Goal: Task Accomplishment & Management: Manage account settings

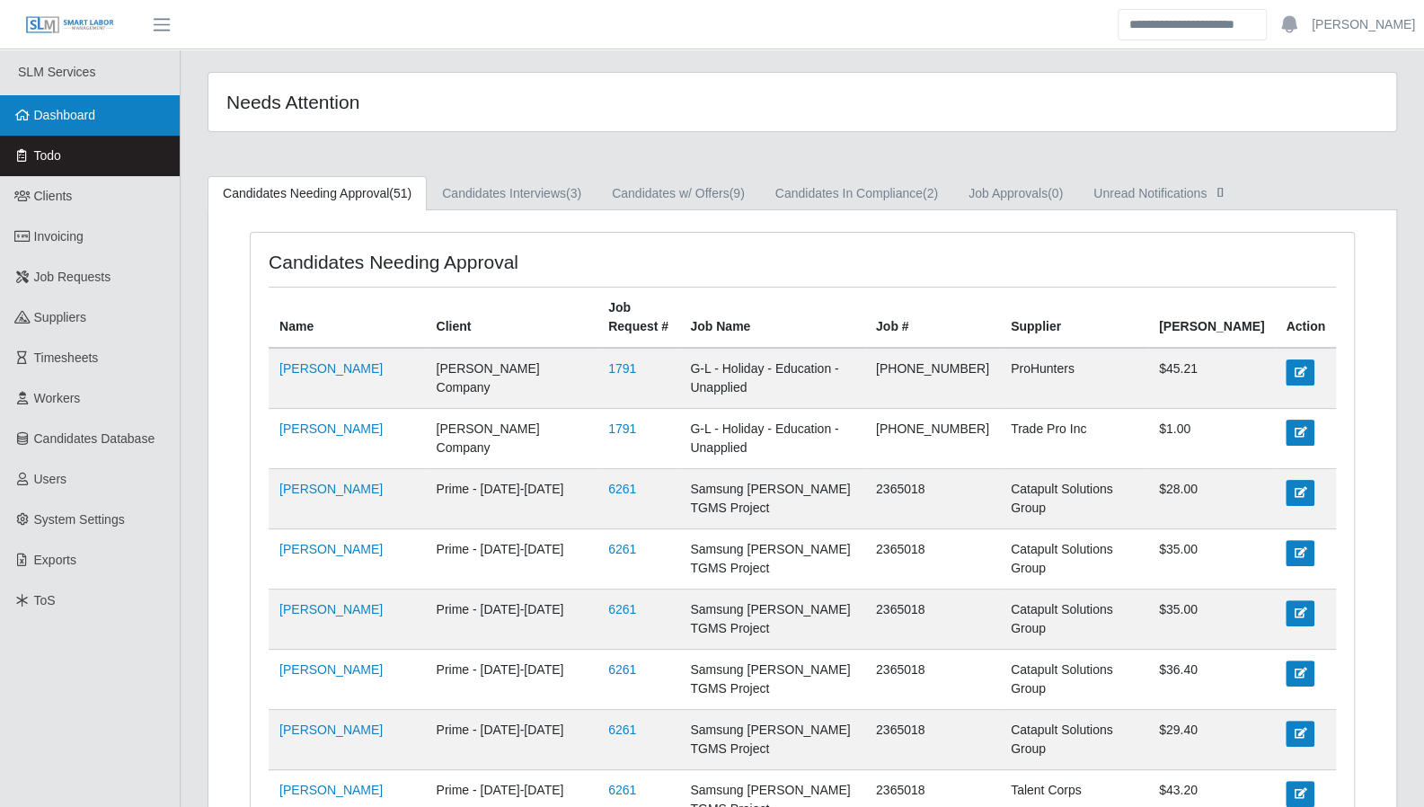
click at [50, 119] on span "Dashboard" at bounding box center [65, 115] width 62 height 14
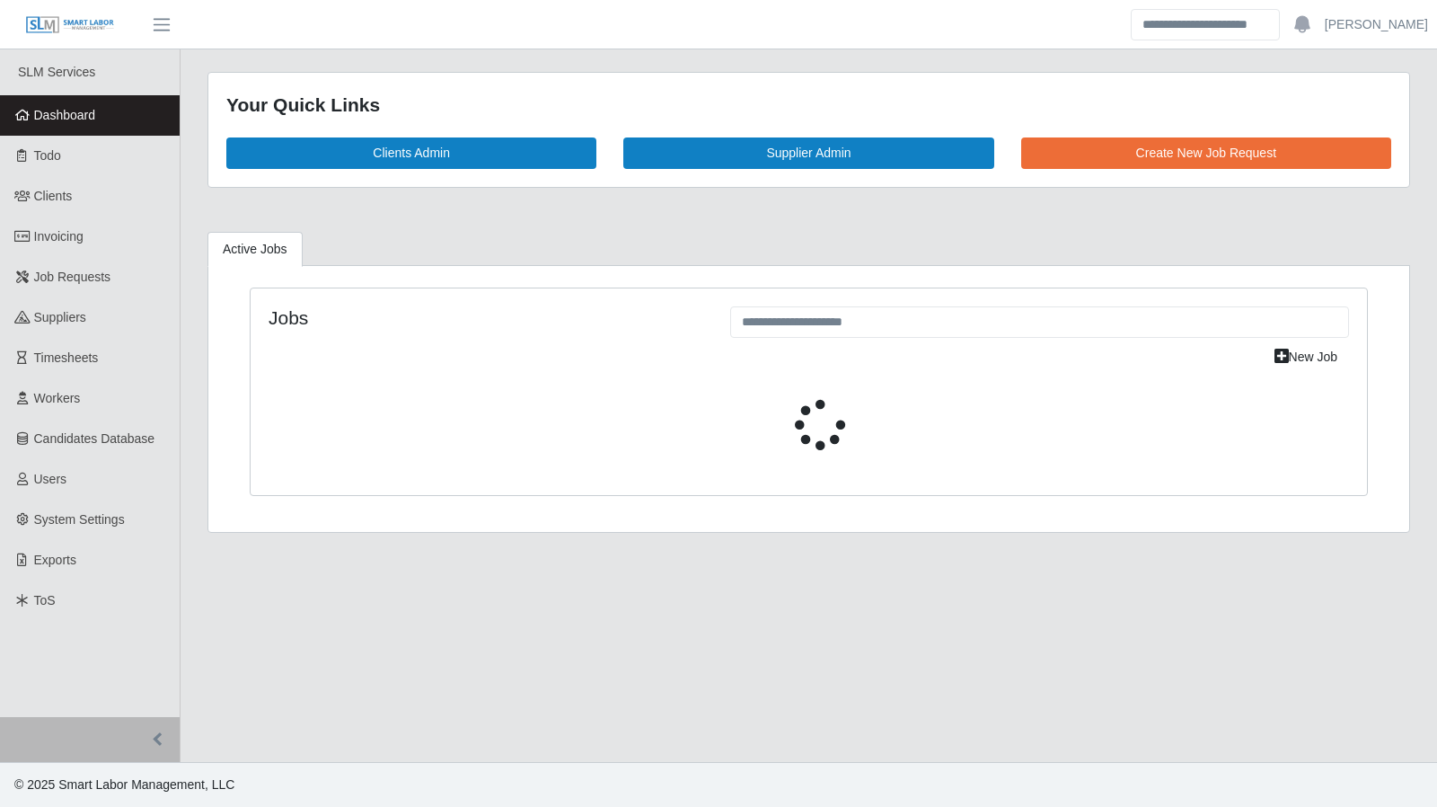
select select "****"
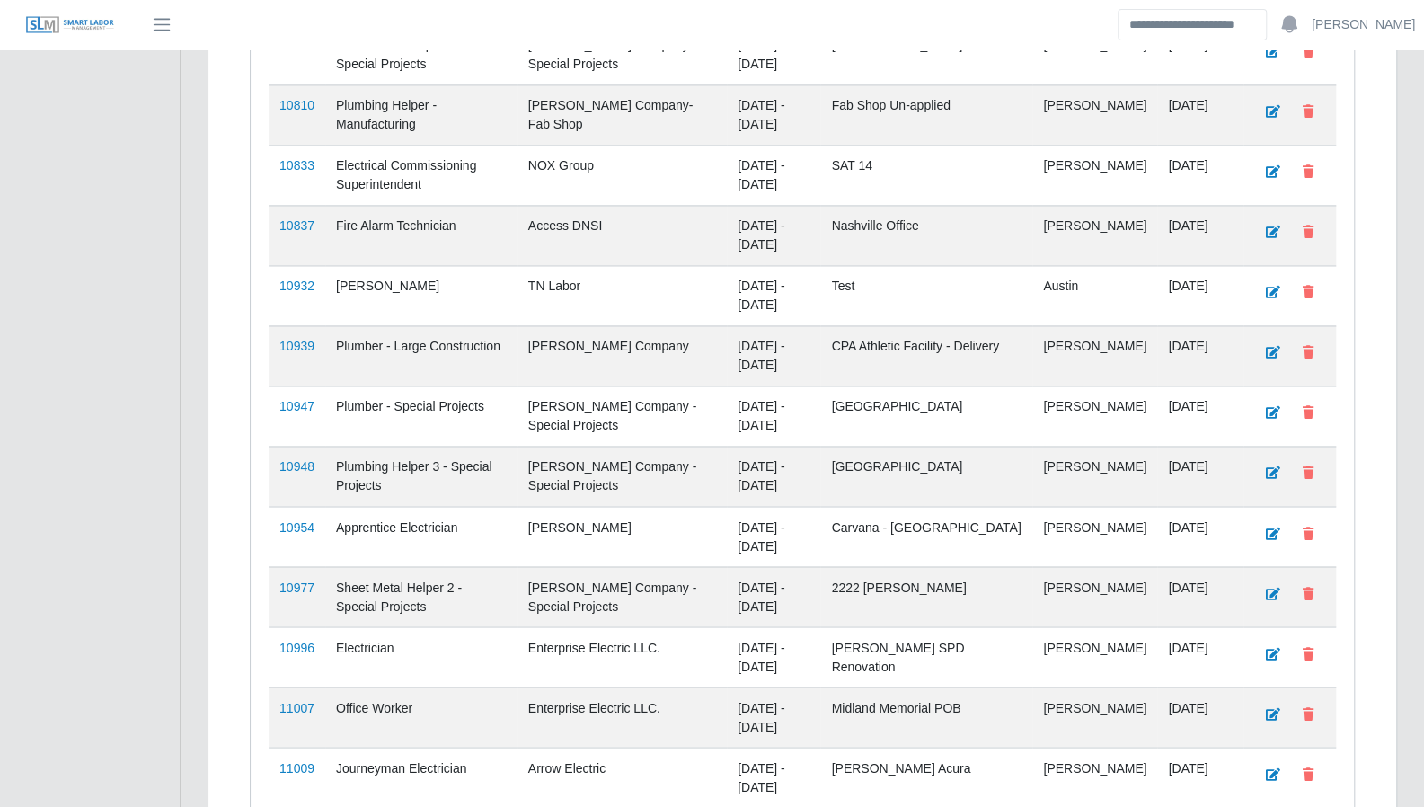
scroll to position [1872, 0]
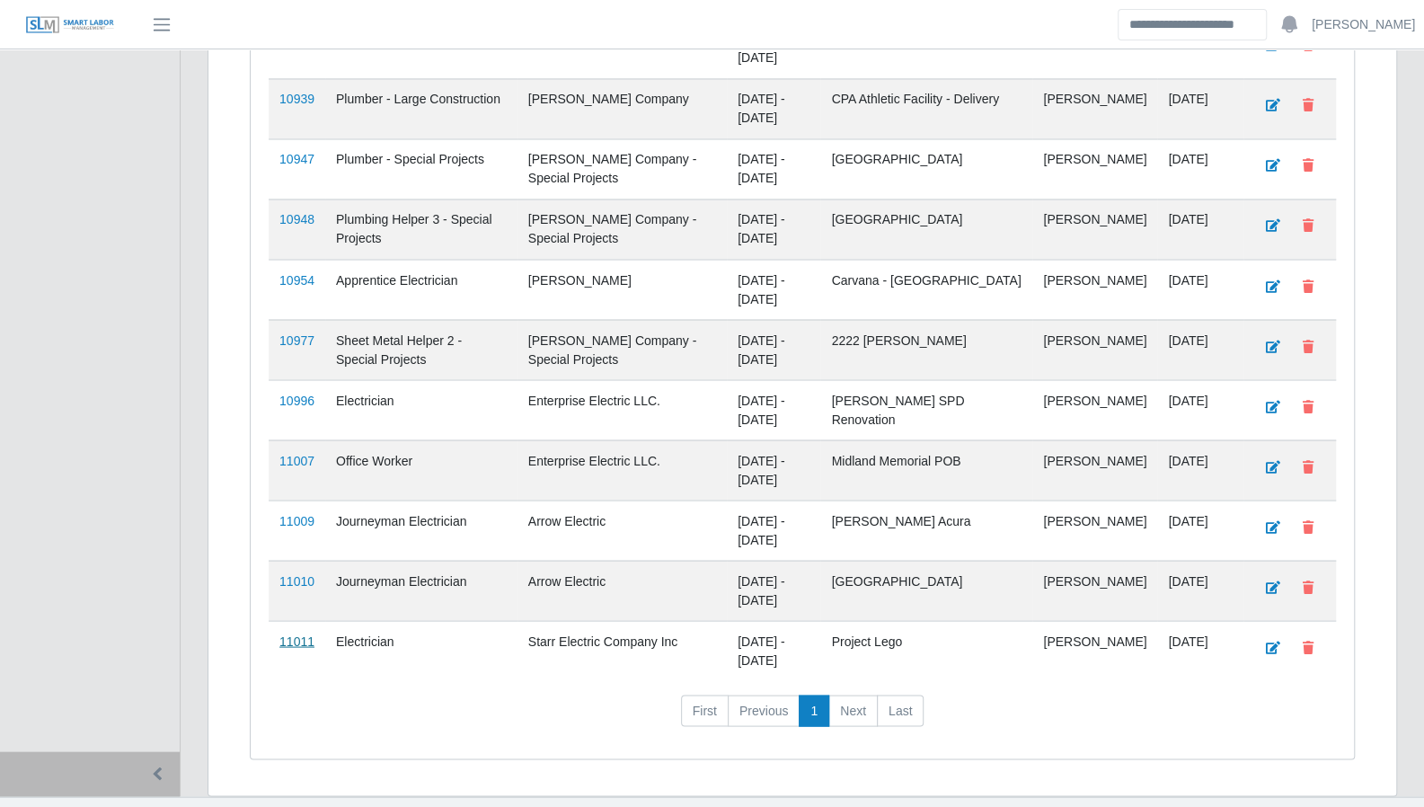
click at [294, 633] on link "11011" at bounding box center [296, 640] width 35 height 14
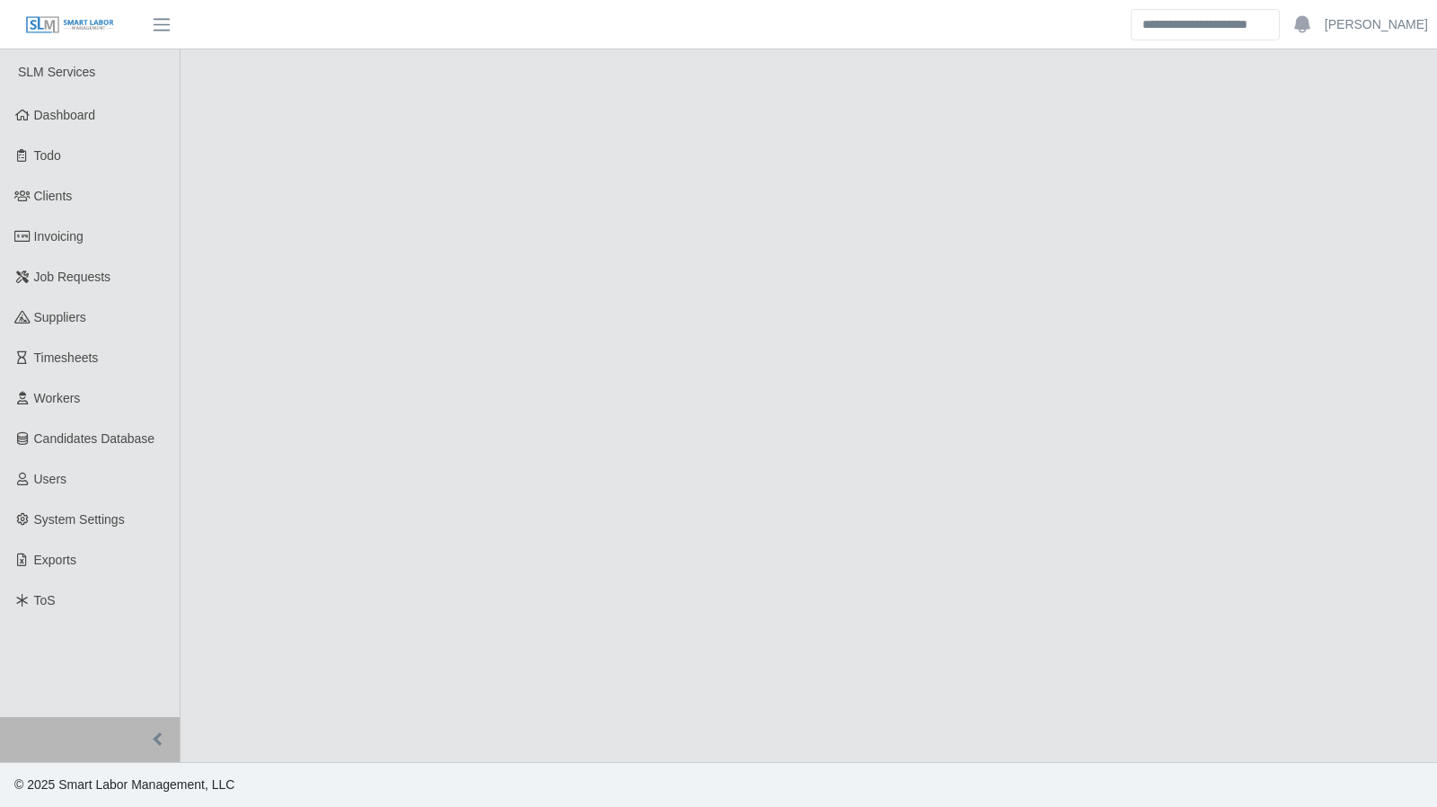
select select "****"
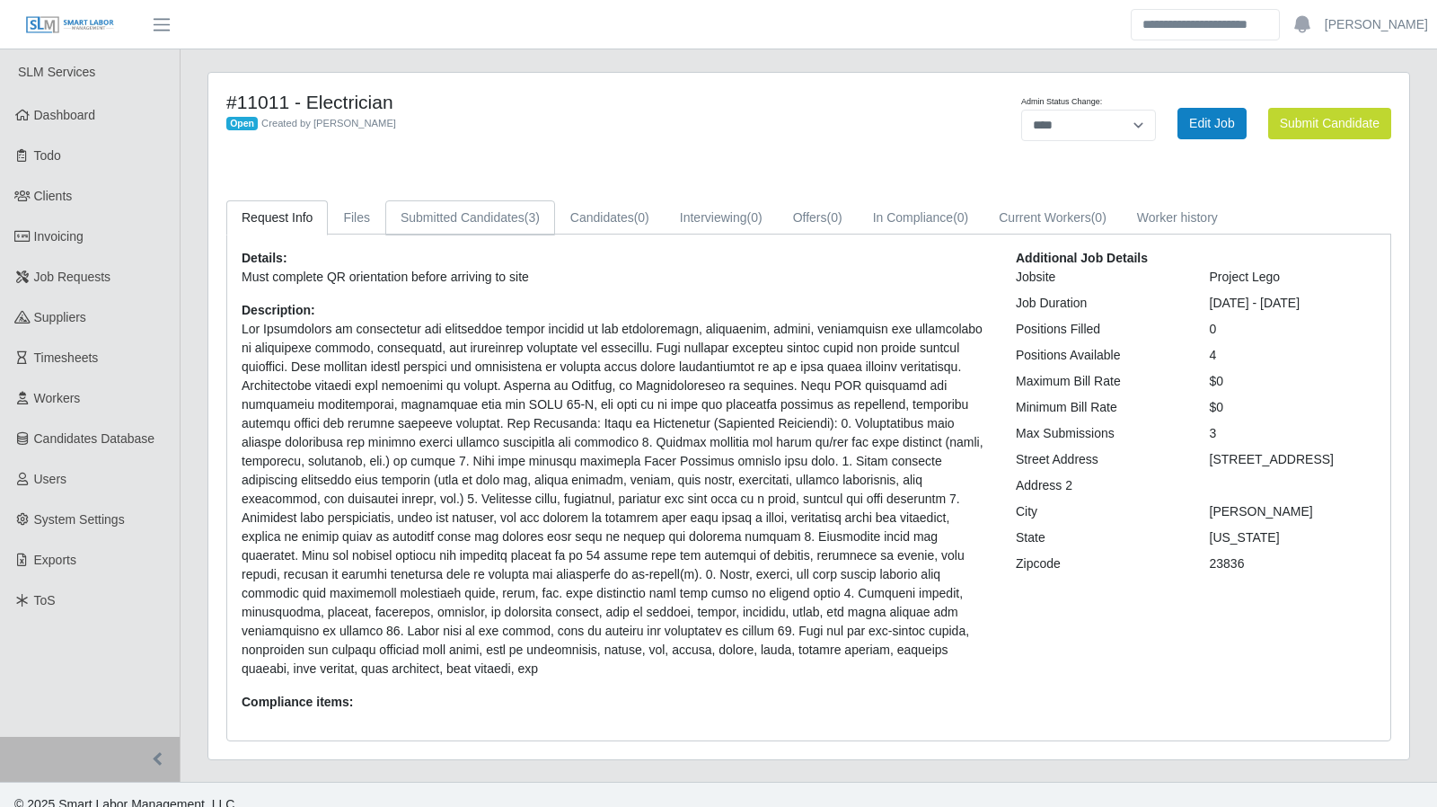
click at [492, 212] on link "Submitted Candidates (3)" at bounding box center [470, 217] width 170 height 35
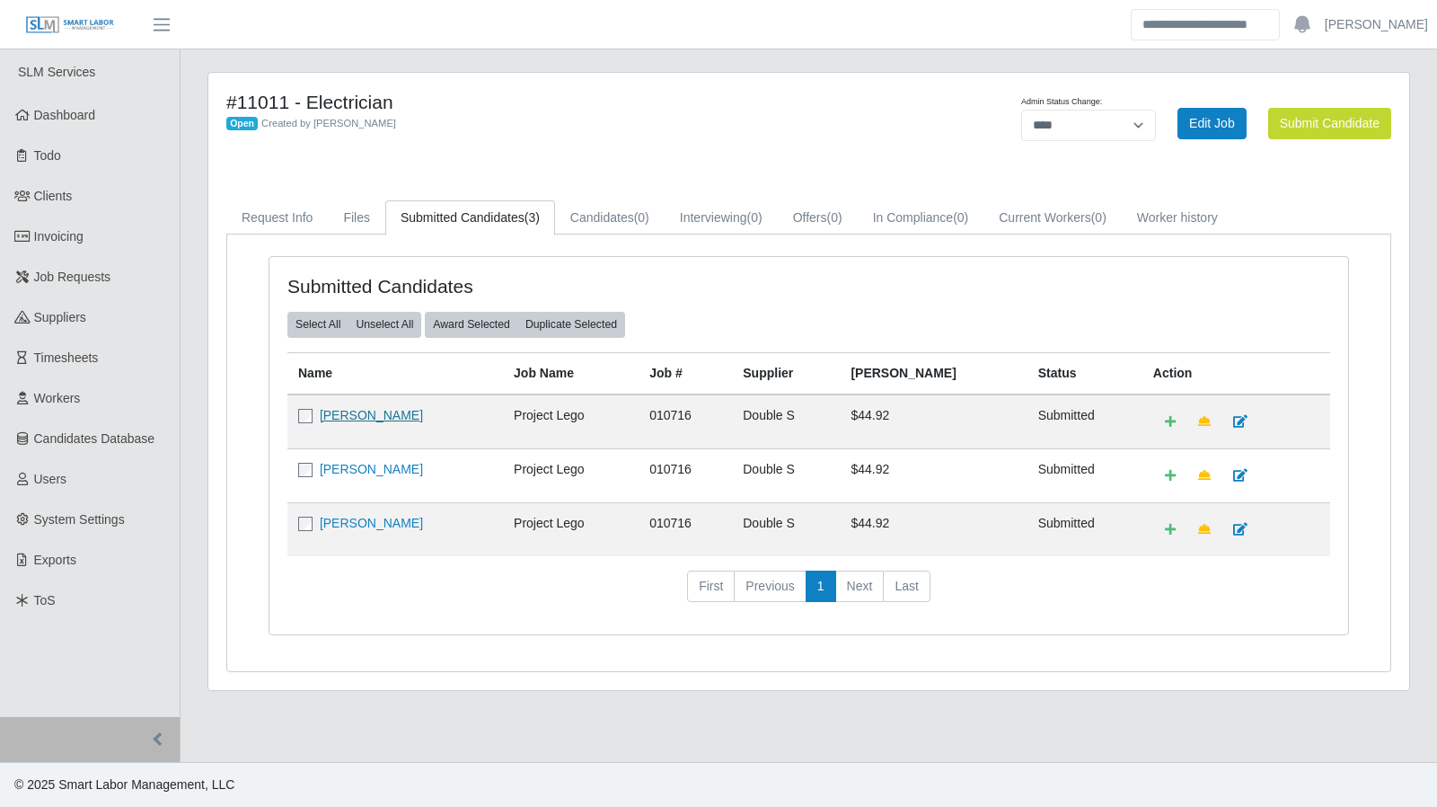
click at [381, 420] on link "Hector Lizandro Inestroza" at bounding box center [371, 415] width 103 height 14
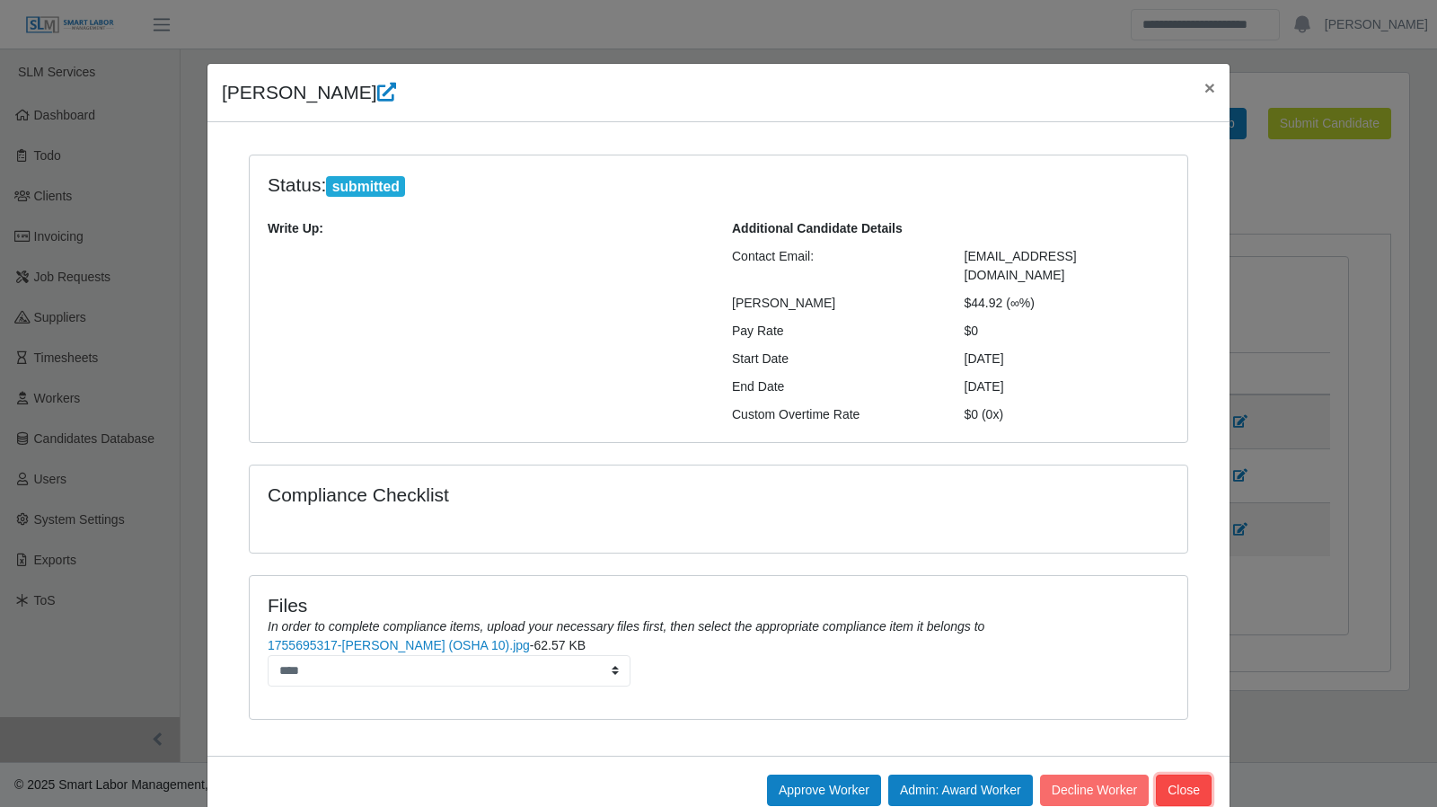
click at [1174, 774] on button "Close" at bounding box center [1184, 789] width 56 height 31
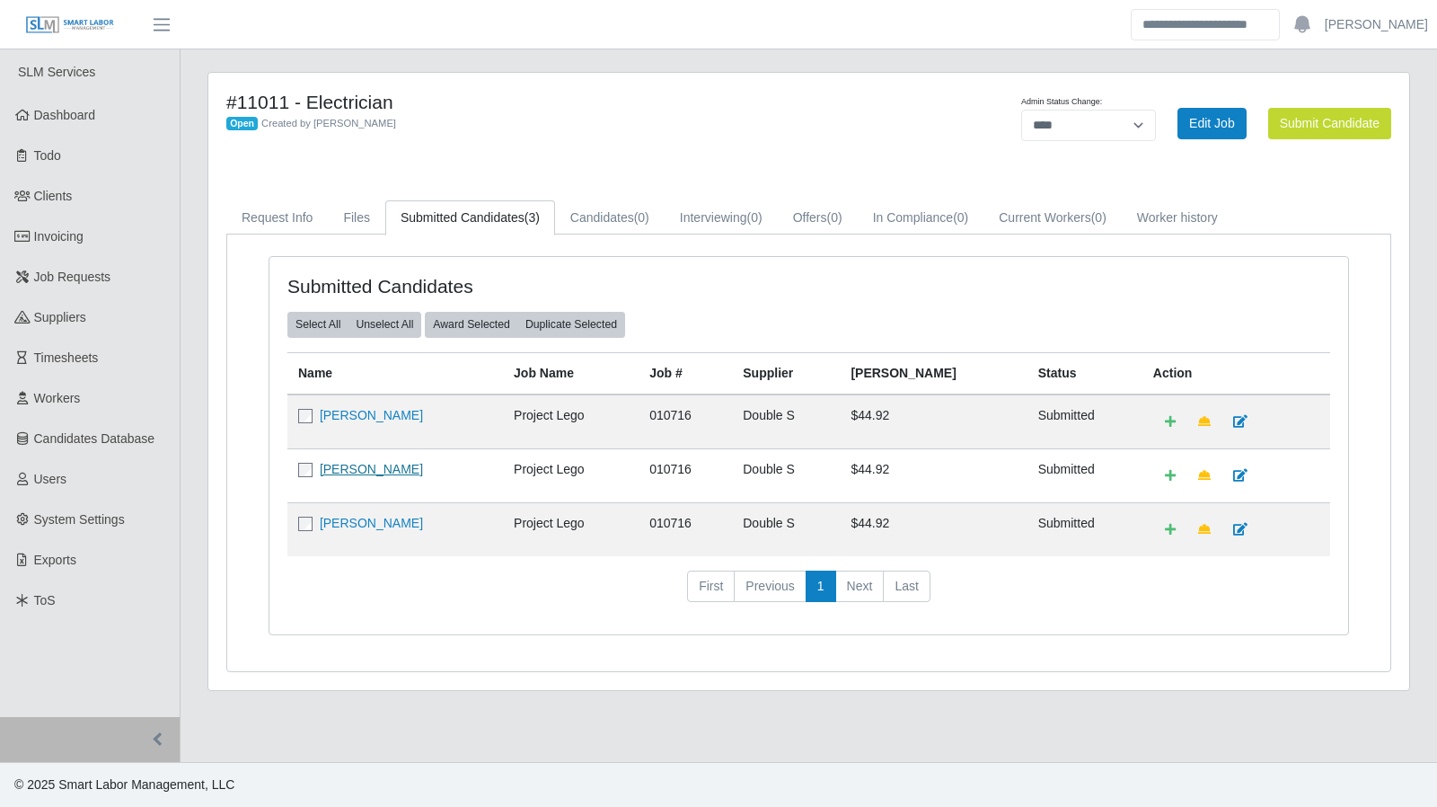
click at [364, 473] on link "Mariano Nieves Rivera" at bounding box center [371, 469] width 103 height 14
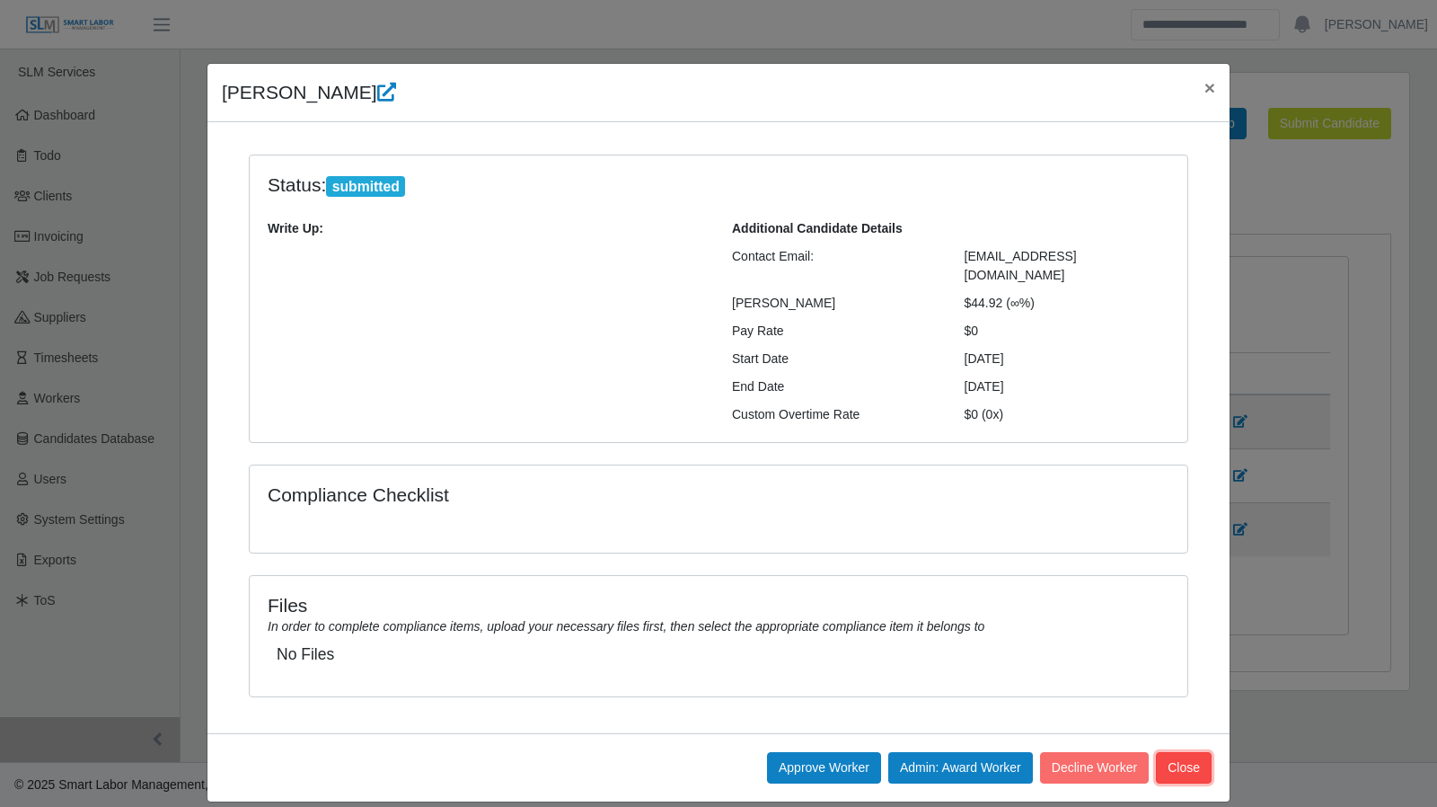
click at [1186, 752] on button "Close" at bounding box center [1184, 767] width 56 height 31
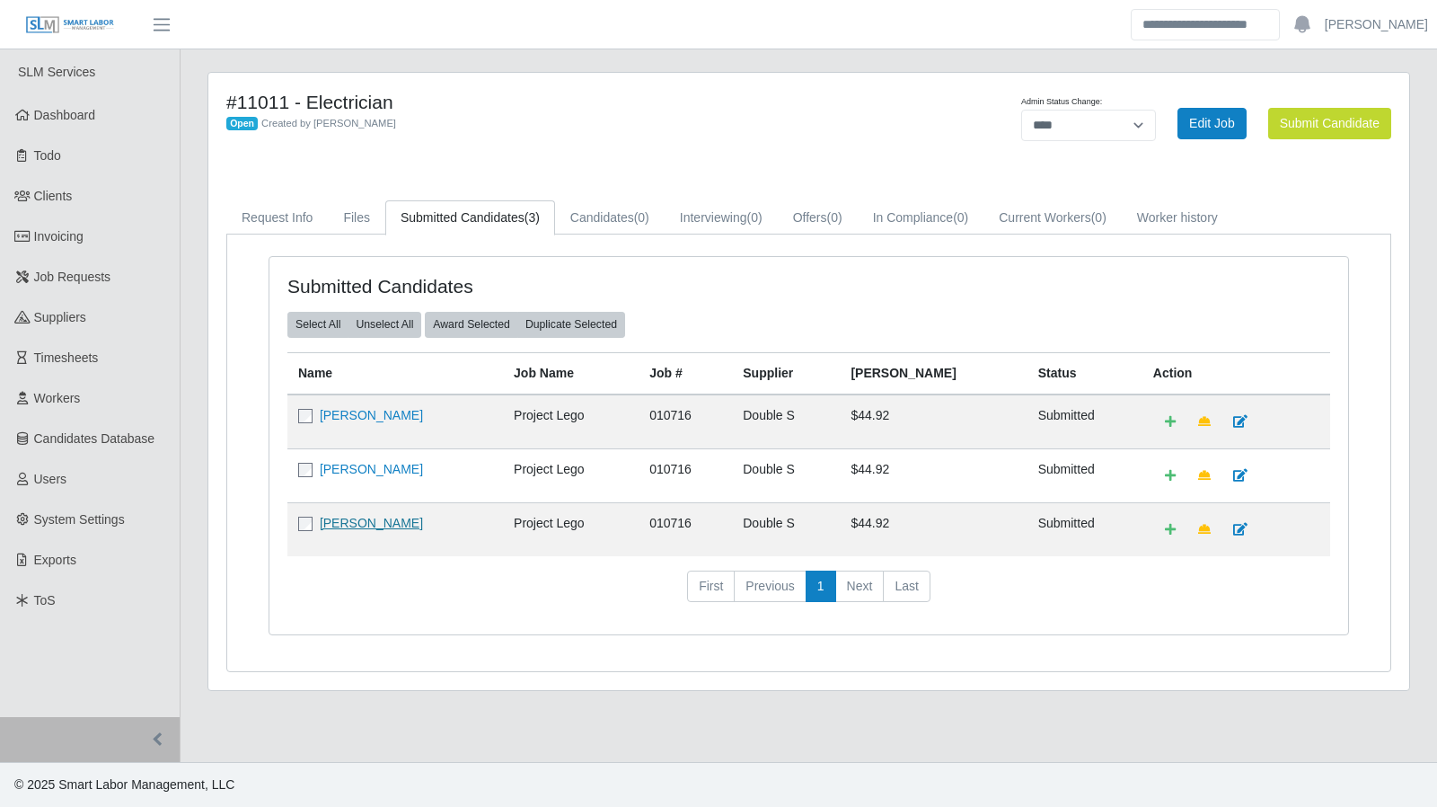
click at [363, 520] on link "Luis Rodriguez" at bounding box center [371, 523] width 103 height 14
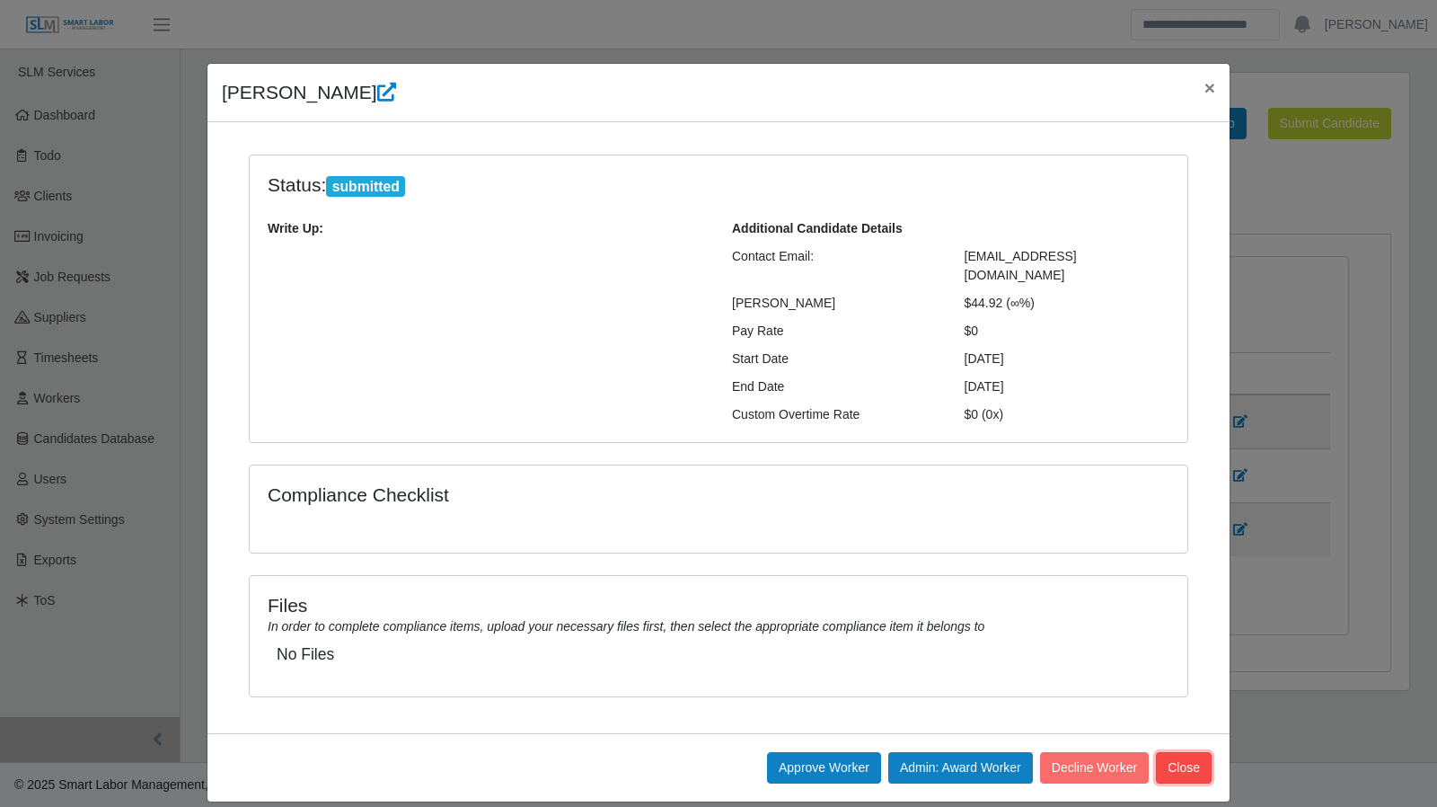
click at [1191, 752] on button "Close" at bounding box center [1184, 767] width 56 height 31
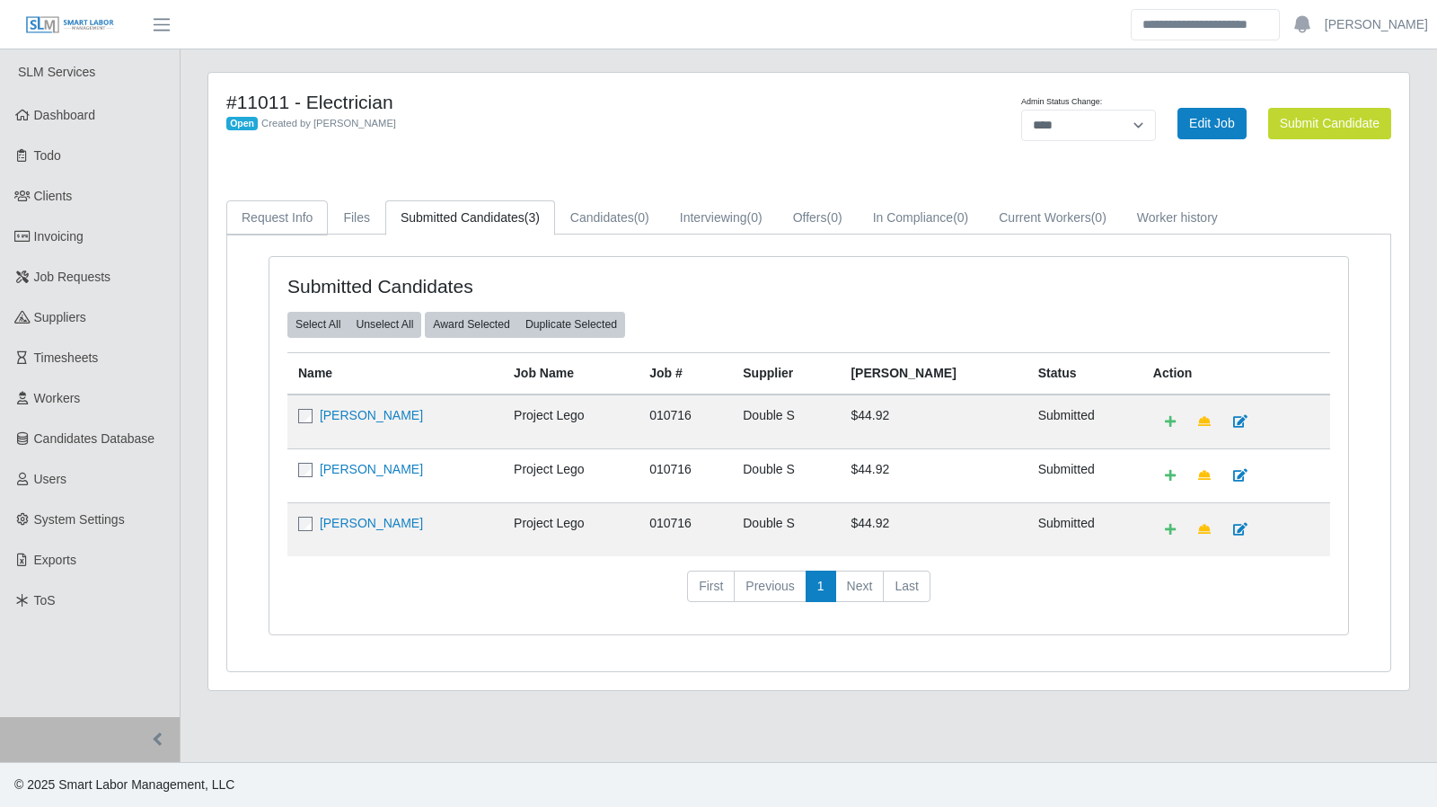
click at [262, 212] on link "Request Info" at bounding box center [277, 217] width 102 height 35
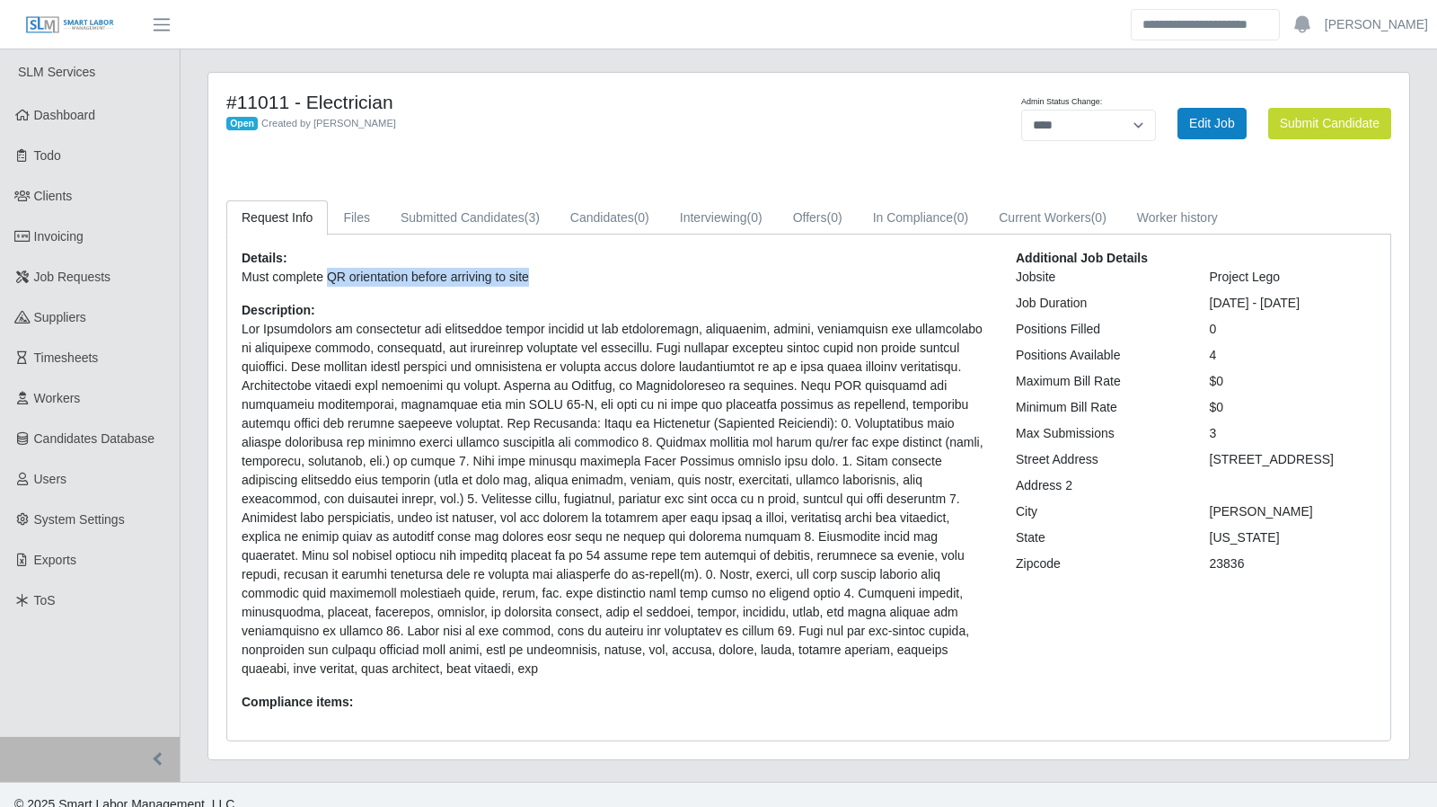
drag, startPoint x: 556, startPoint y: 281, endPoint x: 328, endPoint y: 282, distance: 228.2
click at [328, 282] on p "Must complete QR orientation before arriving to site" at bounding box center [615, 277] width 747 height 19
click at [331, 279] on p "Must complete QR orientation before arriving to site" at bounding box center [615, 277] width 747 height 19
drag, startPoint x: 543, startPoint y: 277, endPoint x: 330, endPoint y: 279, distance: 212.9
click at [330, 279] on p "Must complete QR orientation before arriving to site" at bounding box center [615, 277] width 747 height 19
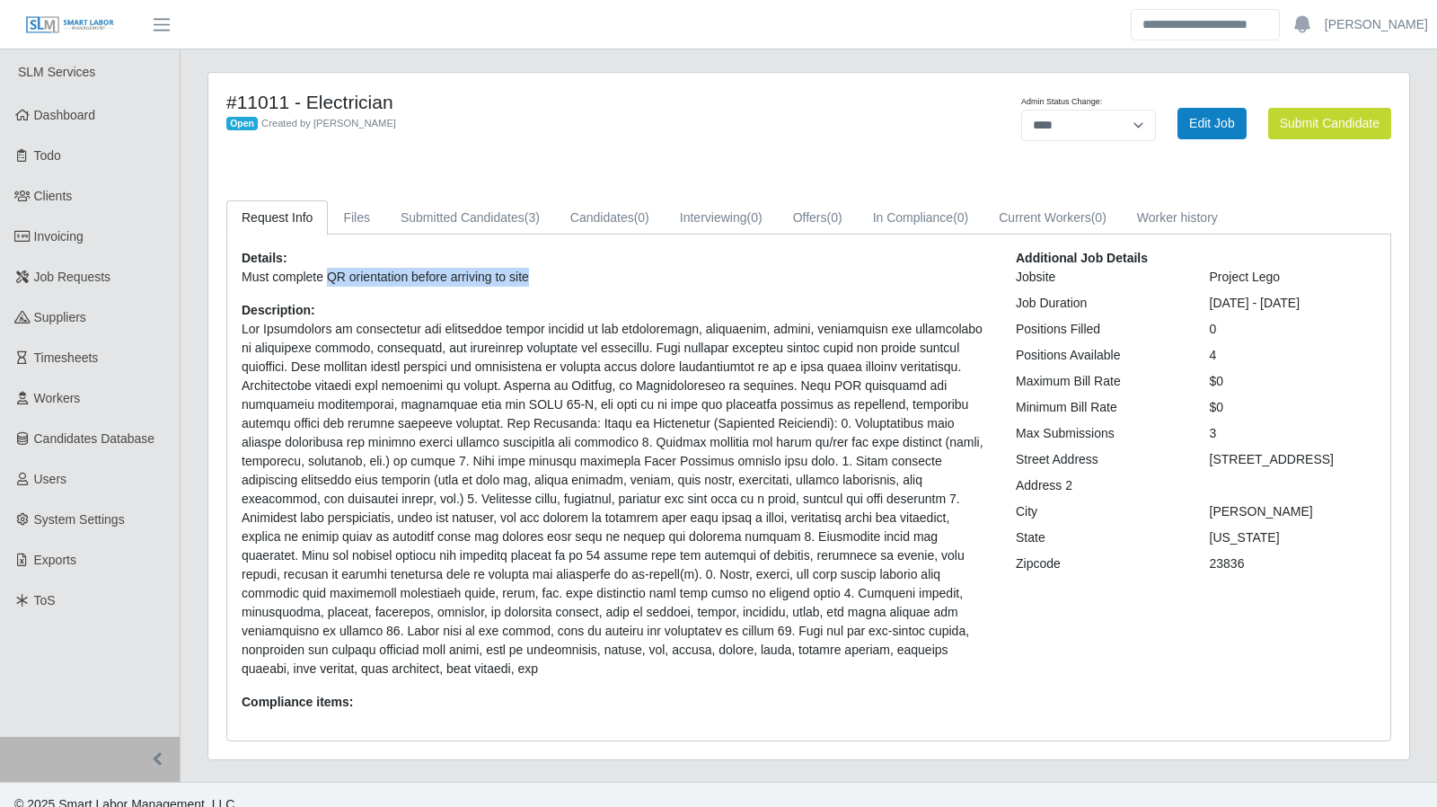
click at [340, 277] on p "Must complete QR orientation before arriving to site" at bounding box center [615, 277] width 747 height 19
copy p "QR orientation before arriving to site"
click at [1415, 428] on div "#11011 - Electrician Open Created by Gary Conner Admin Status Change: ******* *…" at bounding box center [809, 427] width 1230 height 710
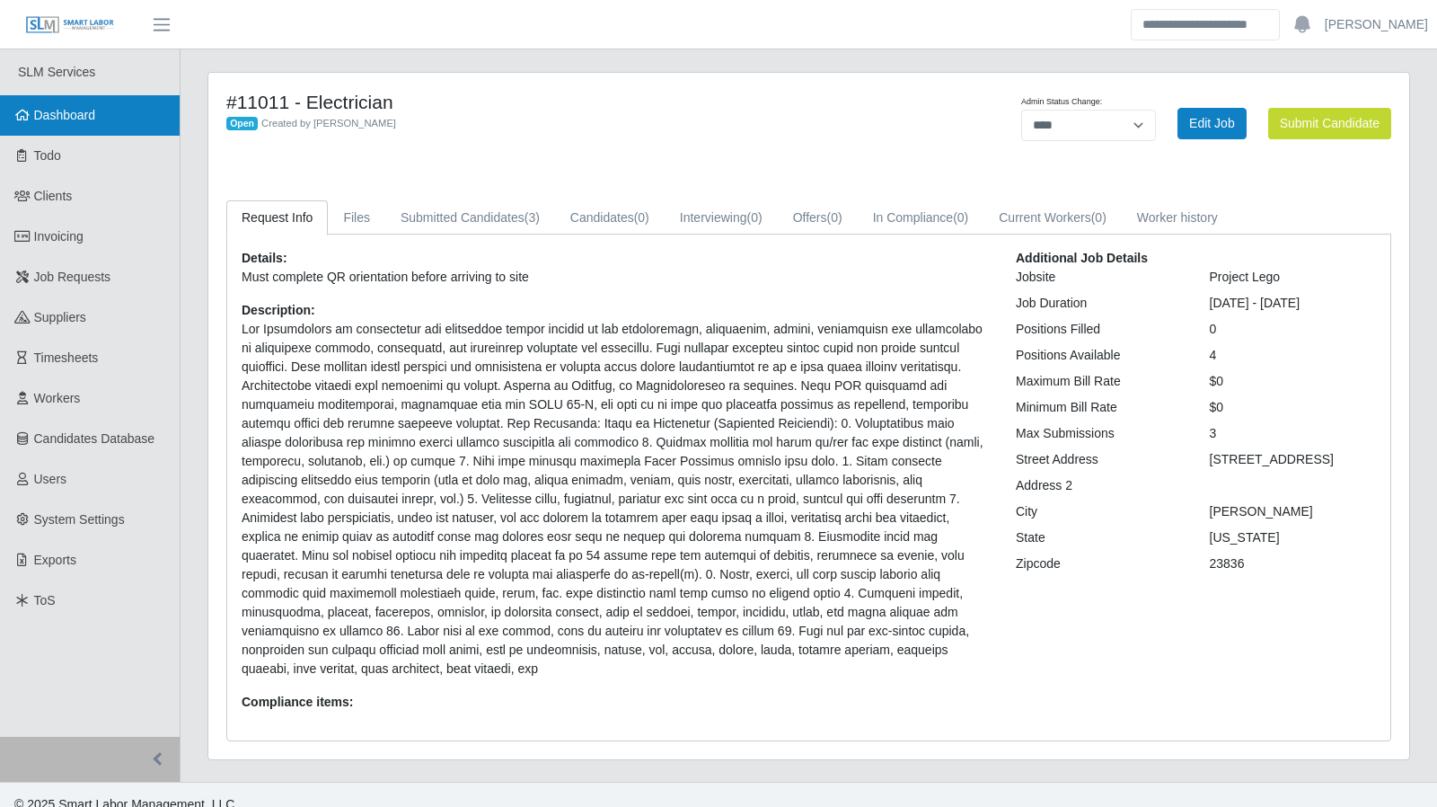
click at [59, 116] on span "Dashboard" at bounding box center [65, 115] width 62 height 14
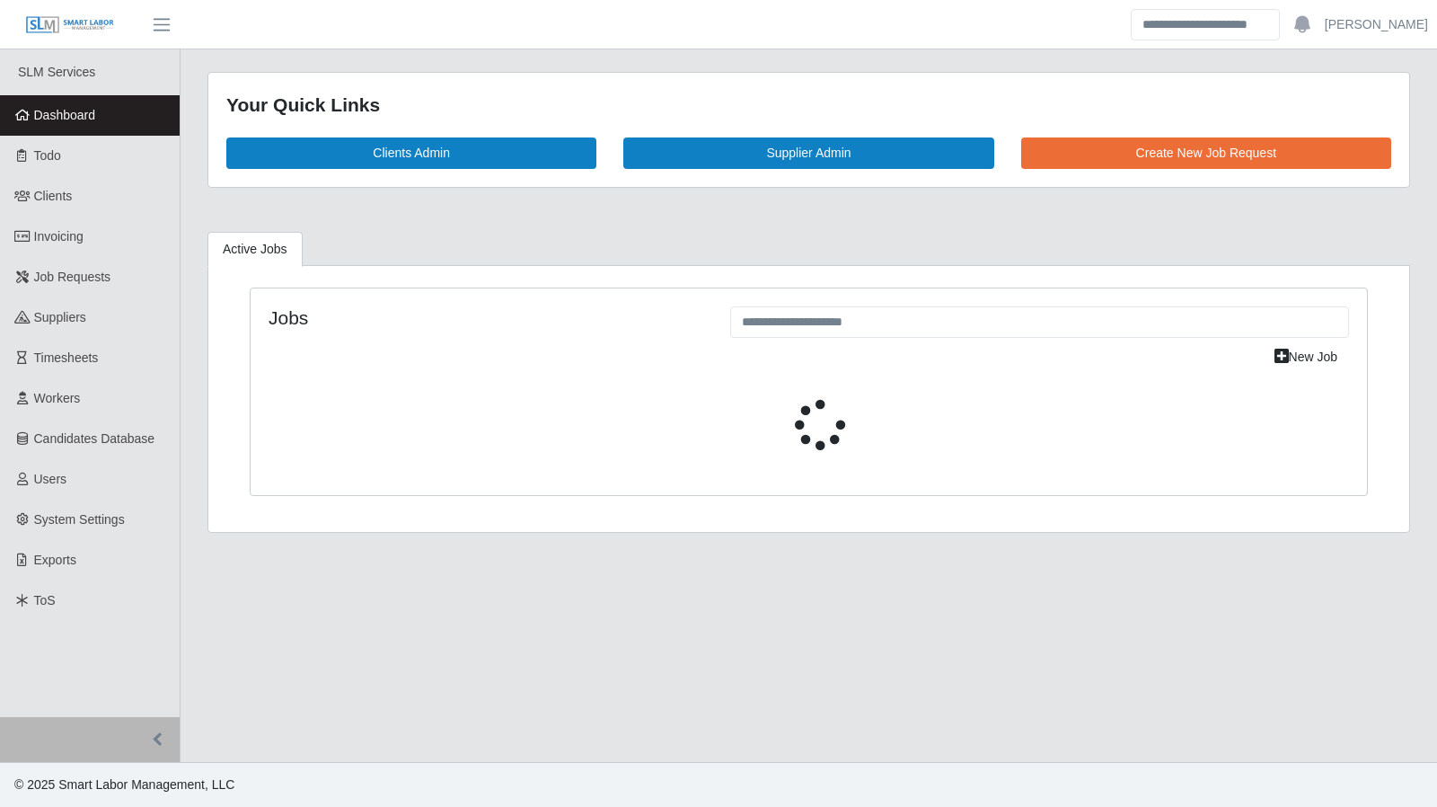
select select "****"
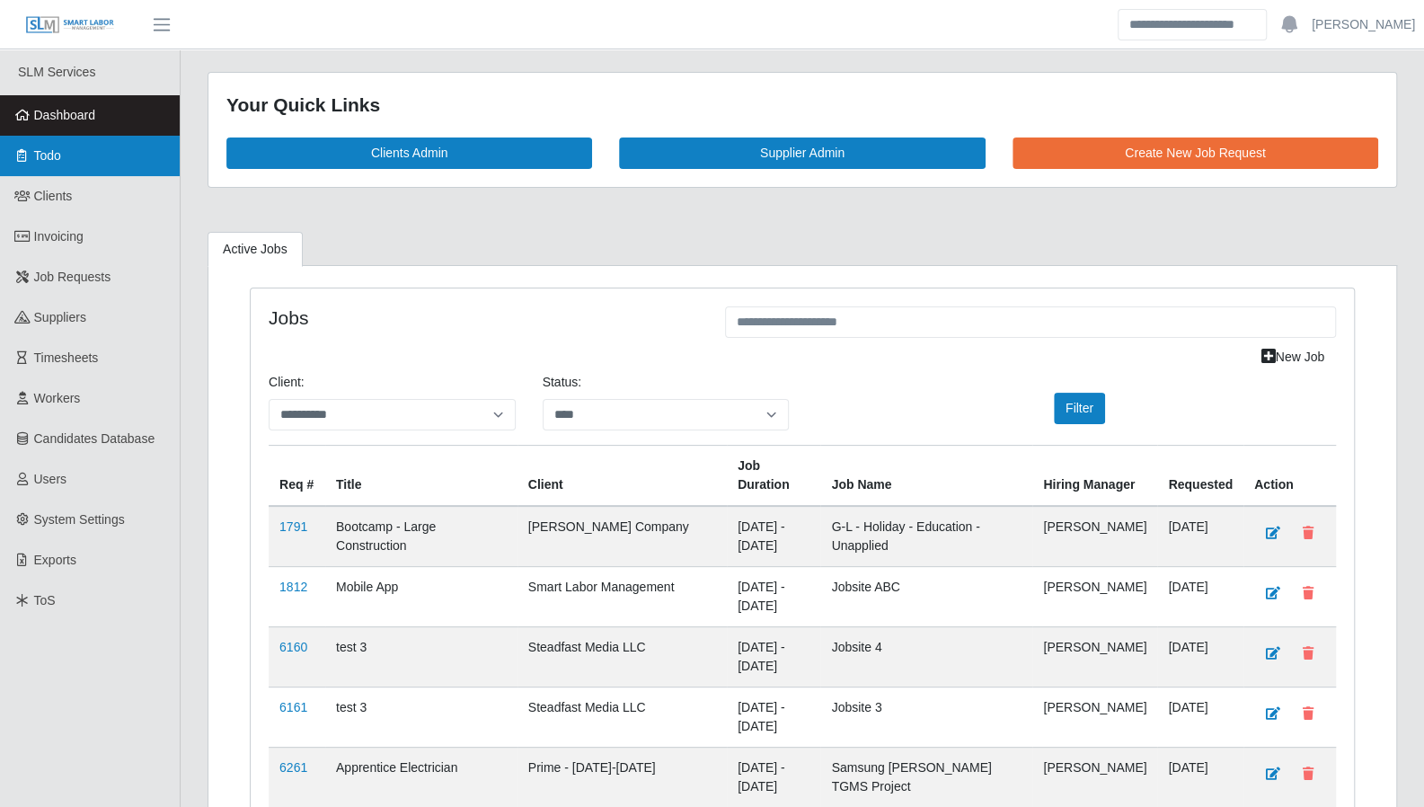
click at [53, 164] on link "Todo" at bounding box center [90, 156] width 180 height 40
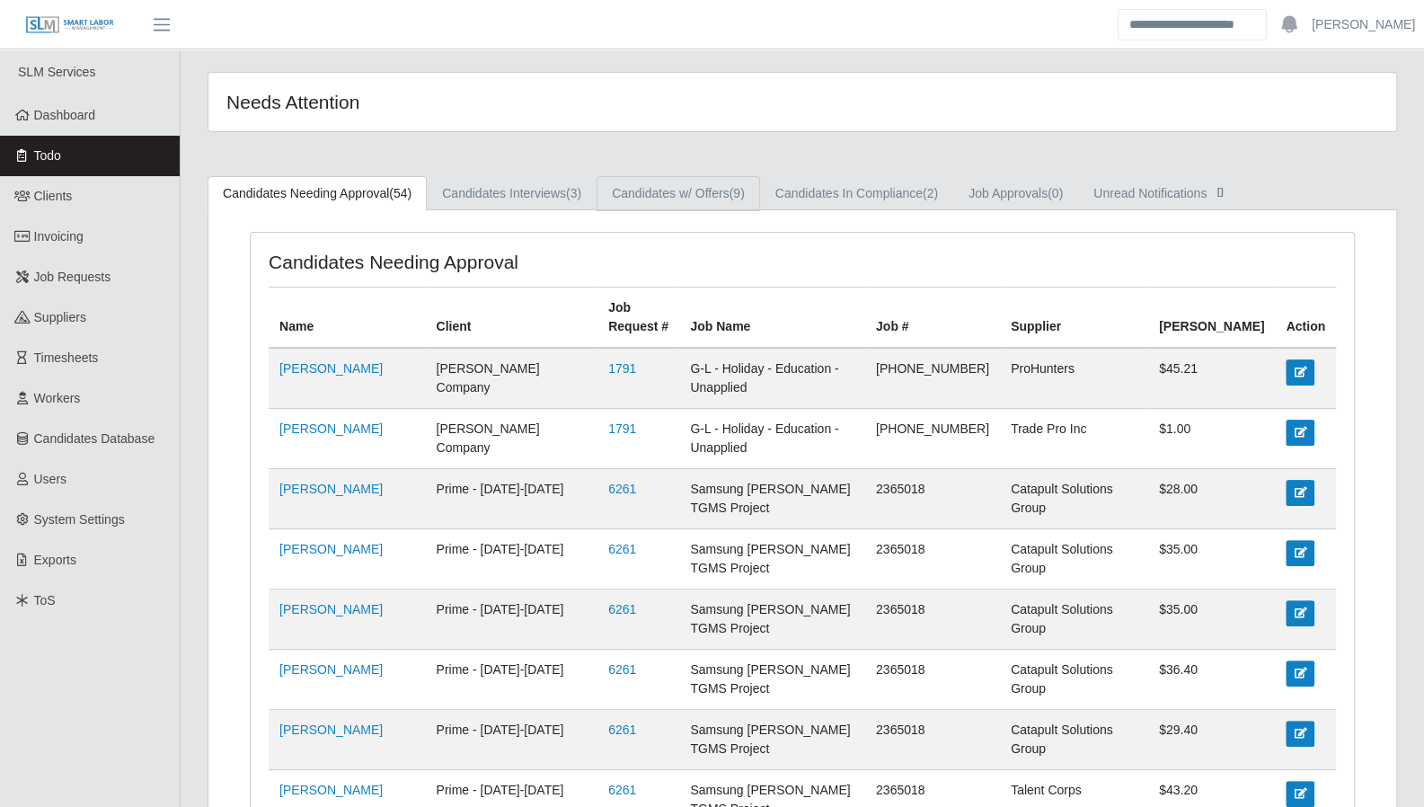
click at [712, 199] on link "Candidates w/ Offers (9)" at bounding box center [679, 193] width 164 height 35
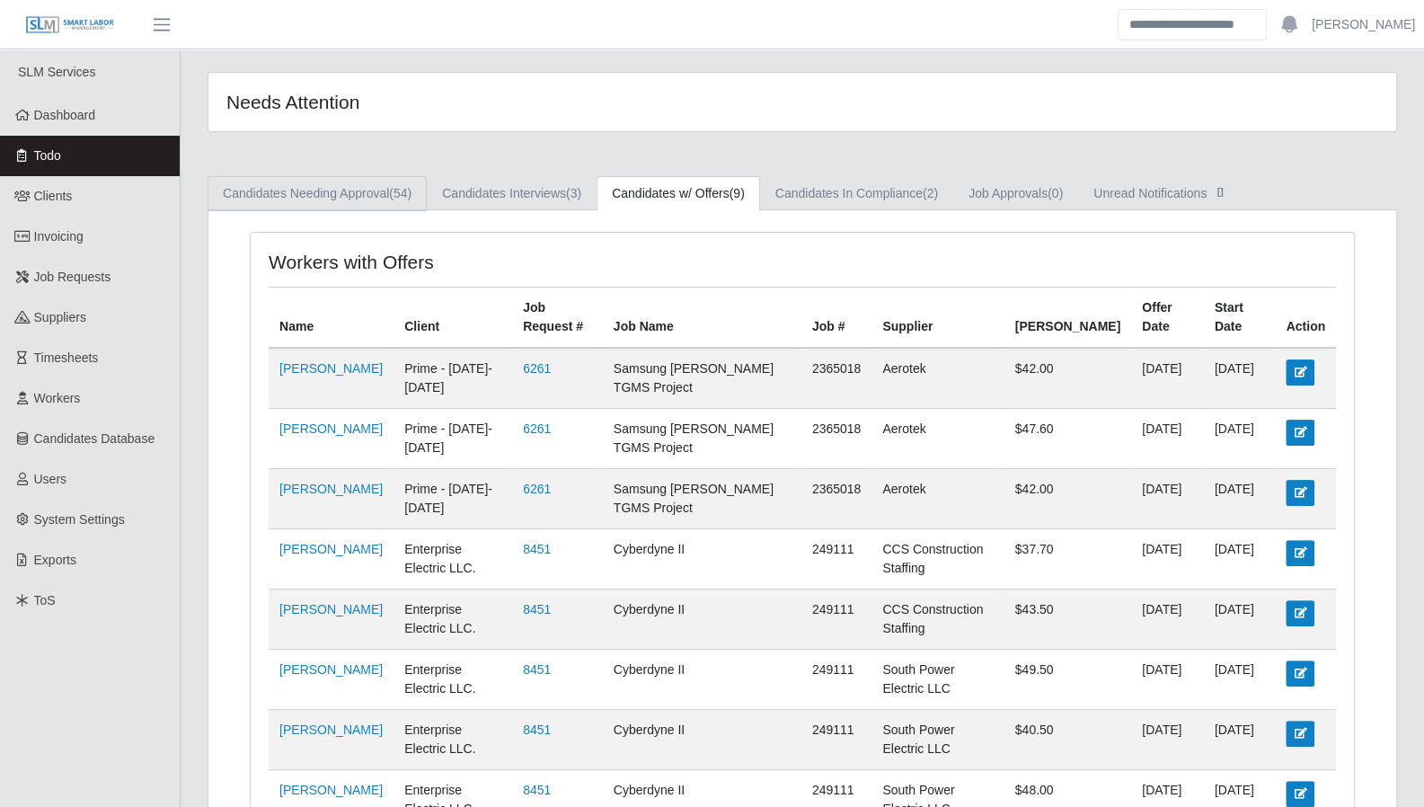
click at [373, 191] on link "Candidates Needing Approval (54)" at bounding box center [317, 193] width 219 height 35
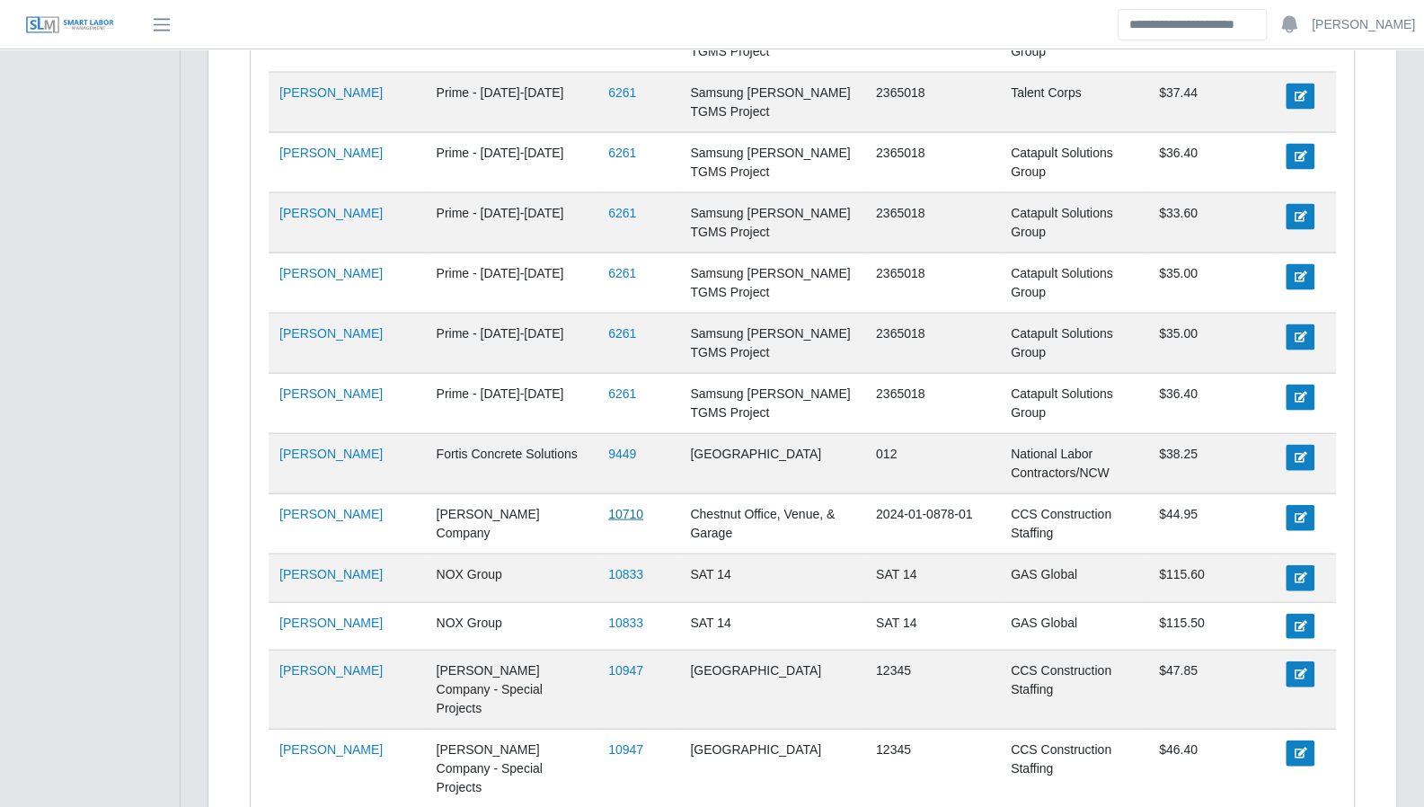
scroll to position [2393, 0]
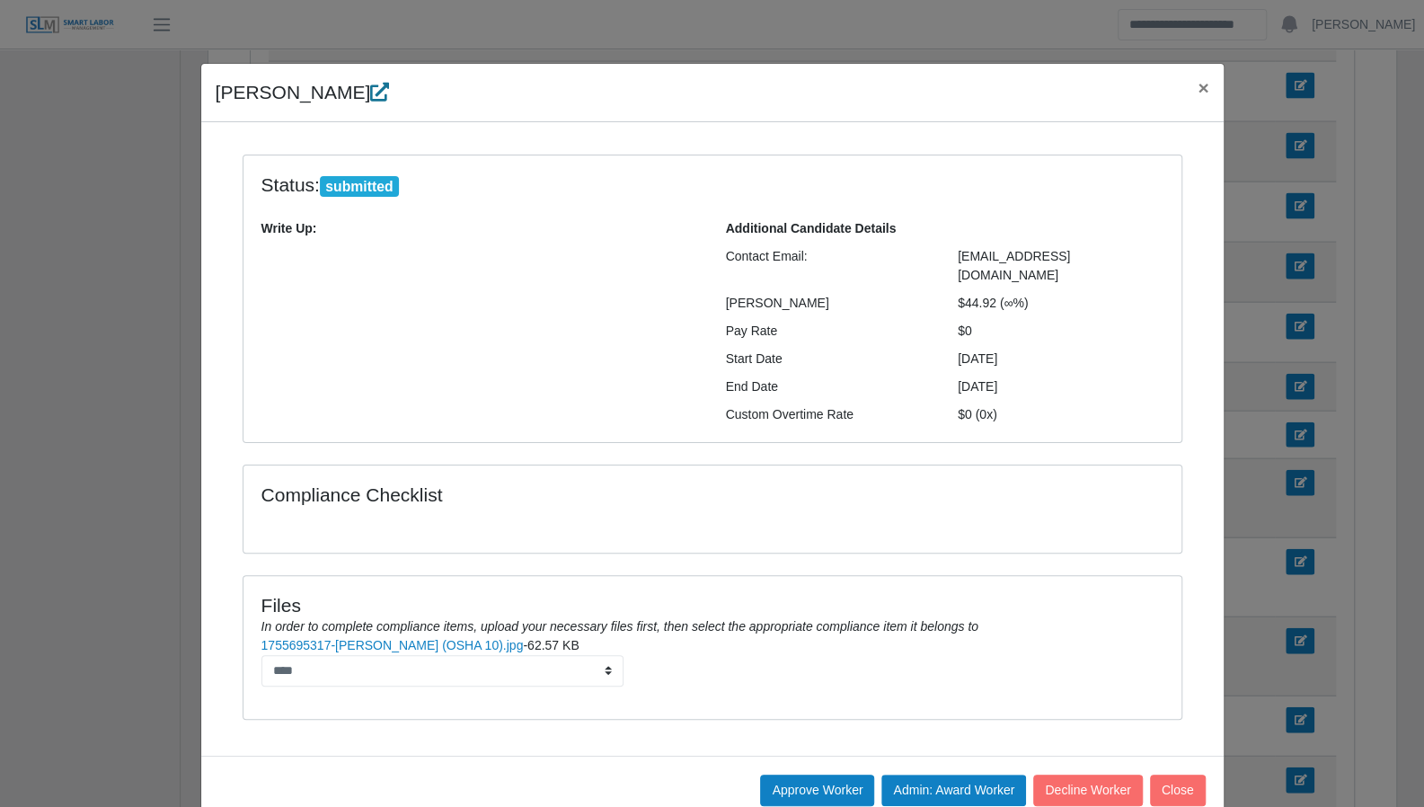
click at [389, 100] on icon at bounding box center [379, 92] width 19 height 19
click at [1199, 94] on span "×" at bounding box center [1203, 87] width 11 height 21
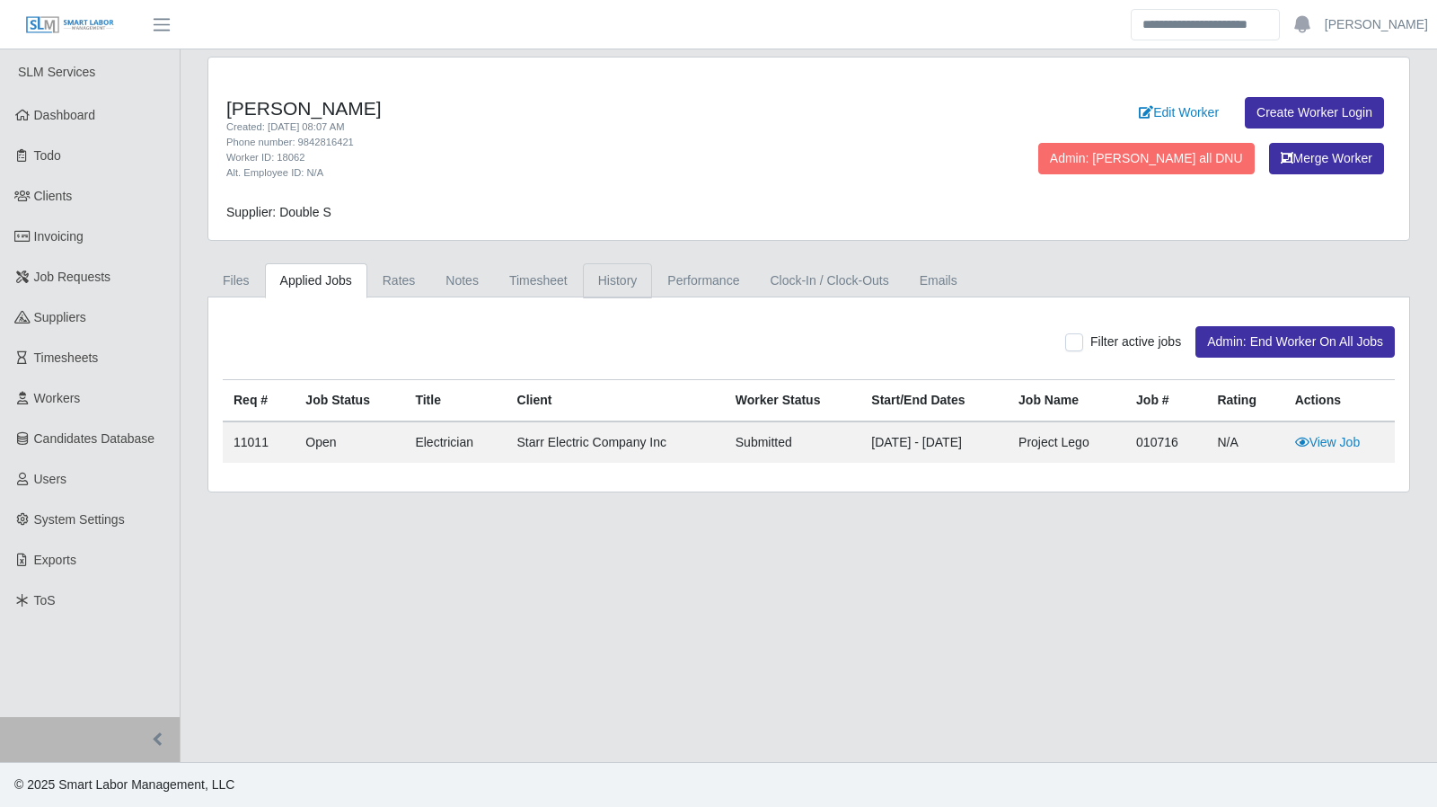
click at [618, 285] on link "History" at bounding box center [618, 280] width 70 height 35
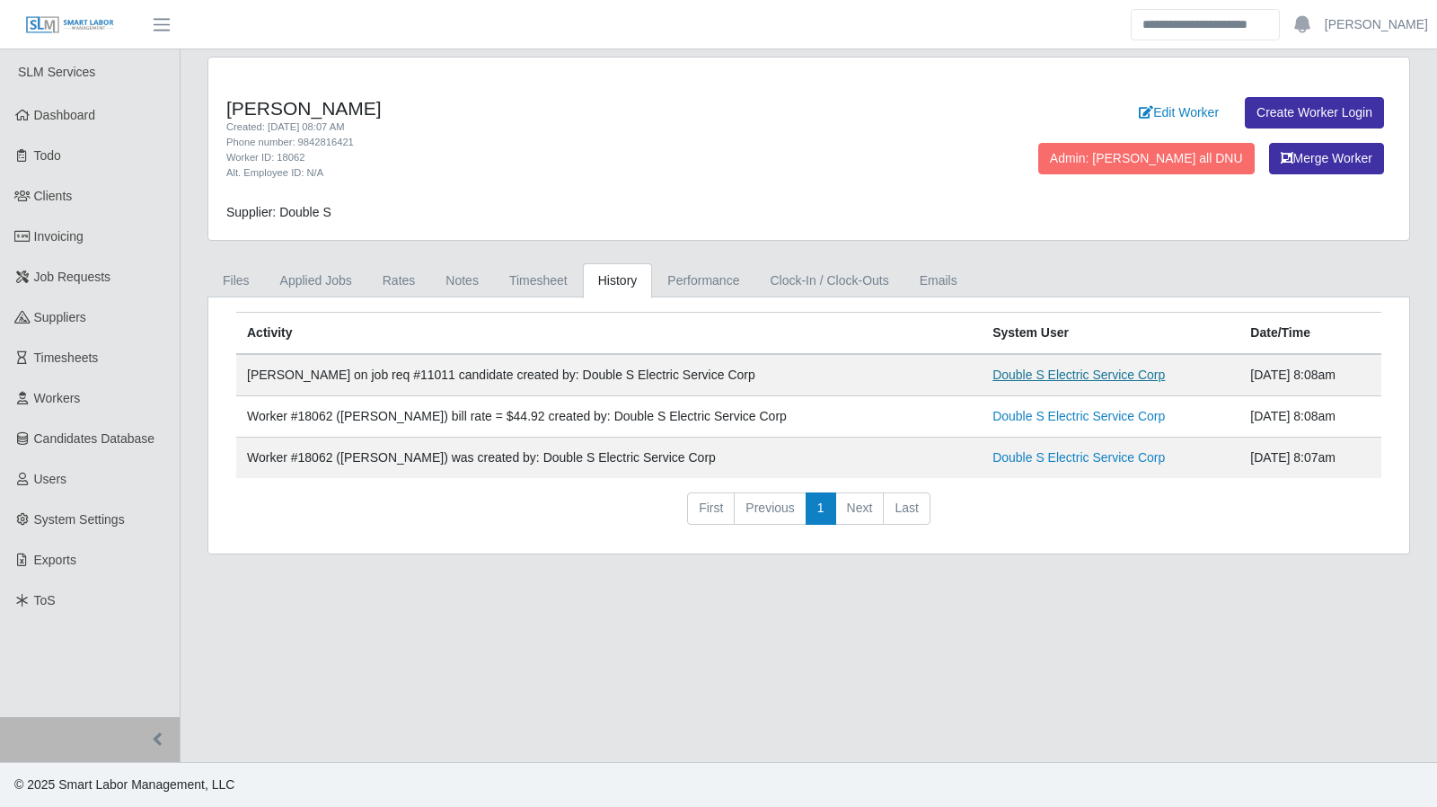
click at [1016, 367] on link "Double S Electric Service Corp" at bounding box center [1079, 374] width 172 height 14
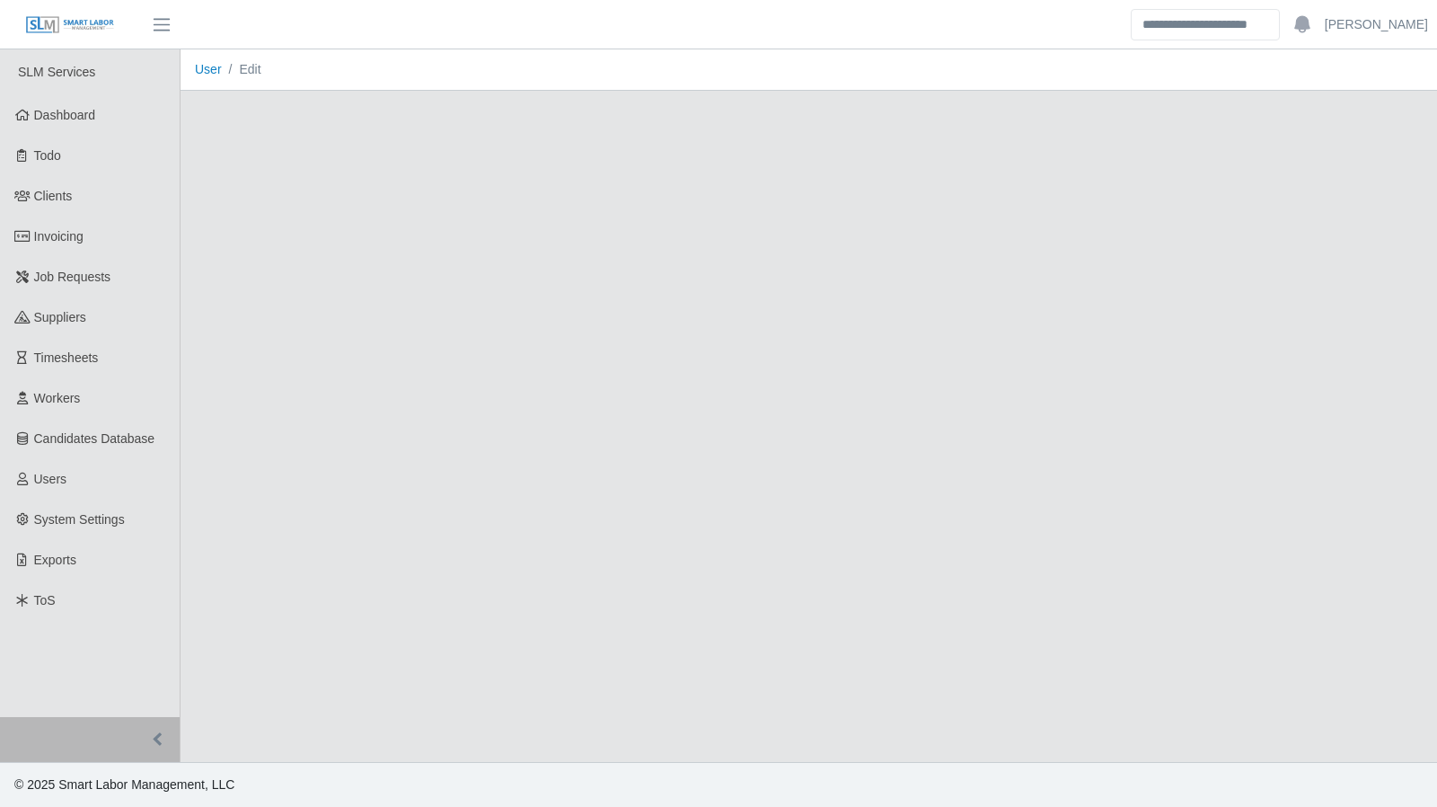
select select "*"
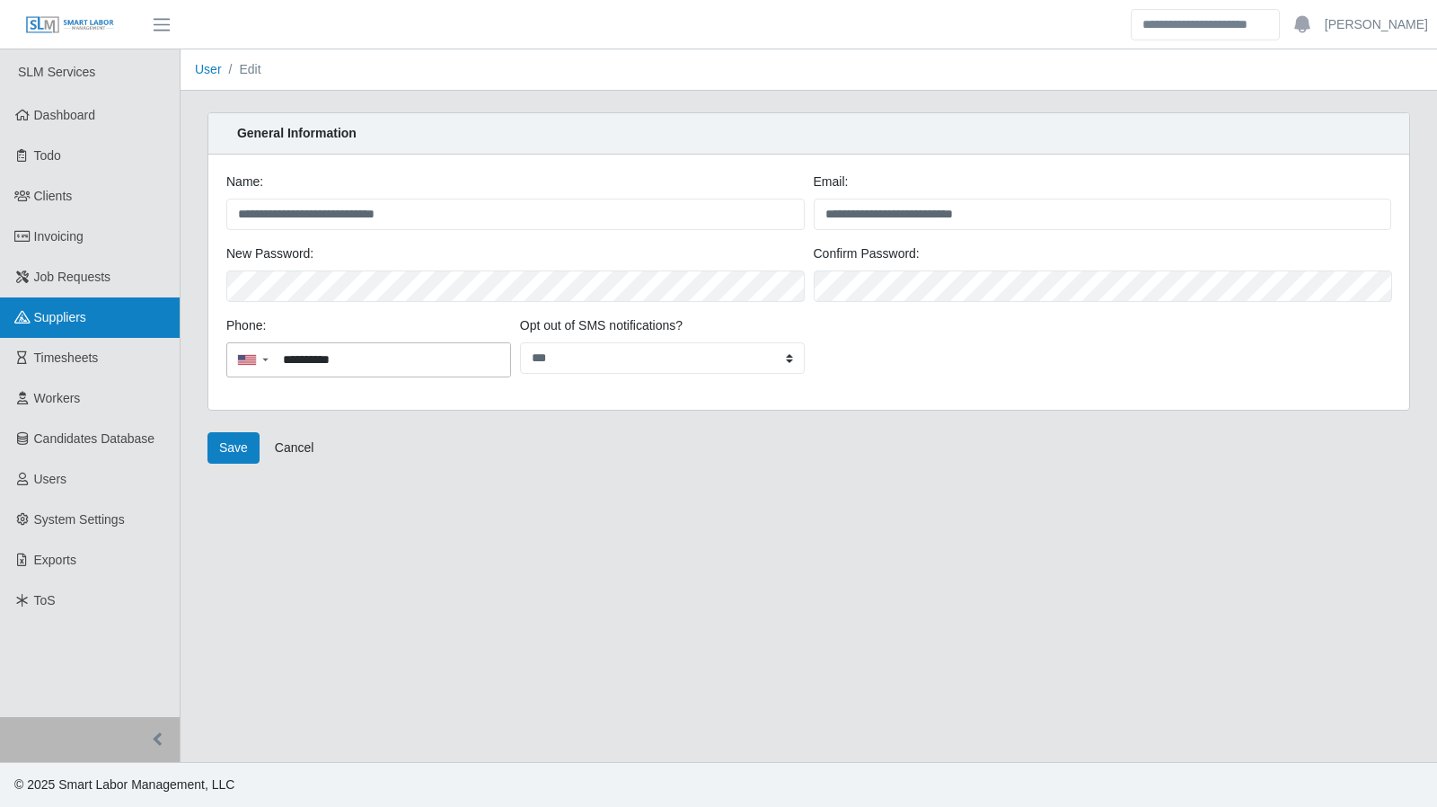
click at [72, 321] on span "Suppliers" at bounding box center [60, 317] width 52 height 14
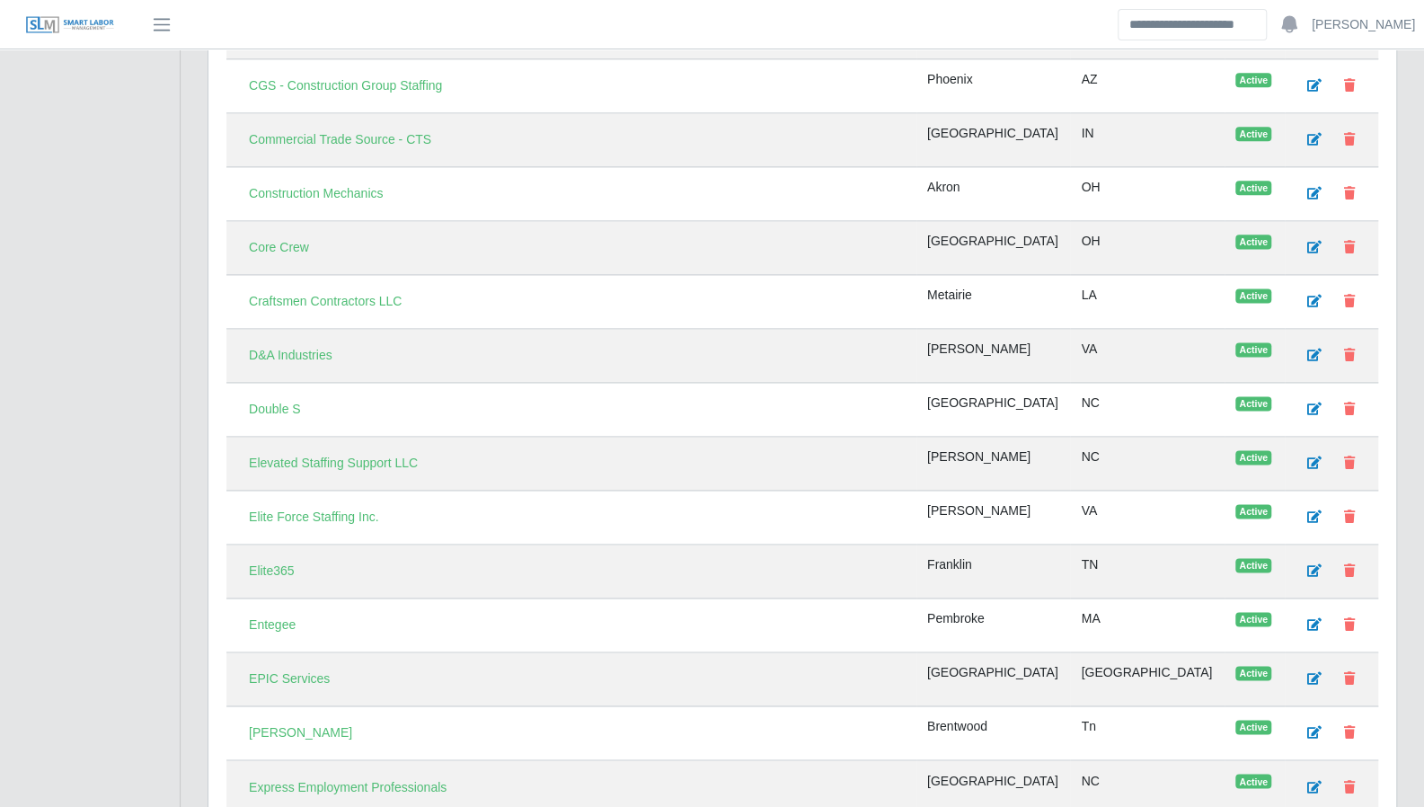
scroll to position [1446, 0]
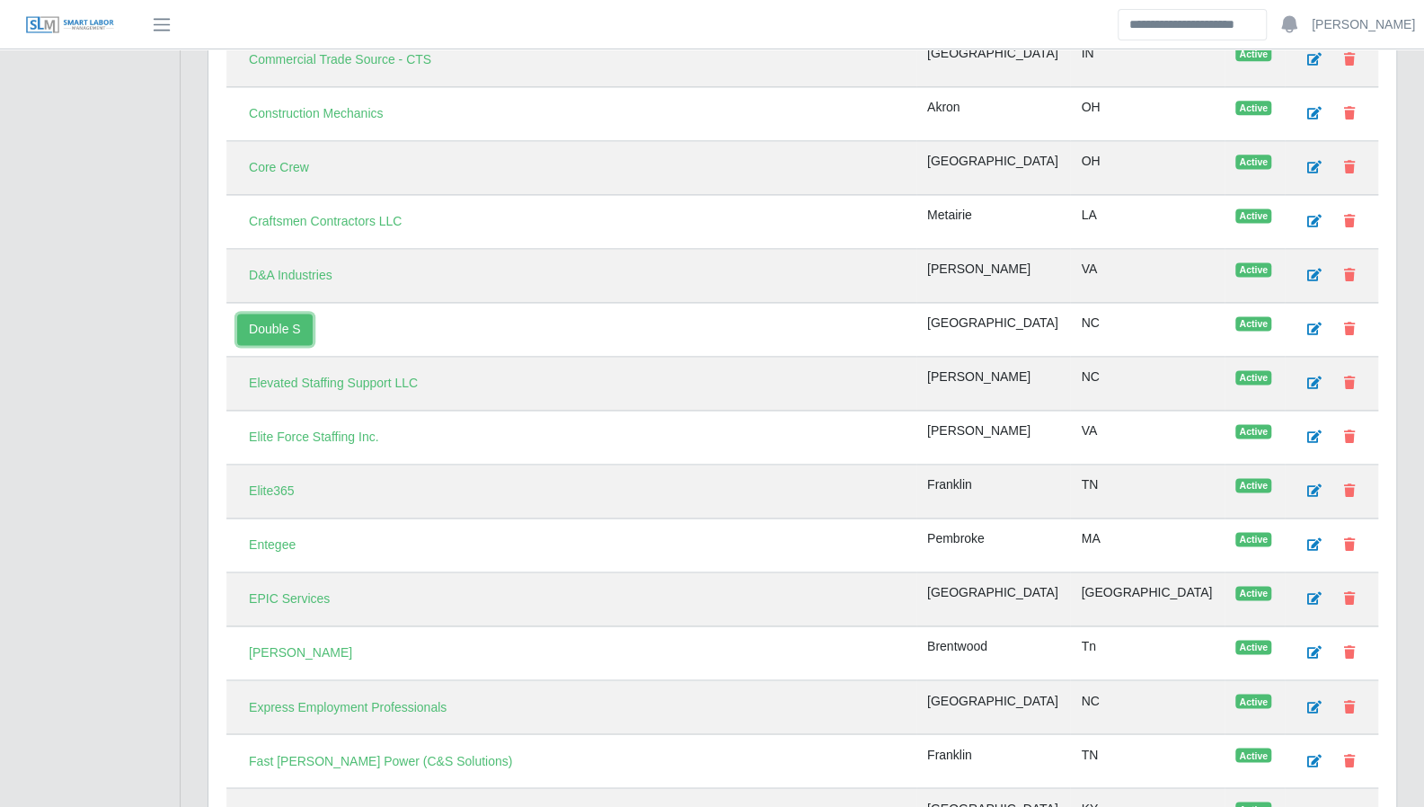
click at [253, 314] on link "Double S" at bounding box center [274, 329] width 75 height 31
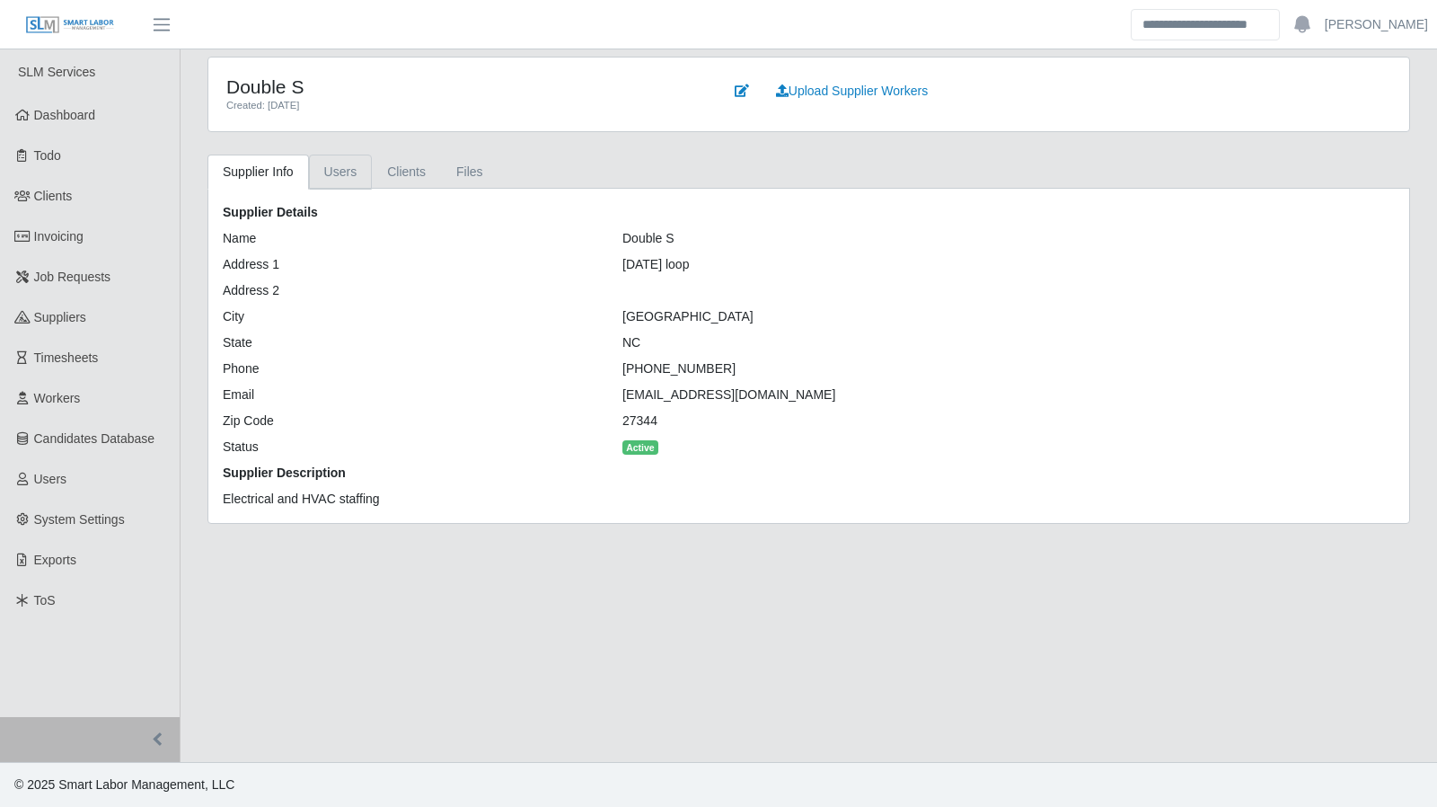
click at [345, 178] on link "Users" at bounding box center [341, 172] width 64 height 35
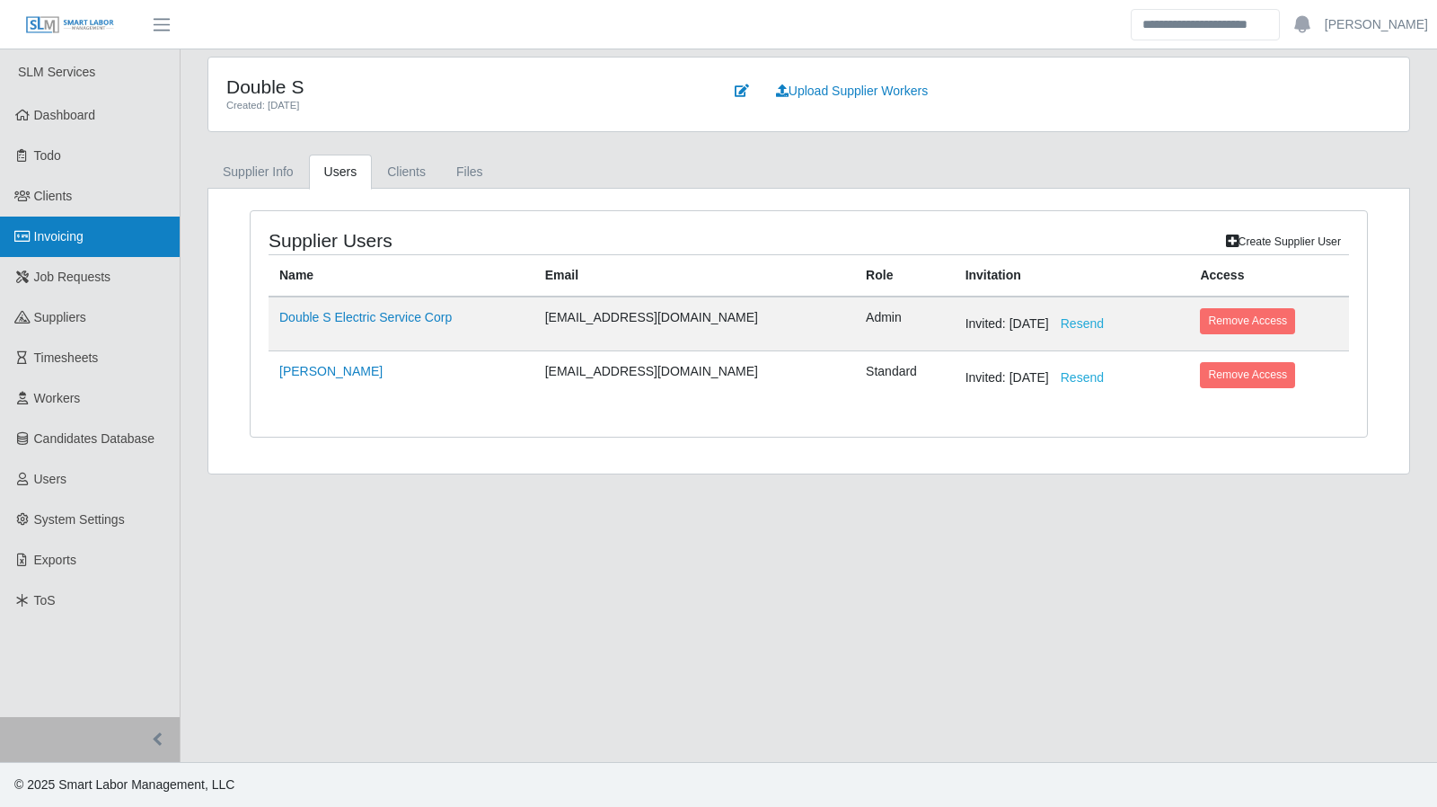
click at [61, 246] on link "Invoicing" at bounding box center [90, 237] width 180 height 40
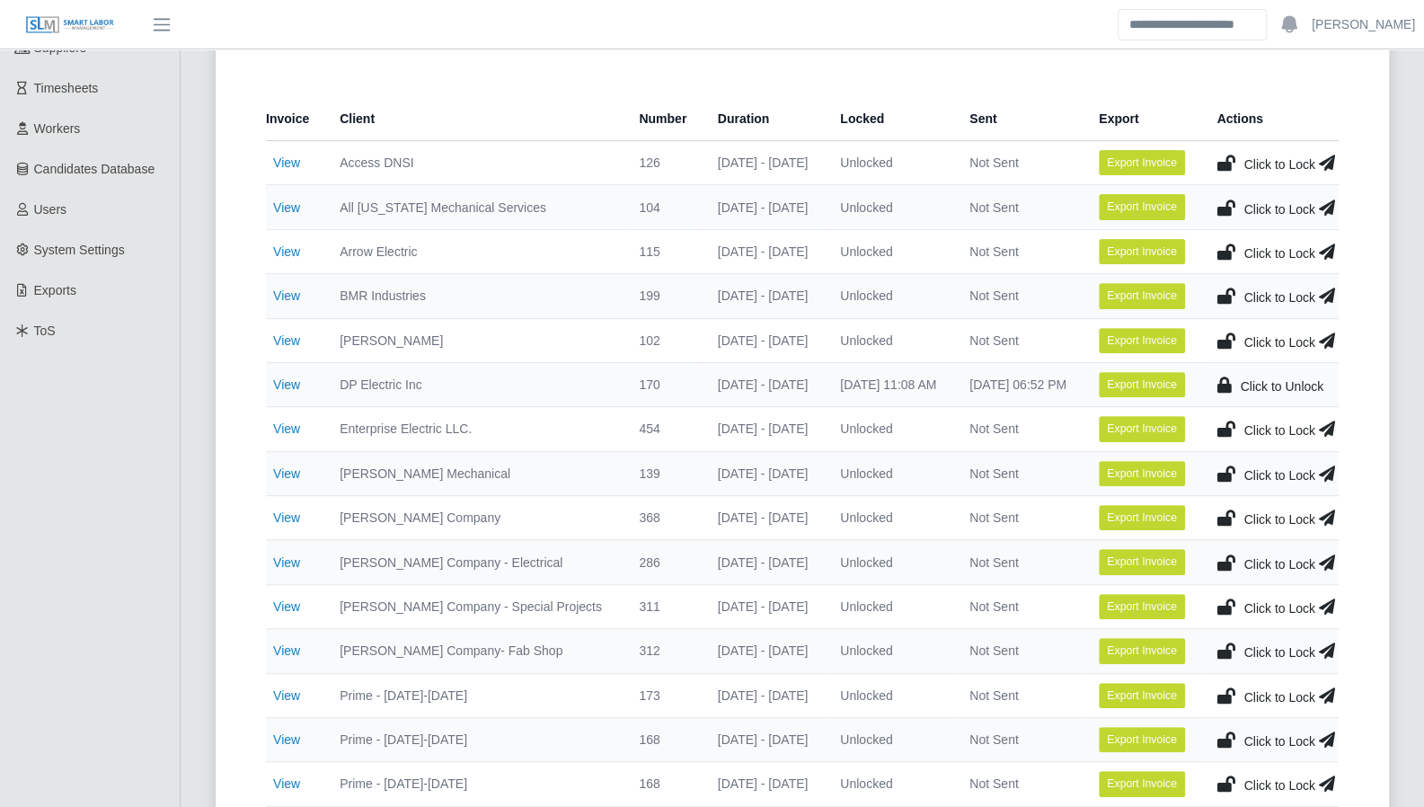
scroll to position [279, 0]
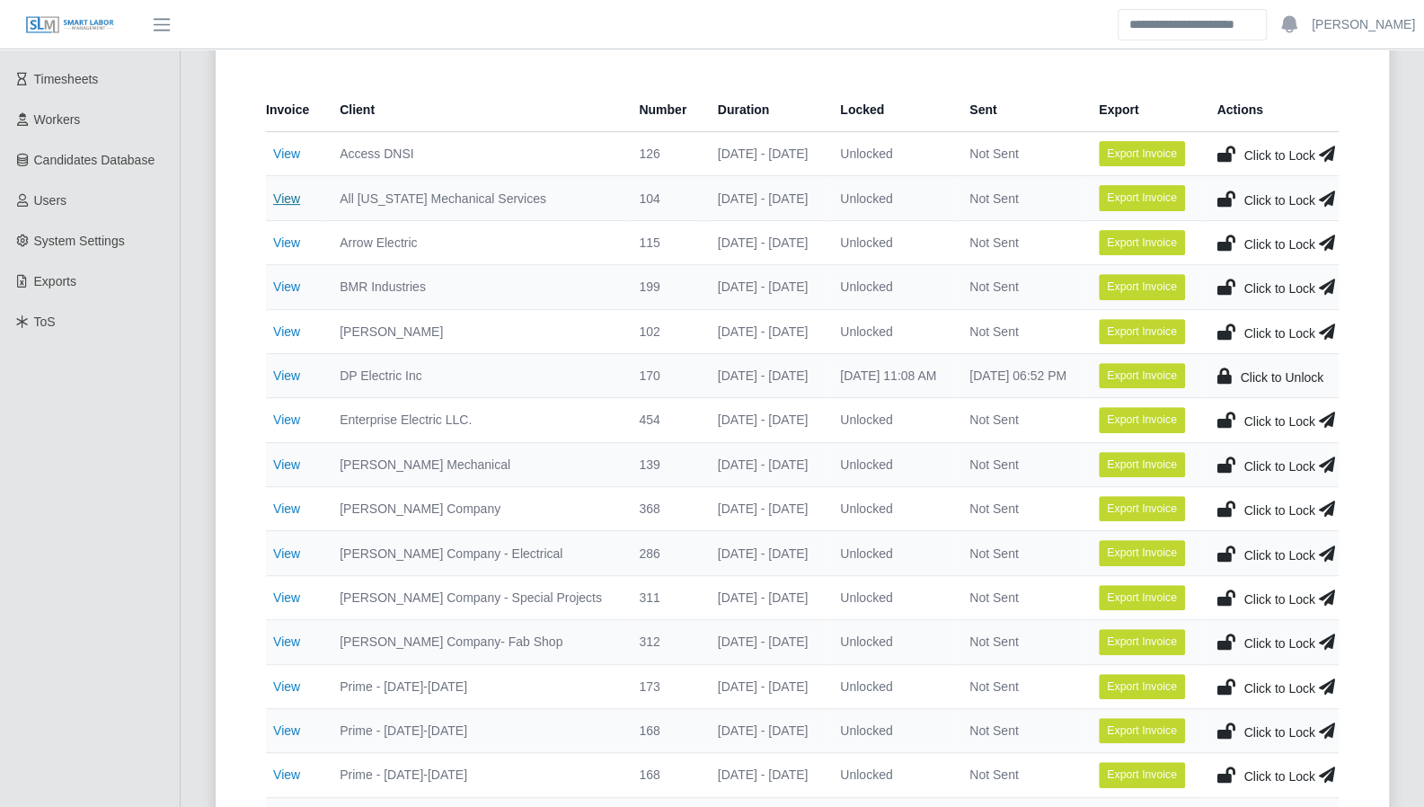
click at [286, 199] on link "View" at bounding box center [286, 198] width 27 height 14
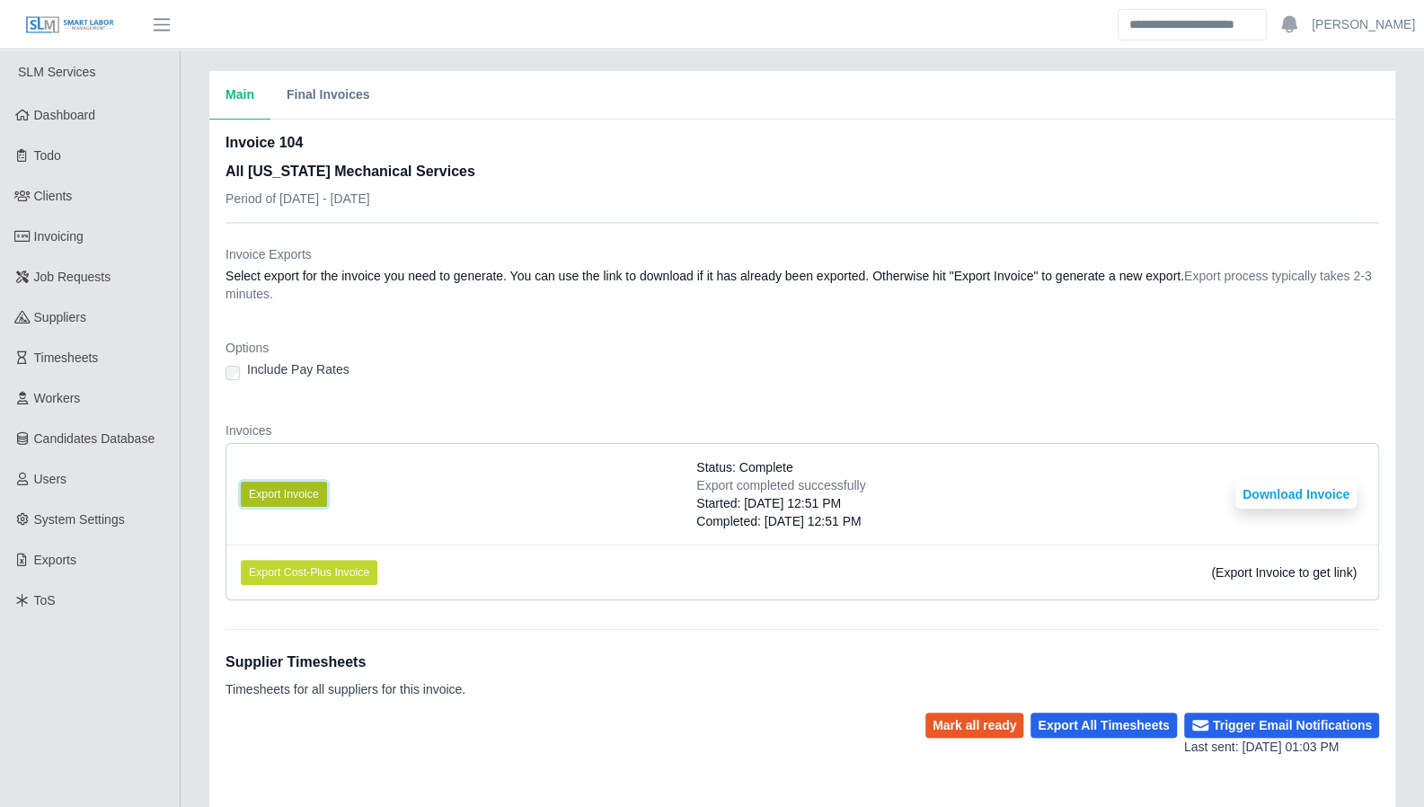
click at [302, 493] on button "Export Invoice" at bounding box center [284, 494] width 86 height 25
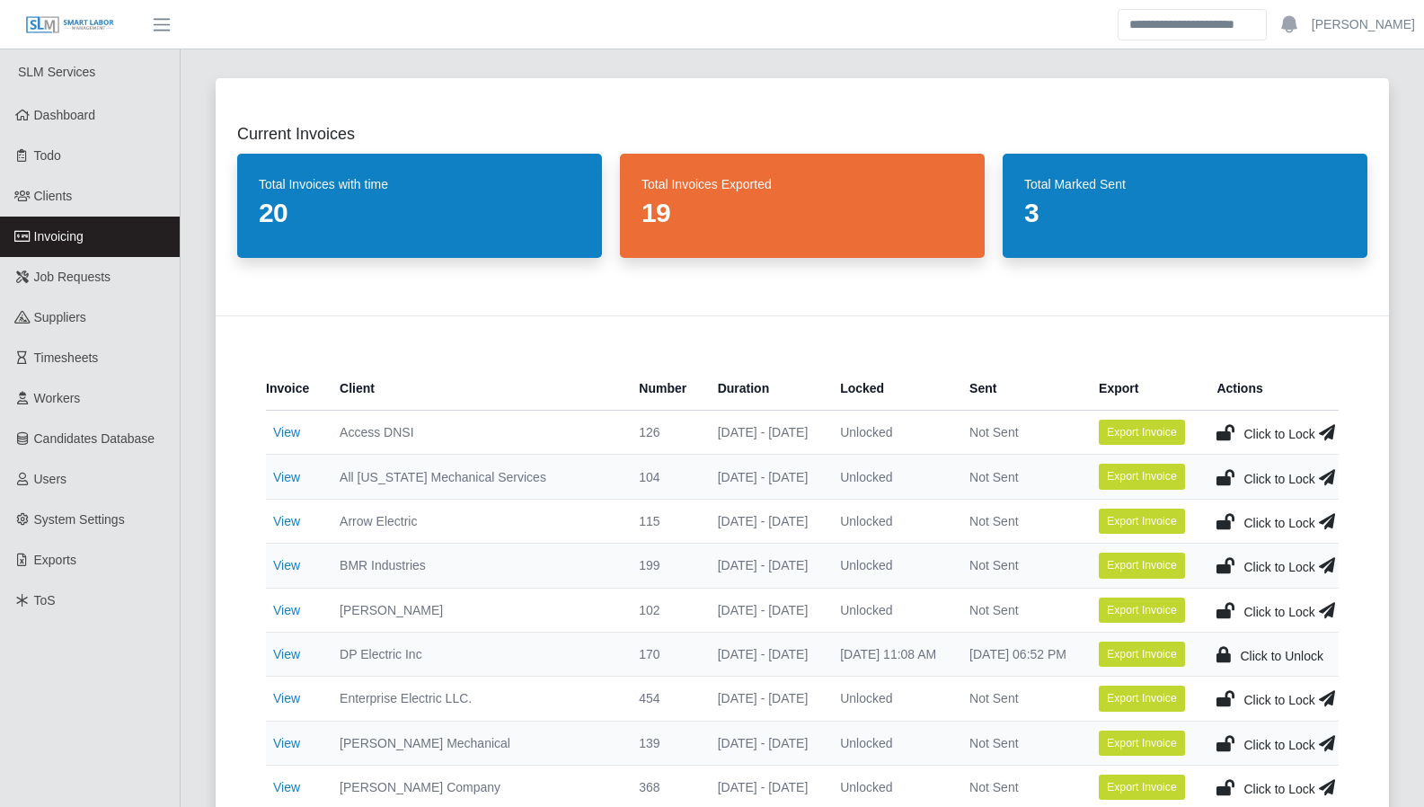
scroll to position [279, 0]
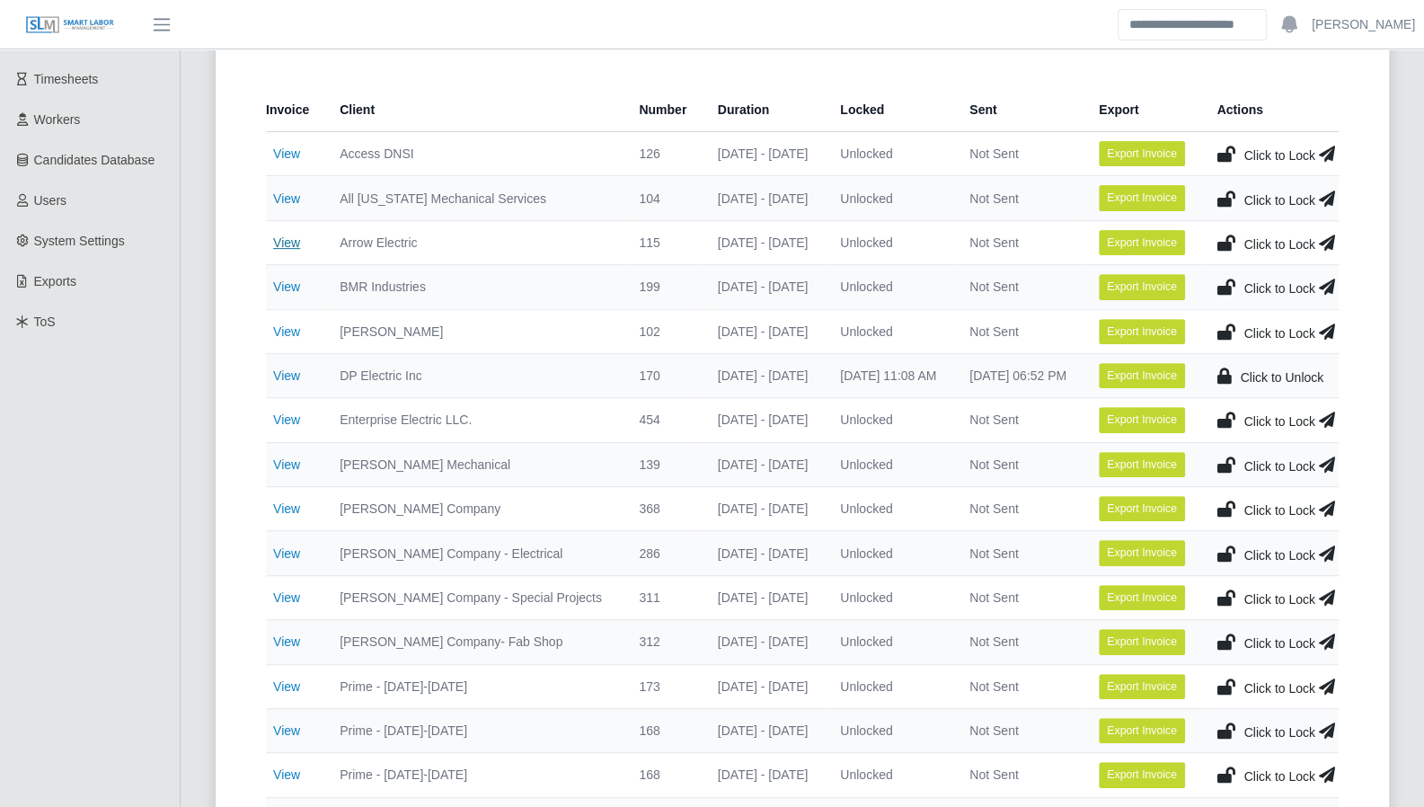
click at [274, 247] on link "View" at bounding box center [286, 242] width 27 height 14
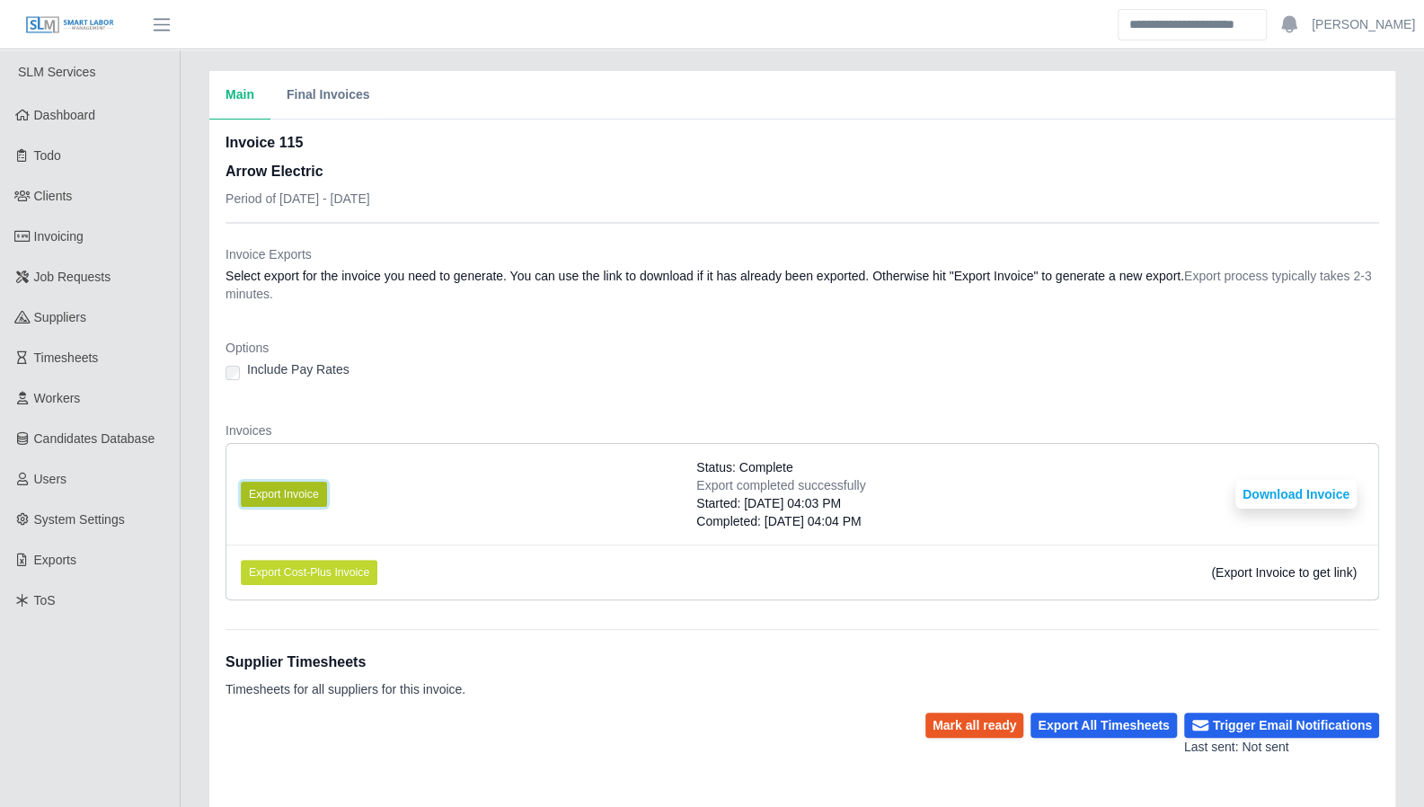
click at [270, 499] on button "Export Invoice" at bounding box center [284, 494] width 86 height 25
click at [1306, 497] on button "Download Invoice" at bounding box center [1295, 494] width 121 height 29
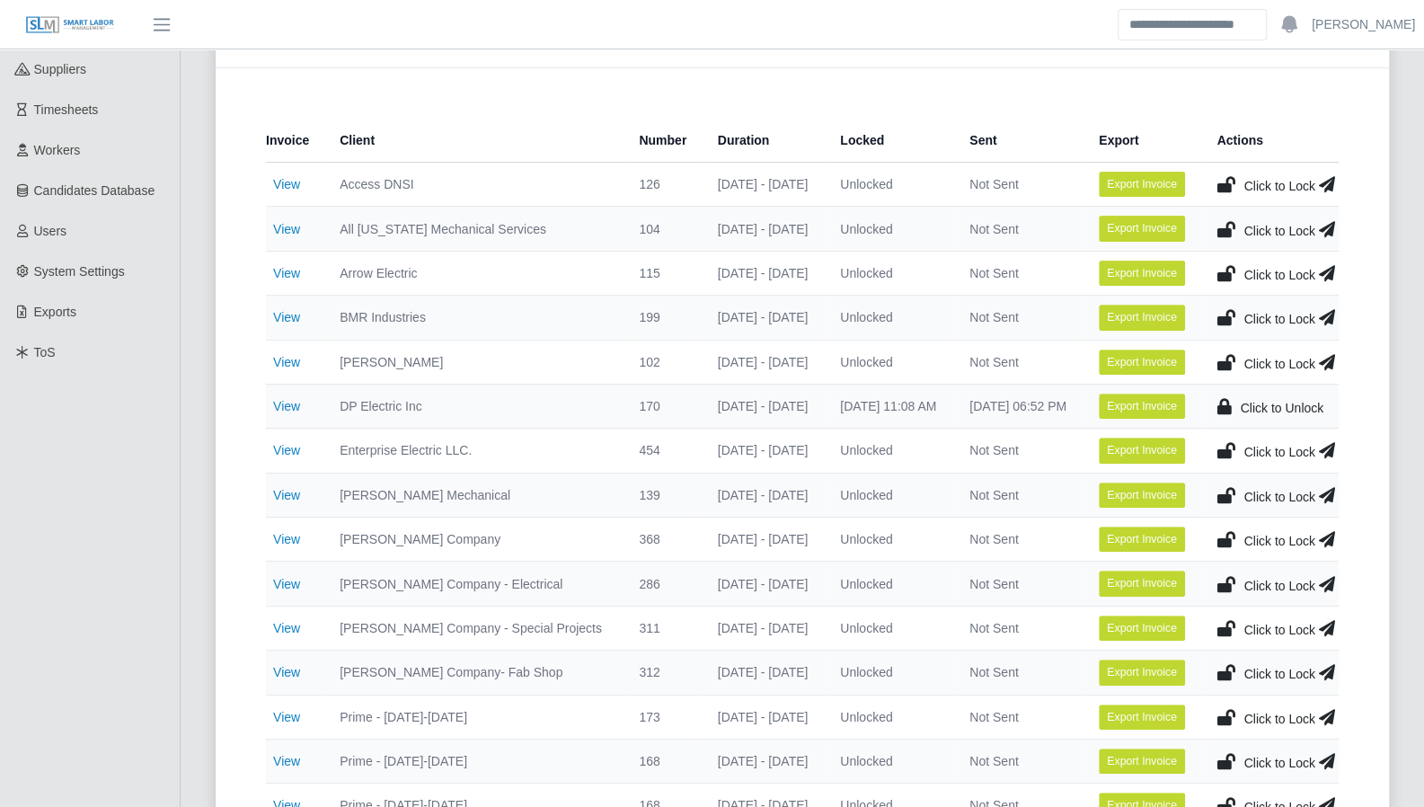
scroll to position [250, 0]
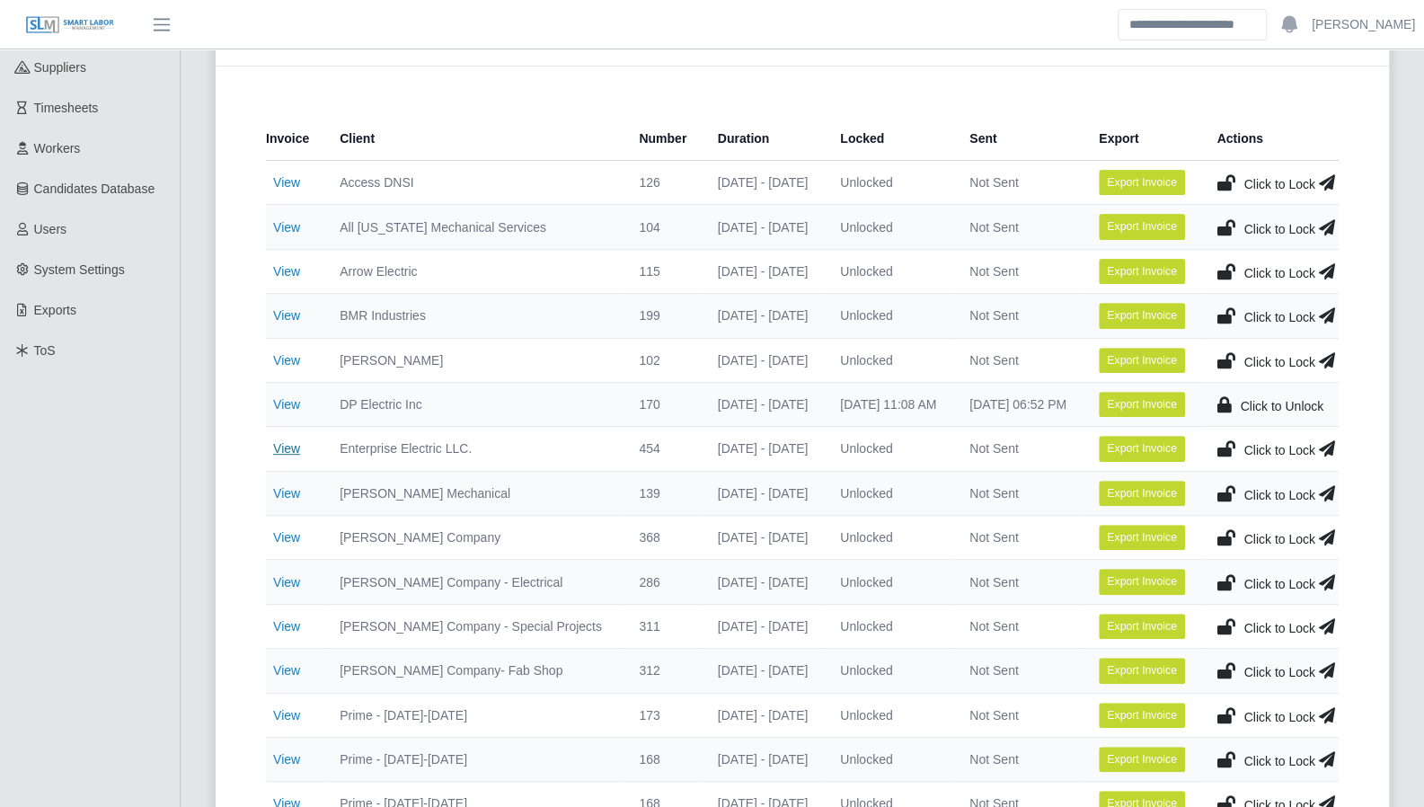
click at [287, 447] on link "View" at bounding box center [286, 448] width 27 height 14
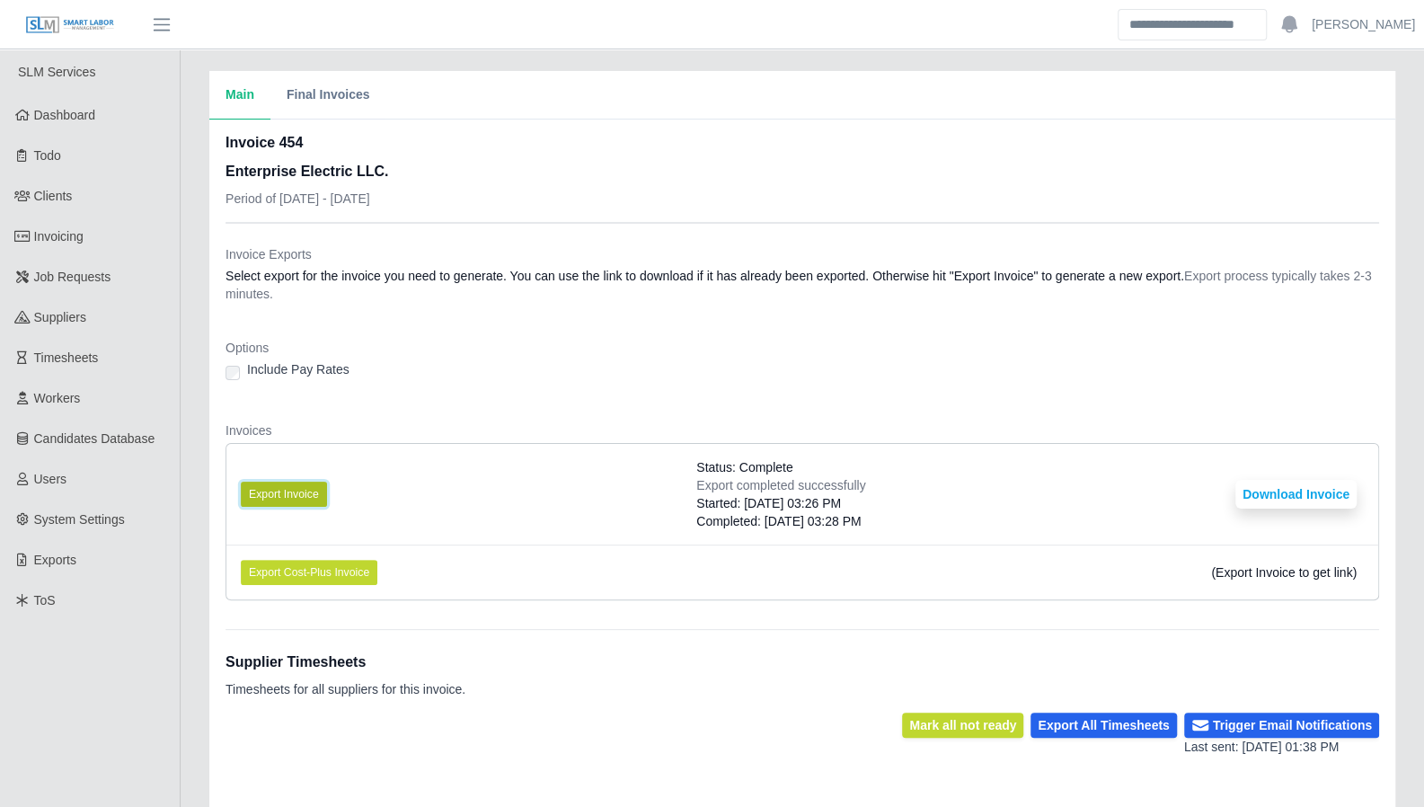
click at [285, 497] on button "Export Invoice" at bounding box center [284, 494] width 86 height 25
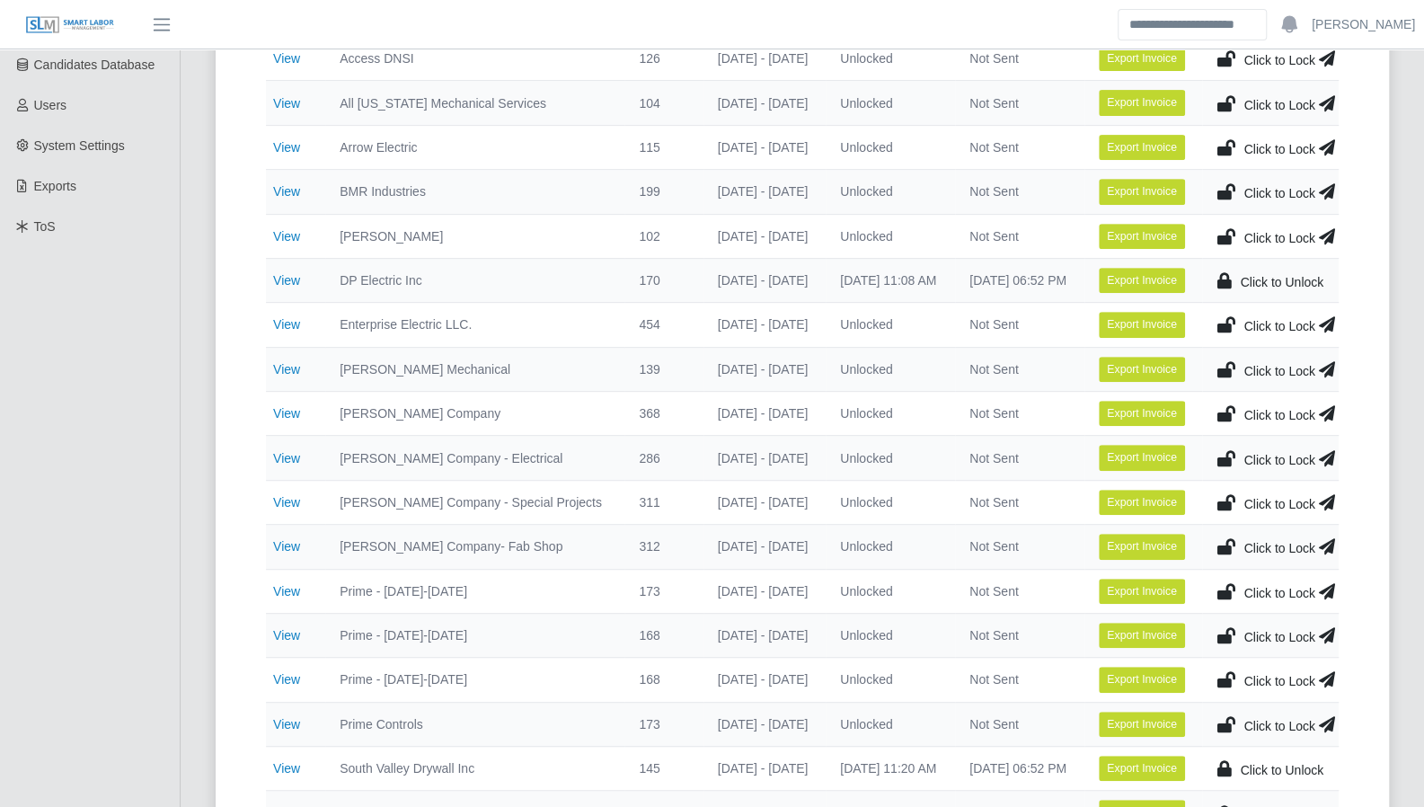
scroll to position [375, 0]
drag, startPoint x: 266, startPoint y: 493, endPoint x: 275, endPoint y: 496, distance: 9.4
click at [266, 493] on td "View" at bounding box center [295, 501] width 59 height 44
click at [299, 499] on link "View" at bounding box center [286, 501] width 27 height 14
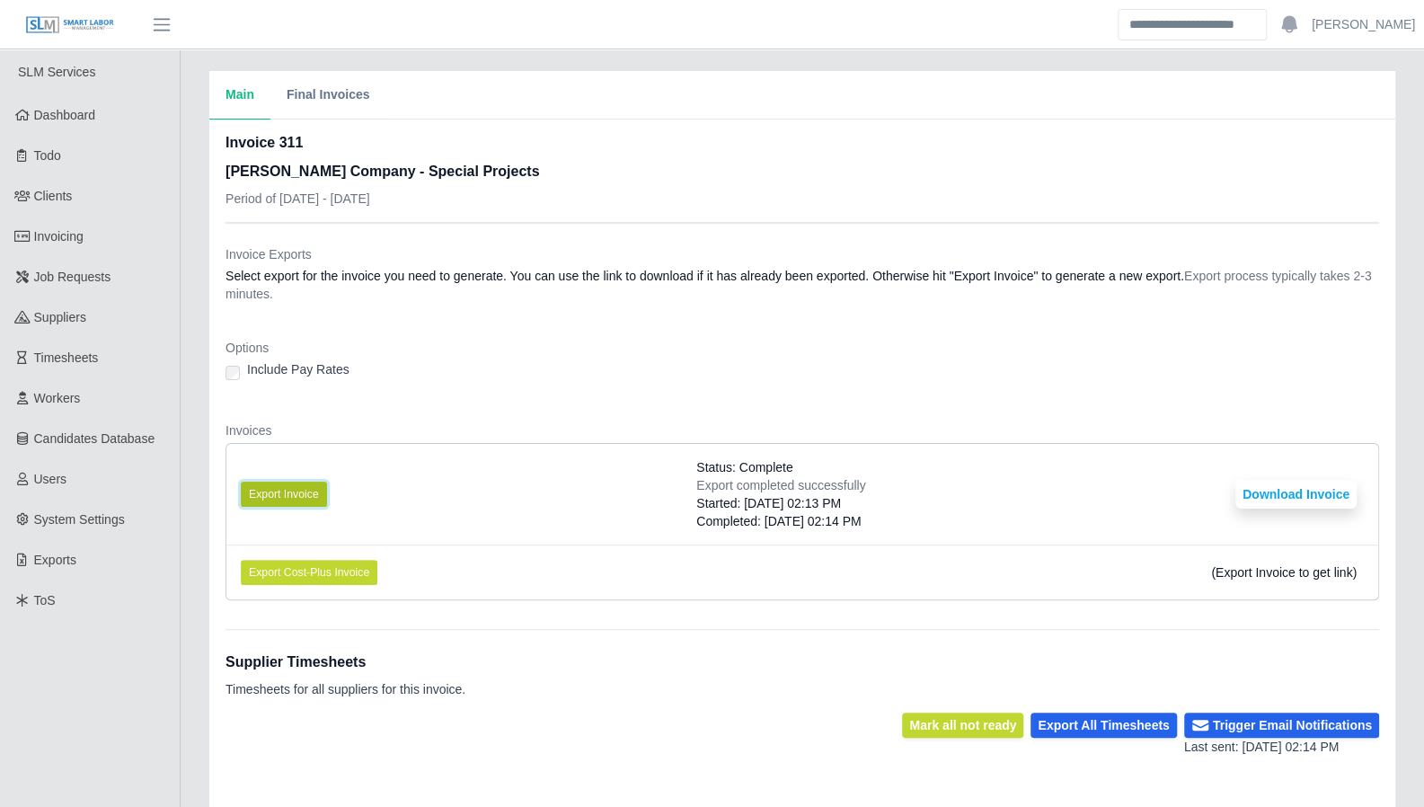
click at [291, 486] on button "Export Invoice" at bounding box center [284, 494] width 86 height 25
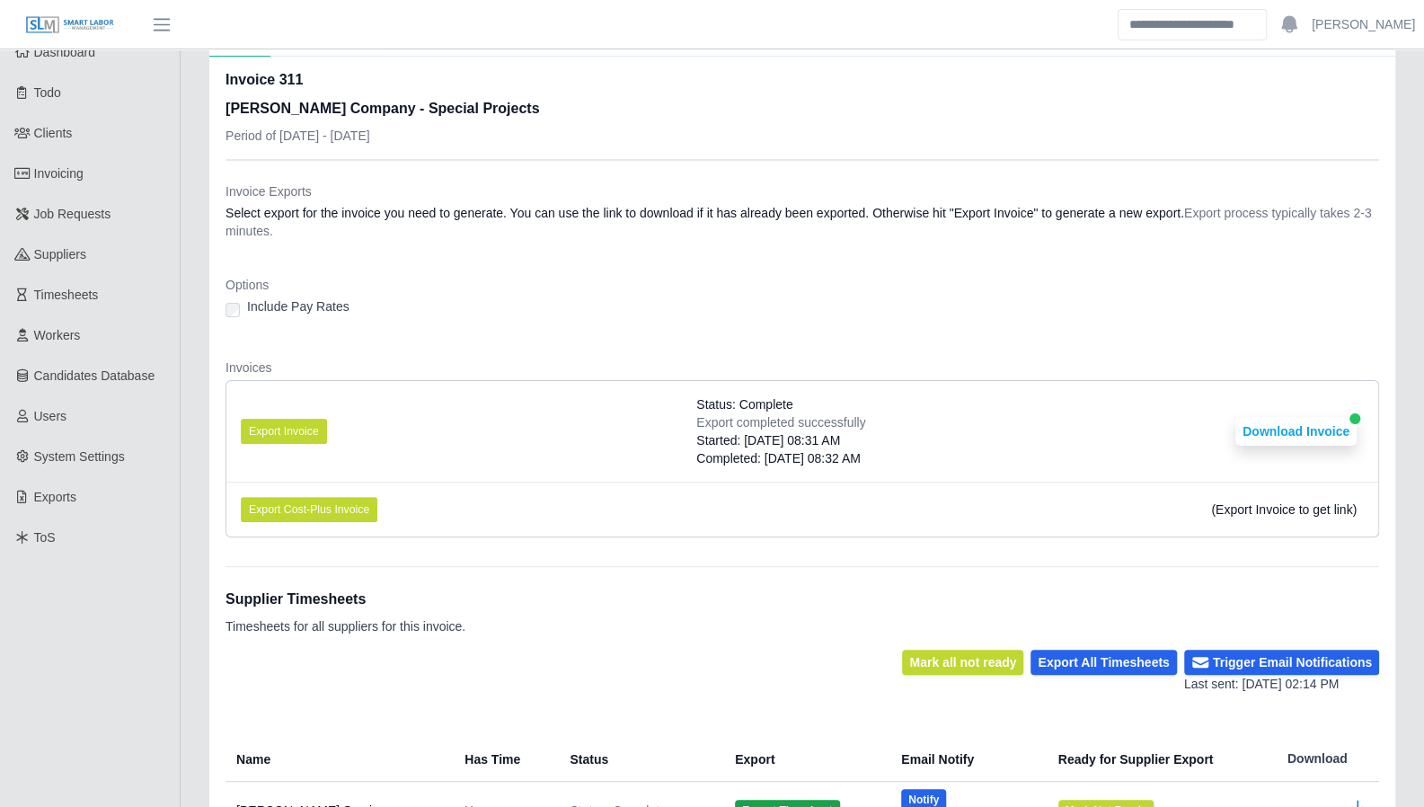
scroll to position [41, 0]
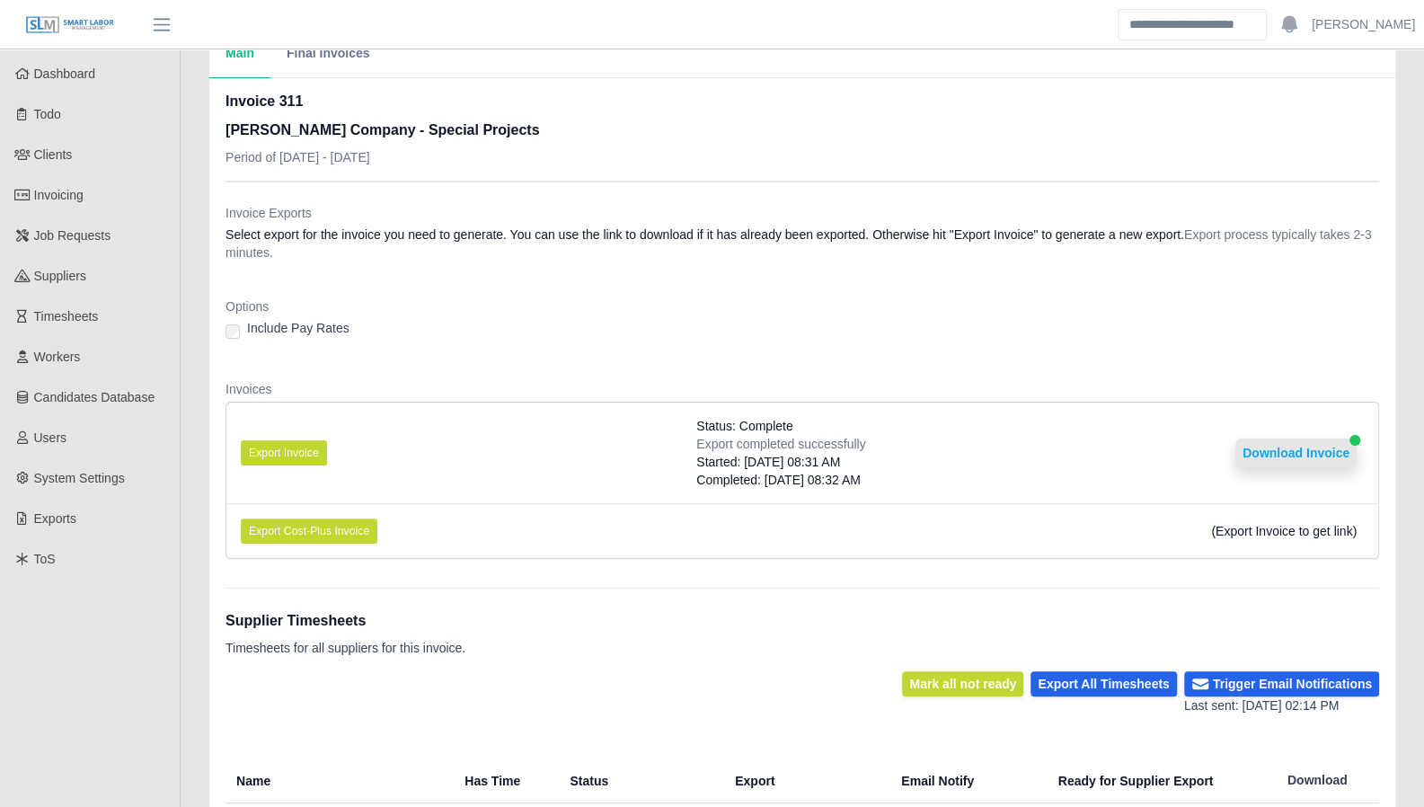
click at [1278, 448] on button "Download Invoice" at bounding box center [1295, 452] width 121 height 29
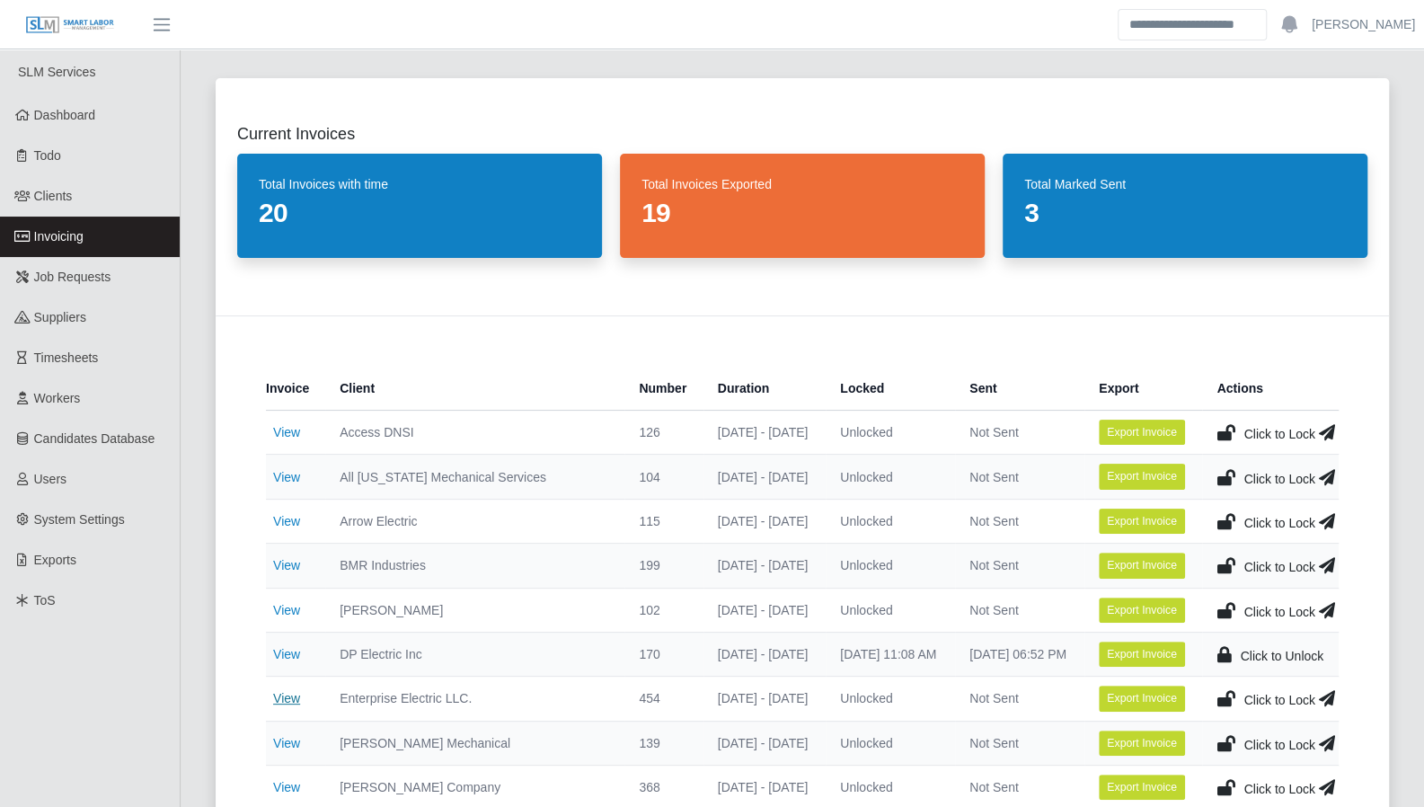
click at [273, 698] on link "View" at bounding box center [286, 698] width 27 height 14
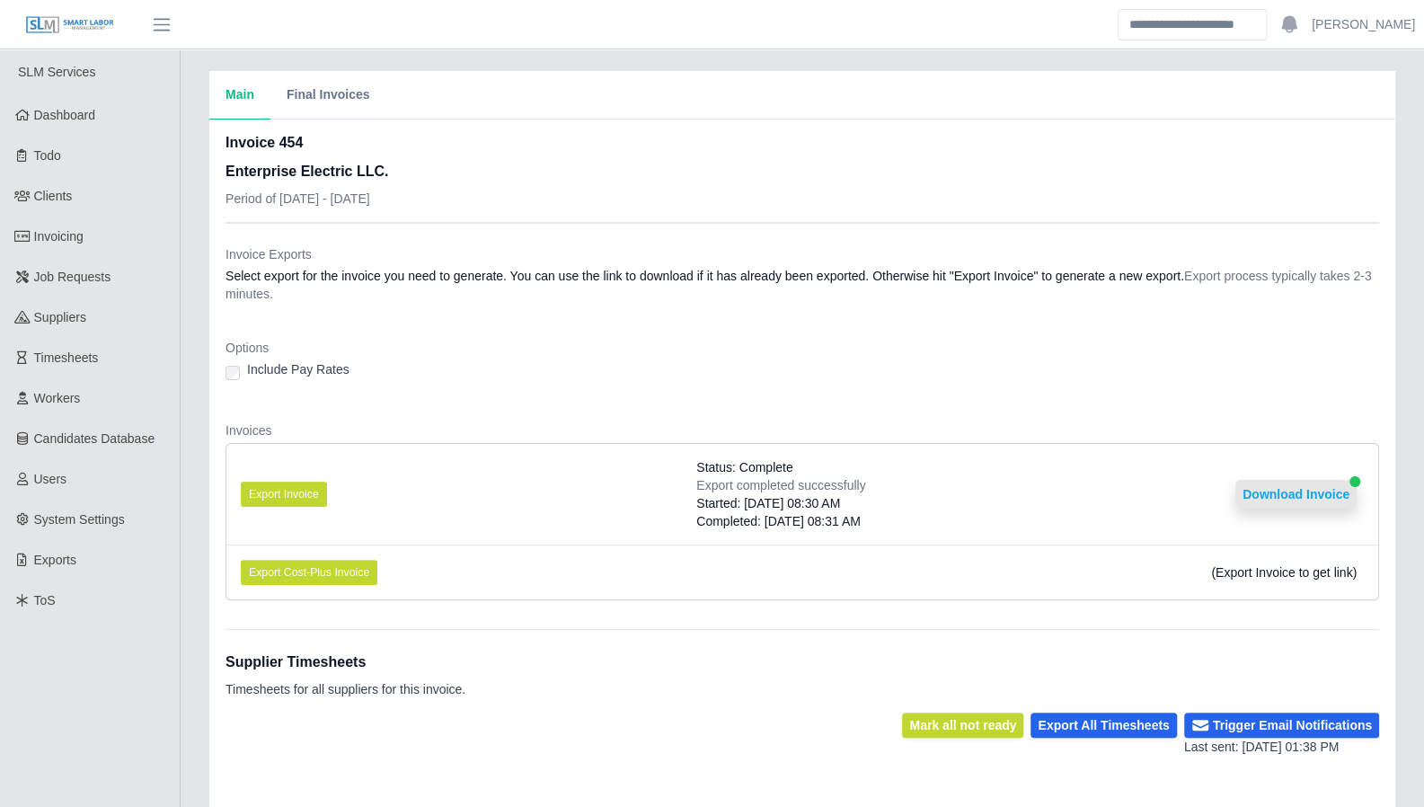
click at [1317, 488] on button "Download Invoice" at bounding box center [1295, 494] width 121 height 29
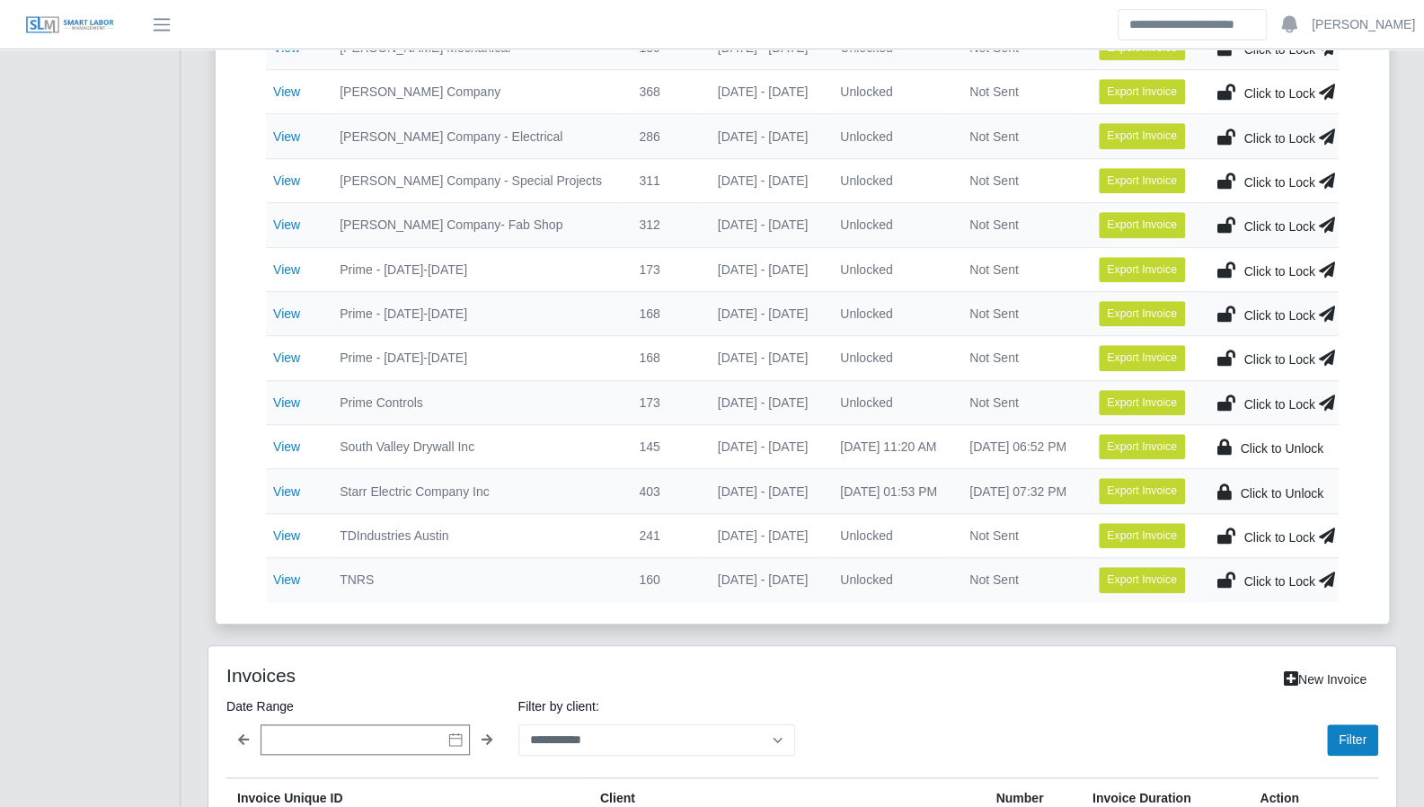
scroll to position [686, 0]
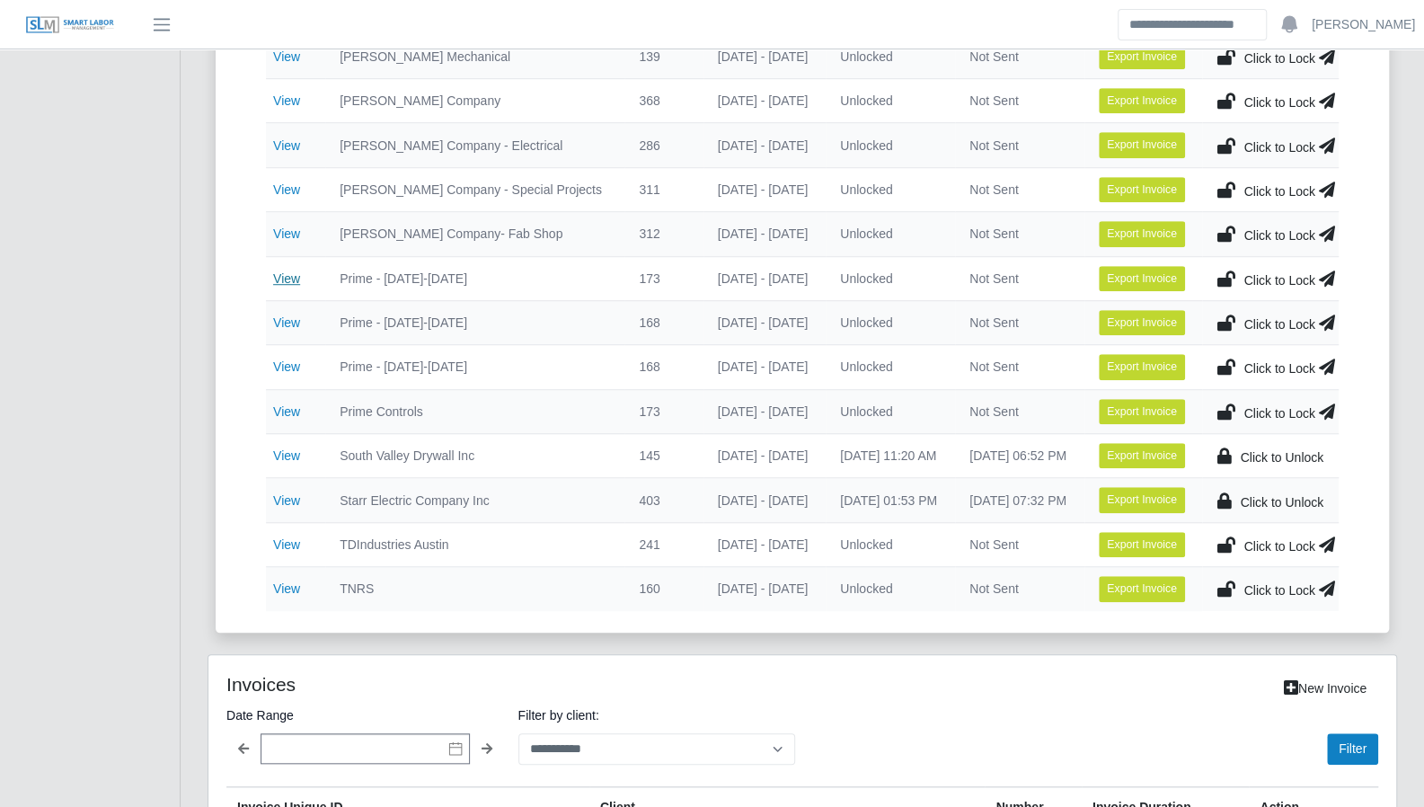
click at [292, 271] on link "View" at bounding box center [286, 278] width 27 height 14
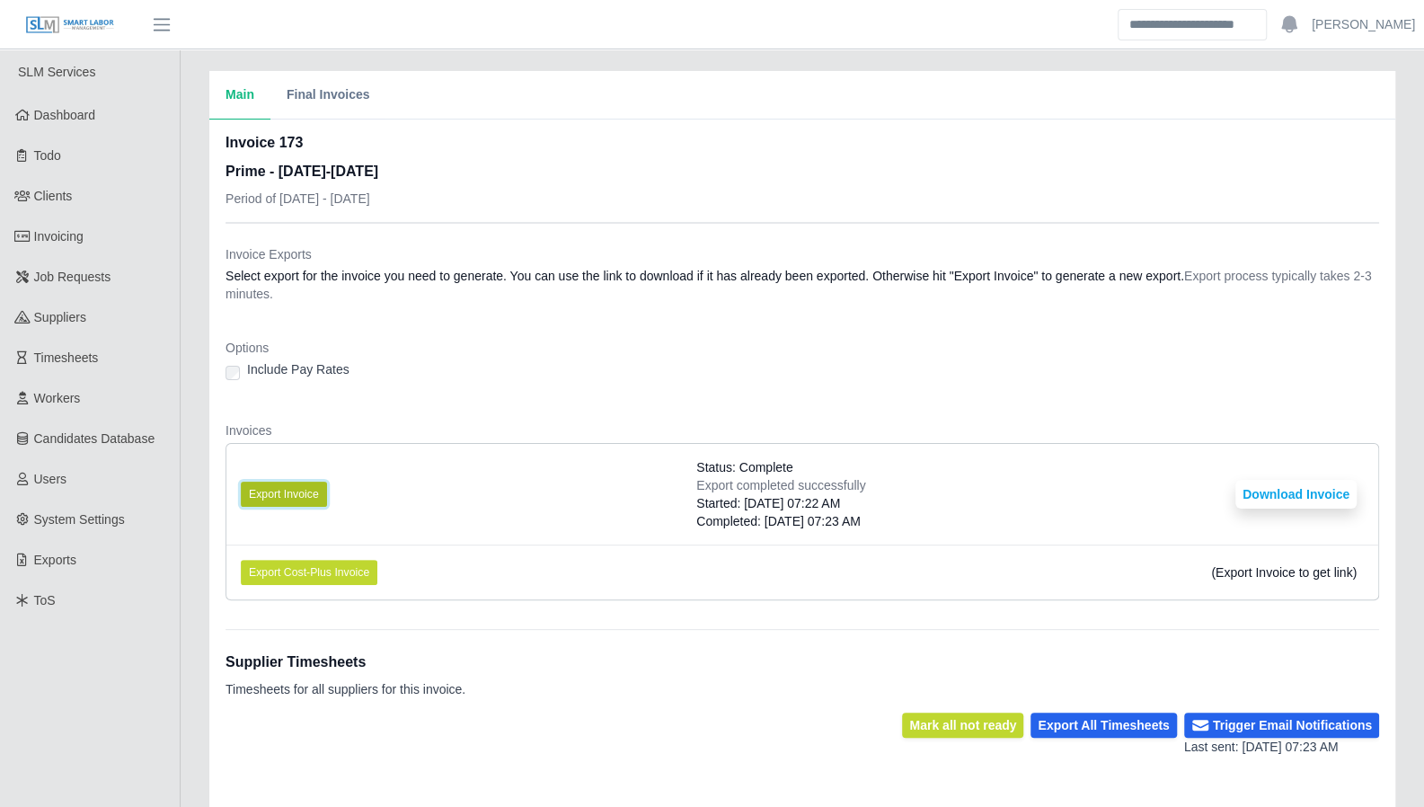
click at [279, 485] on button "Export Invoice" at bounding box center [284, 494] width 86 height 25
click at [1317, 485] on button "Download Invoice" at bounding box center [1295, 494] width 121 height 29
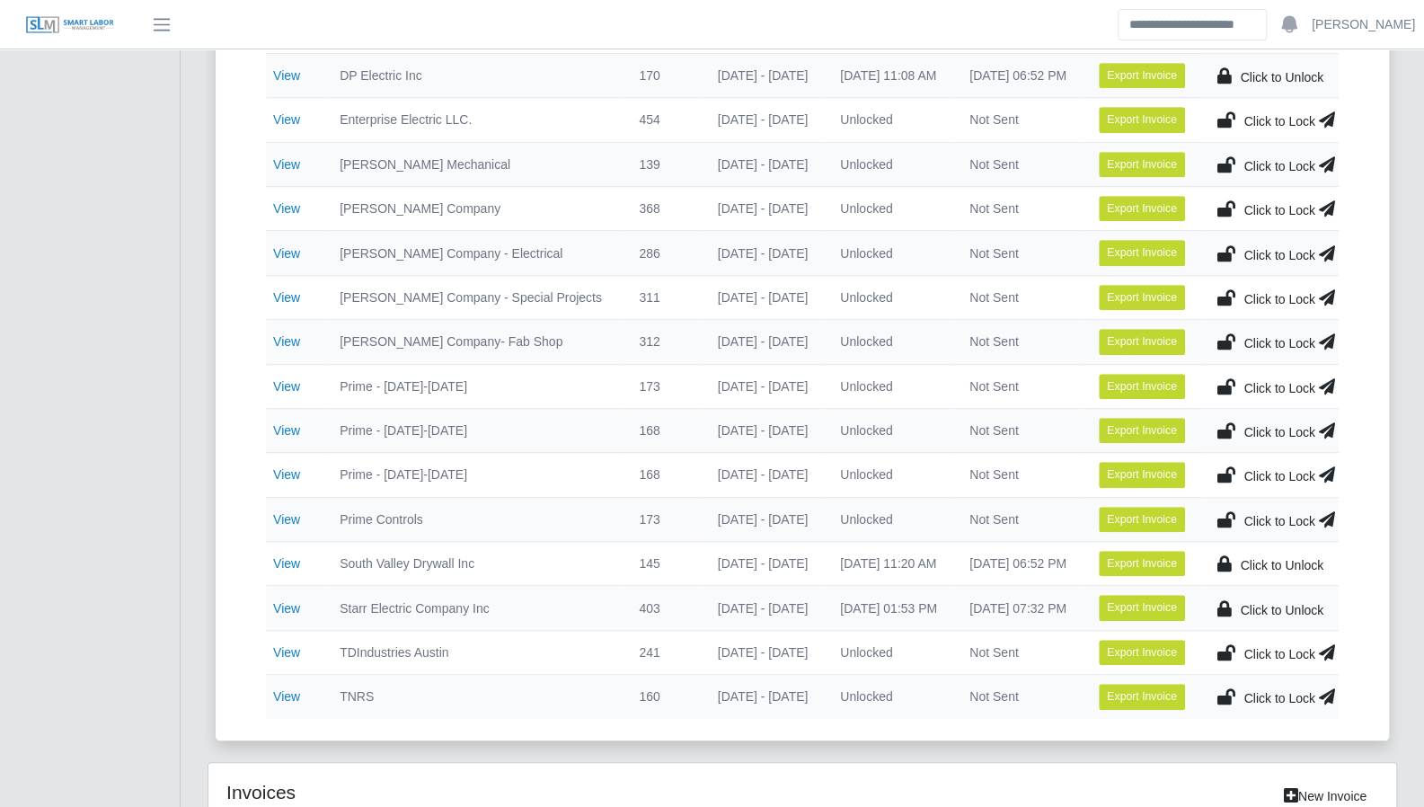
scroll to position [589, 0]
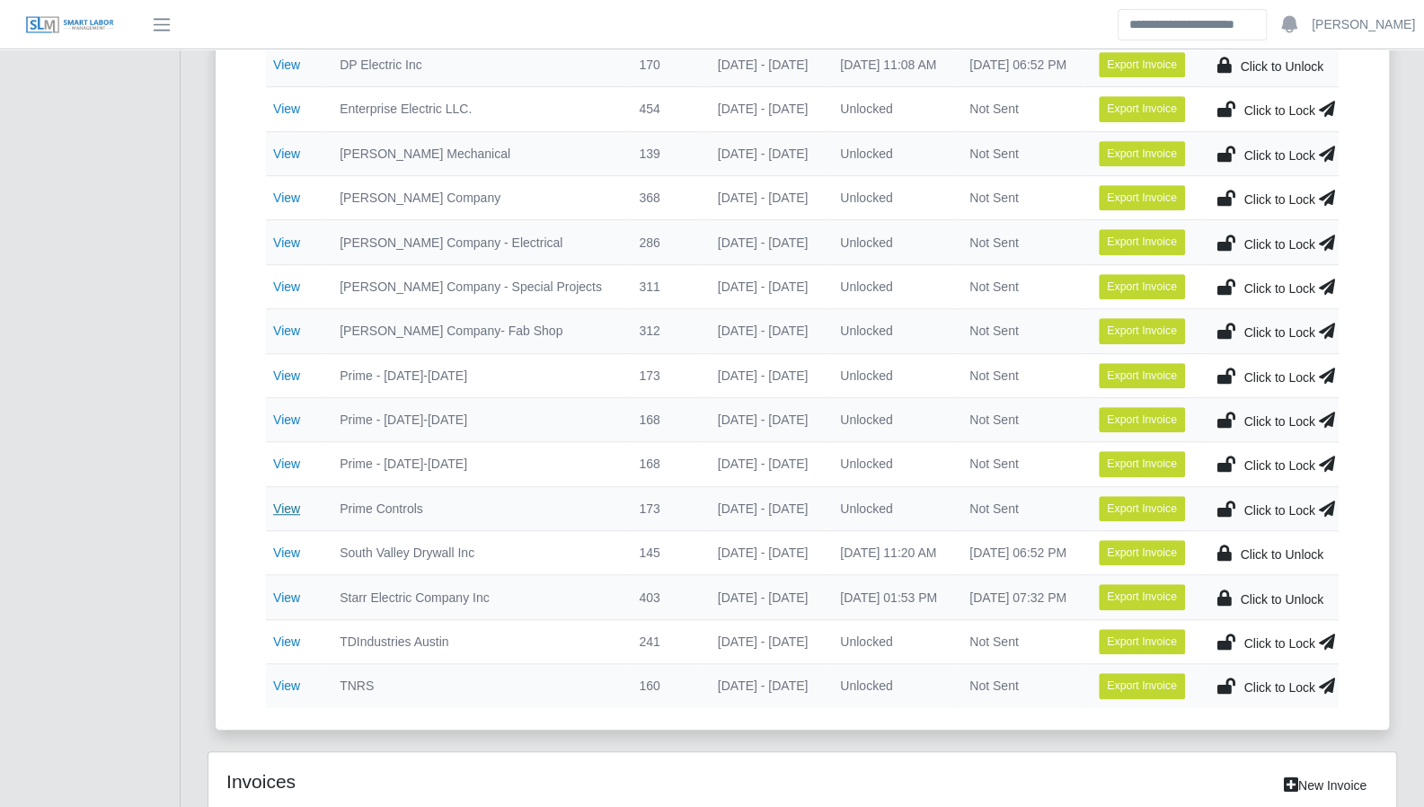
click at [290, 501] on link "View" at bounding box center [286, 508] width 27 height 14
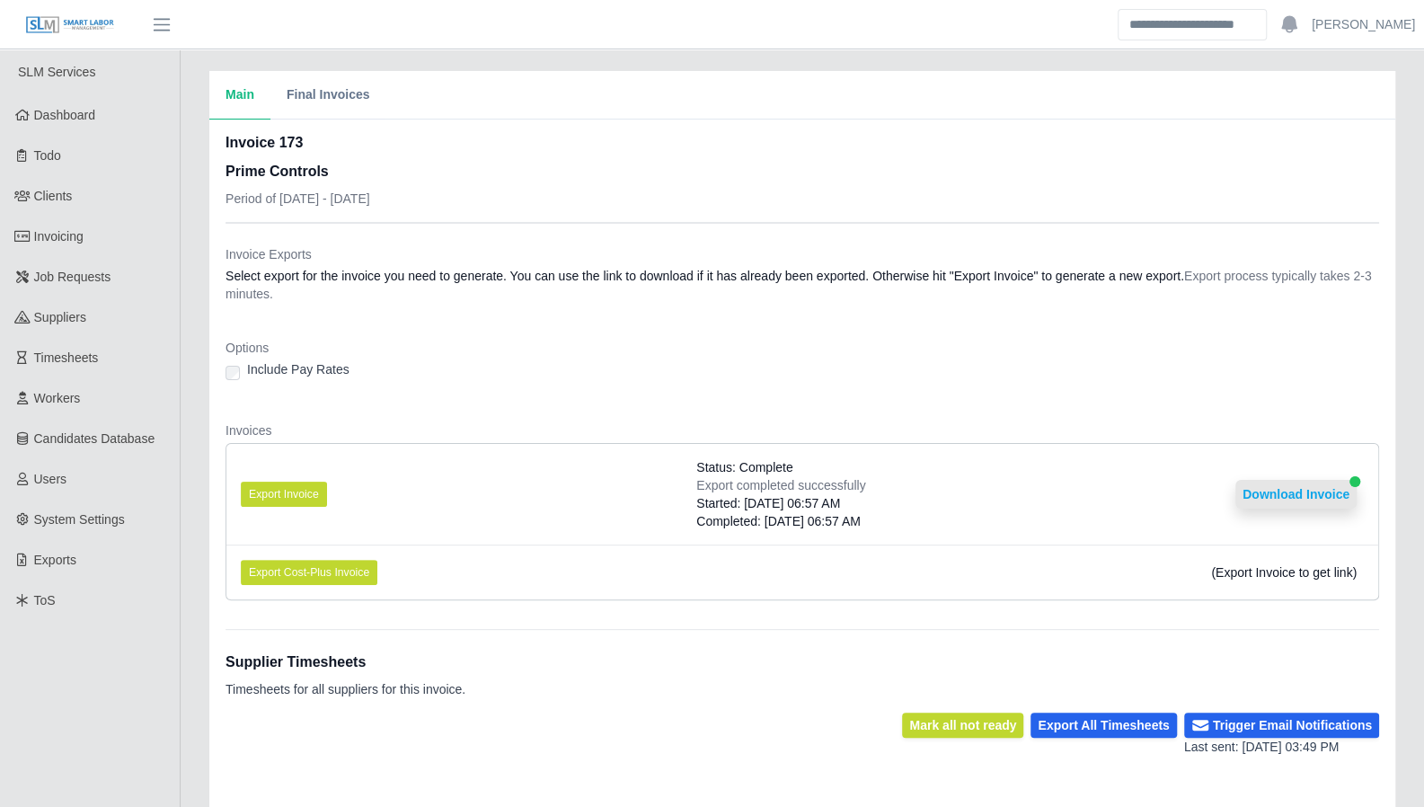
click at [1327, 504] on button "Download Invoice" at bounding box center [1295, 494] width 121 height 29
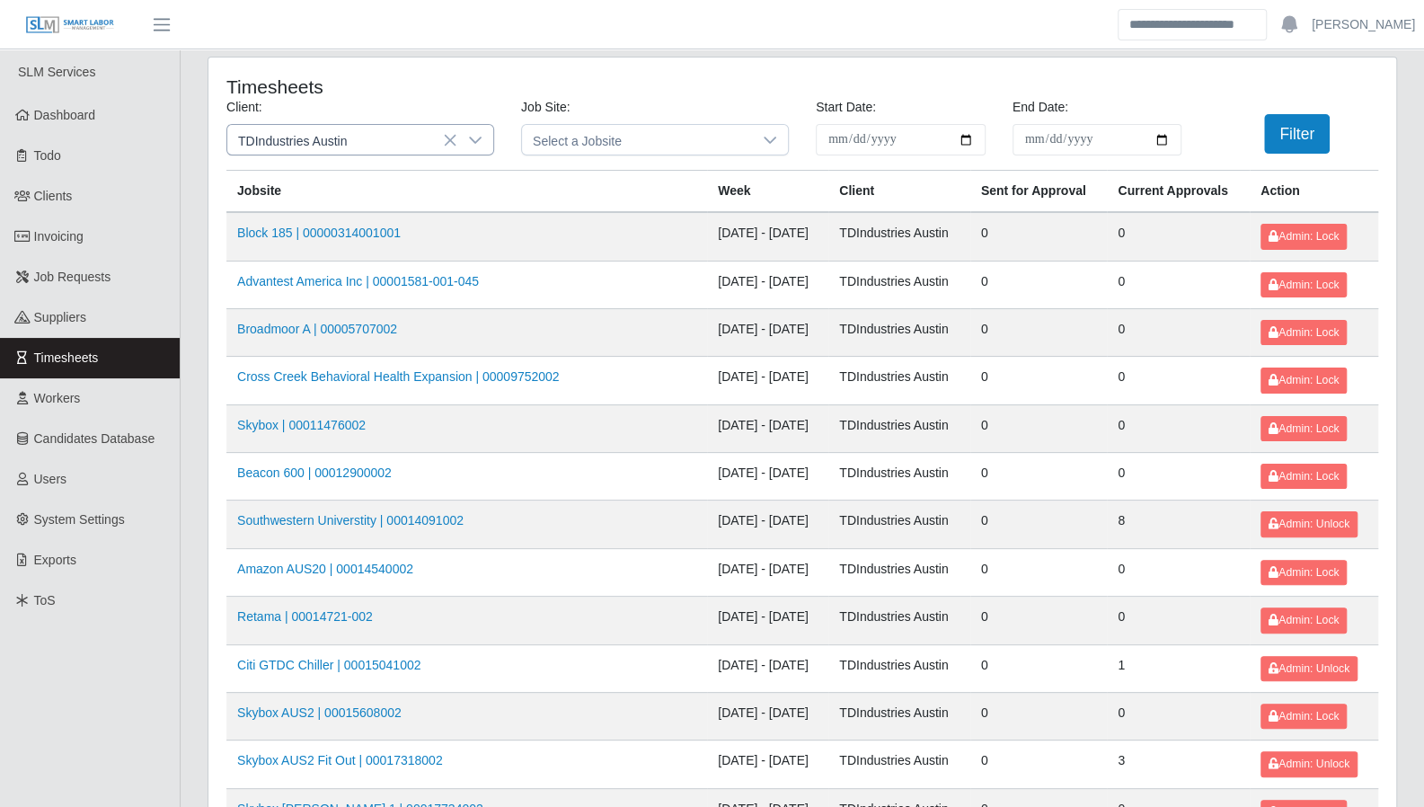
click at [478, 141] on icon at bounding box center [475, 140] width 14 height 14
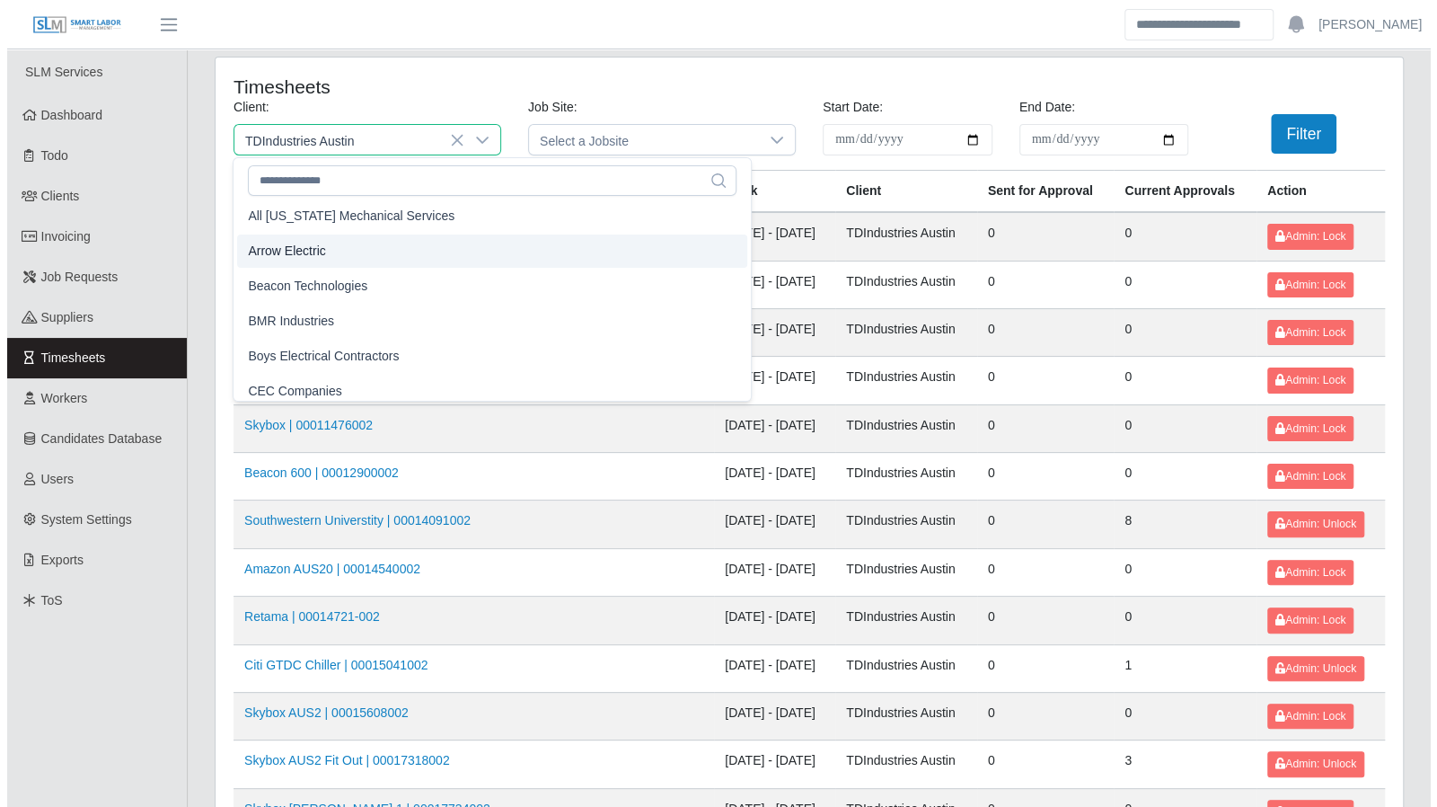
scroll to position [77, 0]
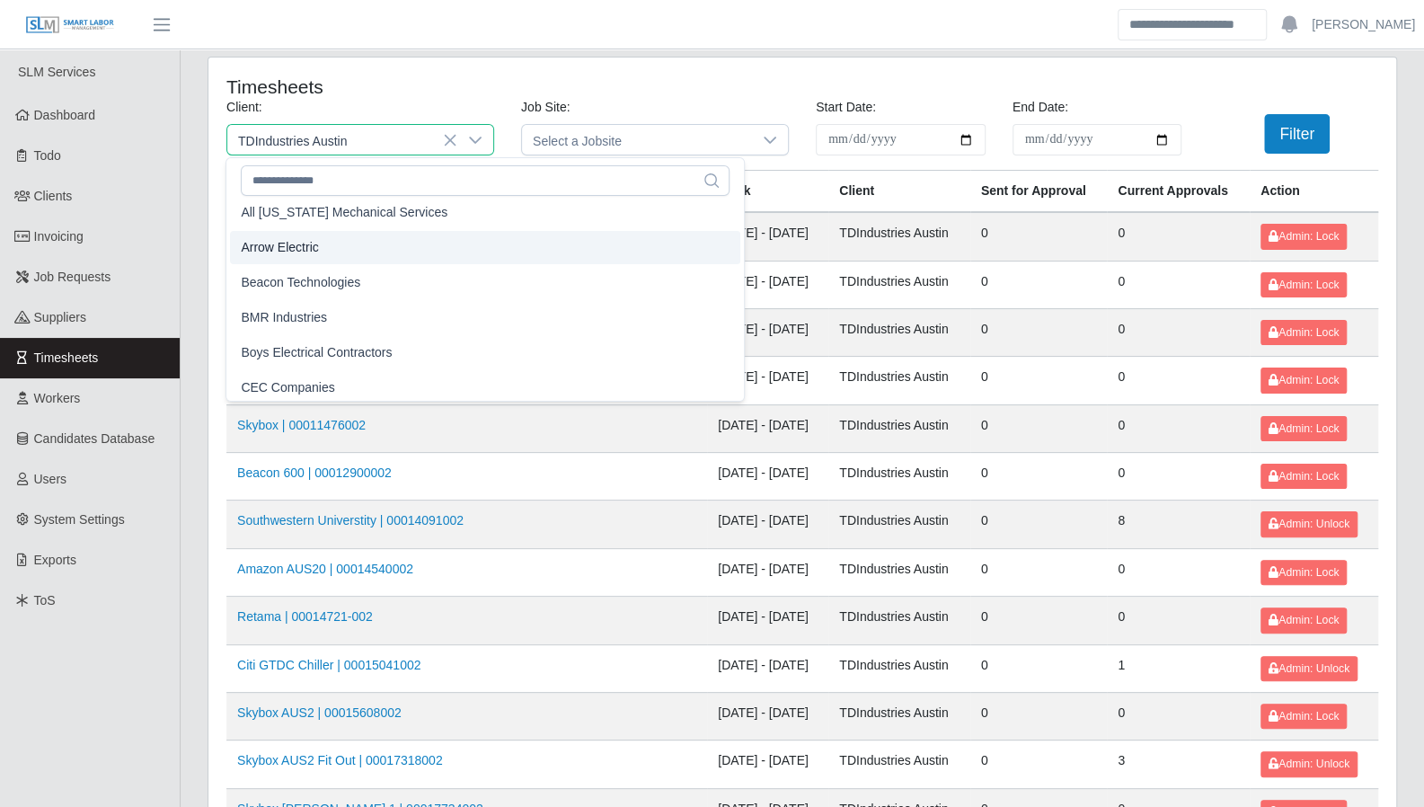
click at [290, 250] on span "Arrow Electric" at bounding box center [279, 247] width 77 height 19
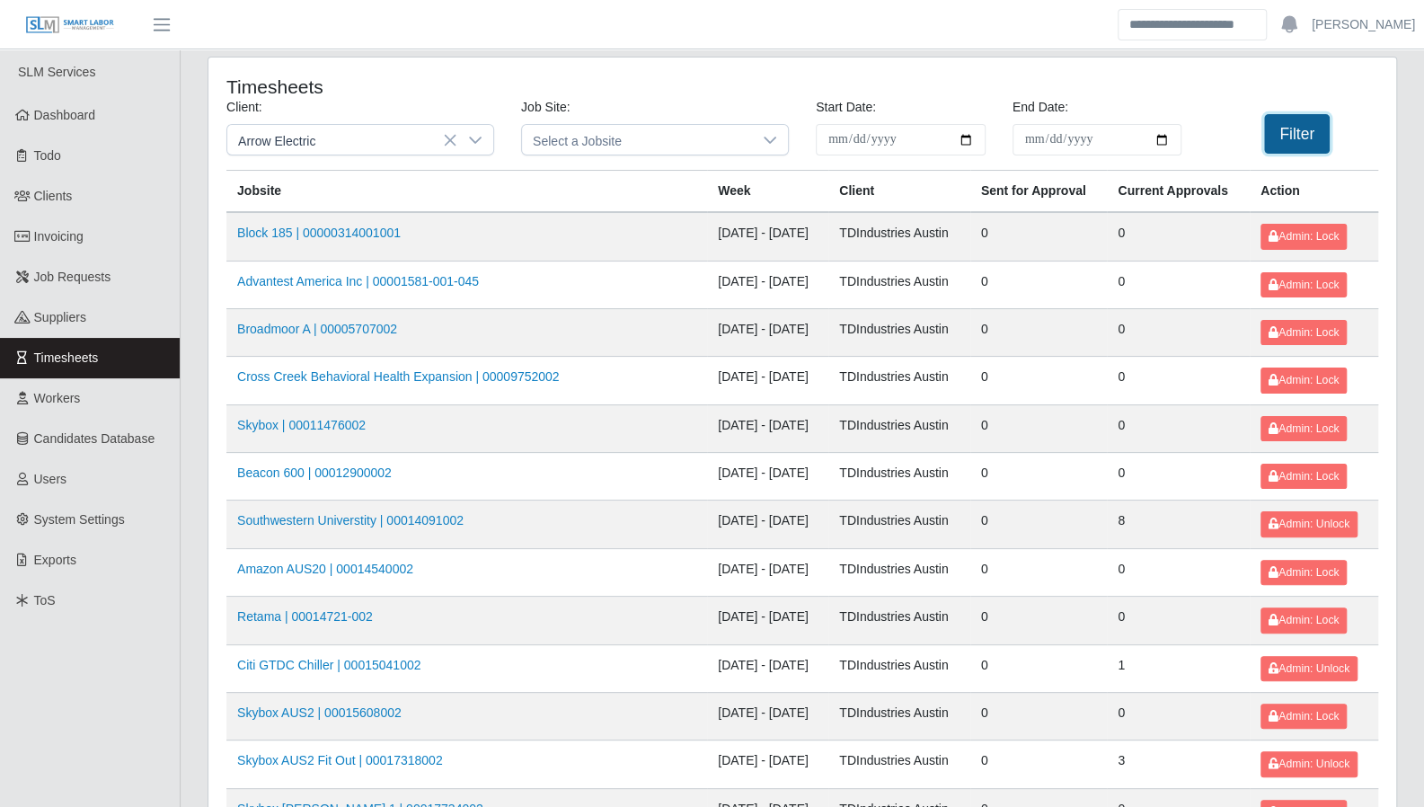
click at [1276, 142] on button "Filter" at bounding box center [1297, 134] width 66 height 40
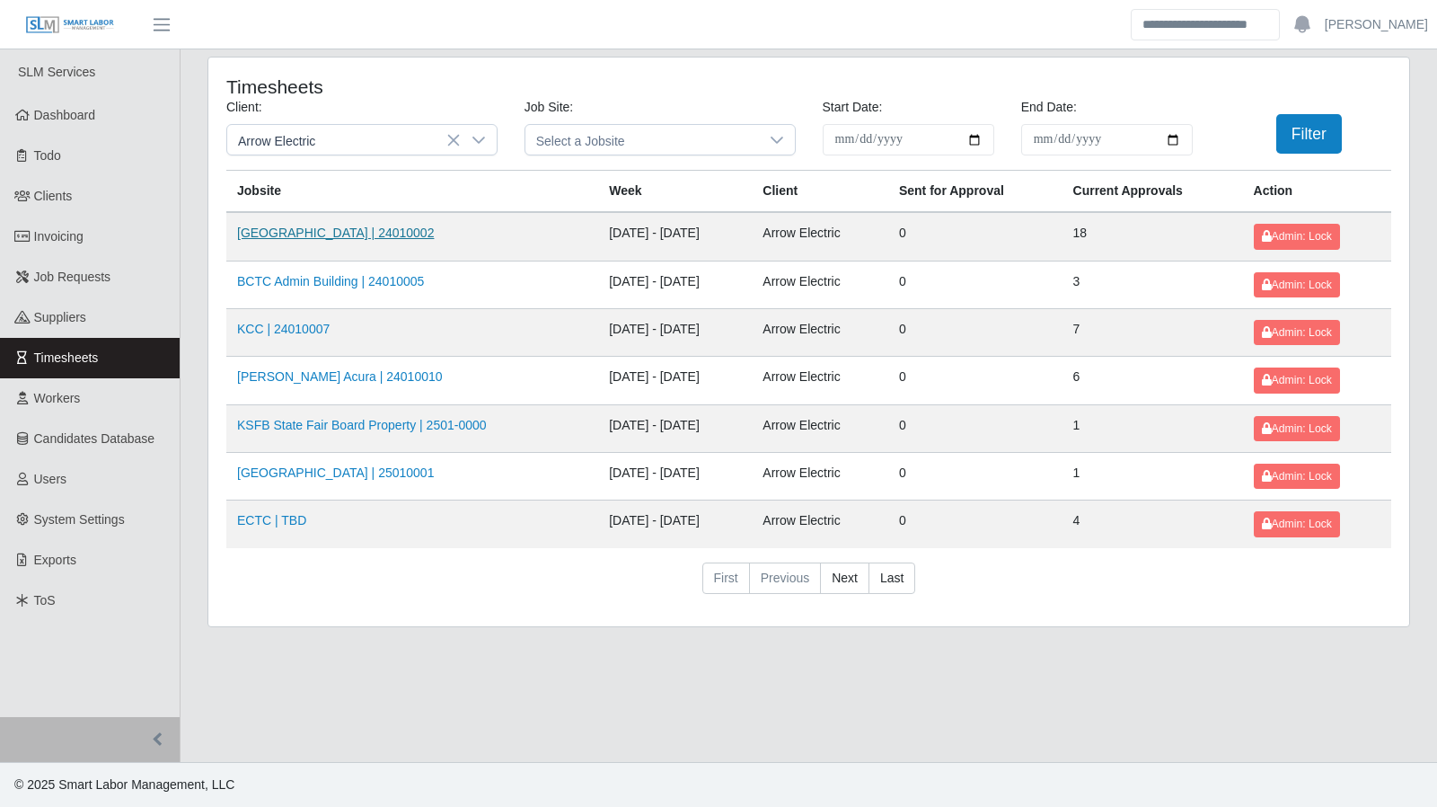
click at [338, 234] on link "Kenneland Chalet Building | 24010002" at bounding box center [335, 233] width 197 height 14
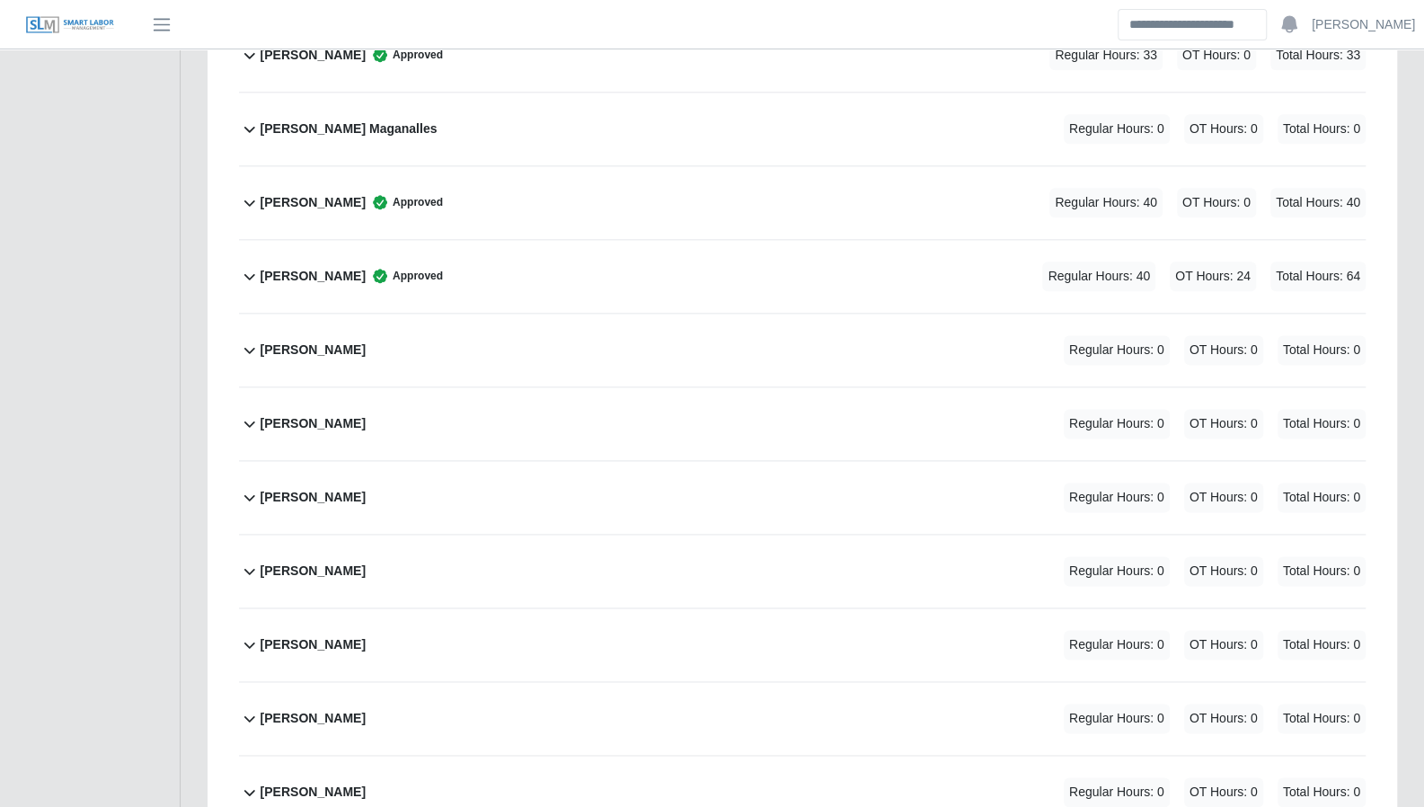
scroll to position [1272, 0]
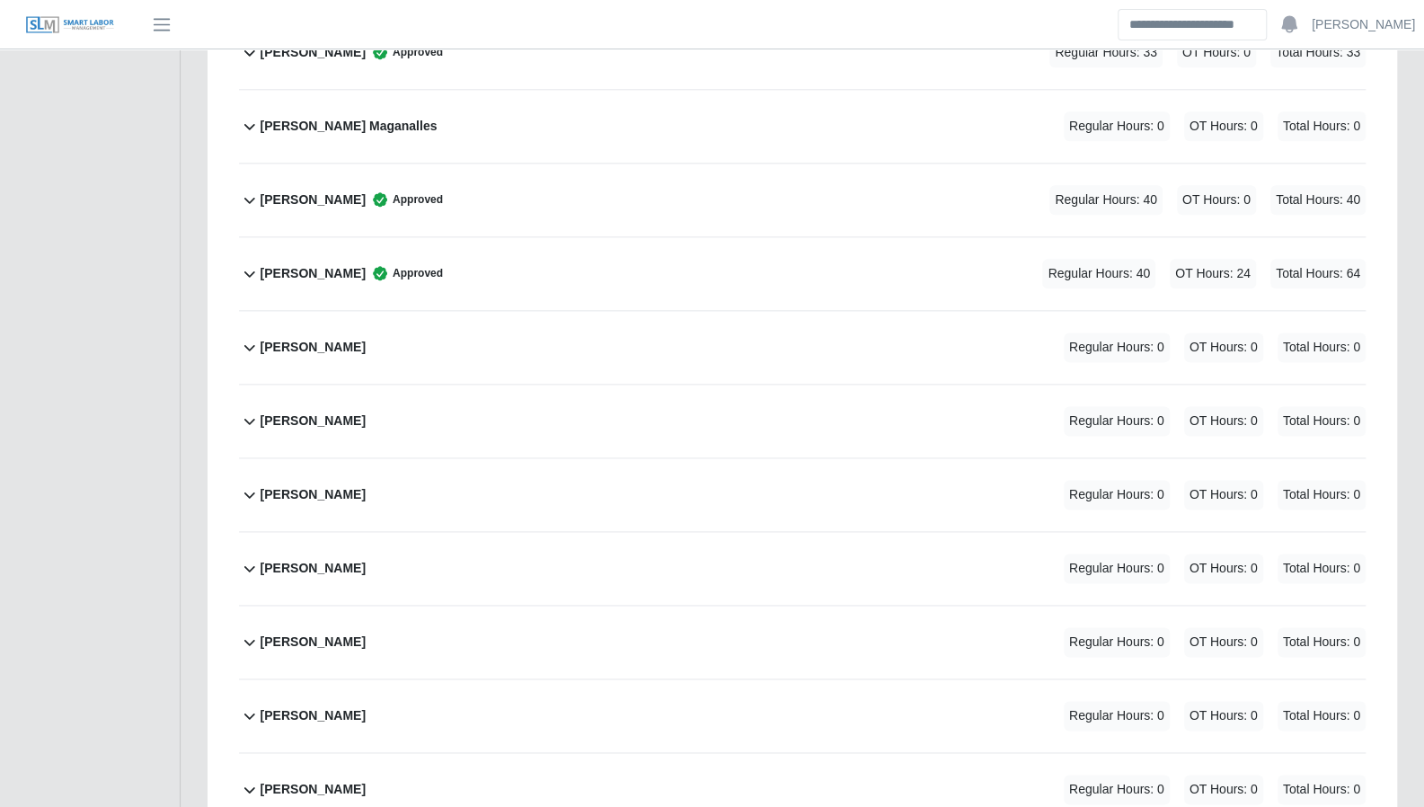
click at [242, 557] on icon at bounding box center [250, 568] width 22 height 22
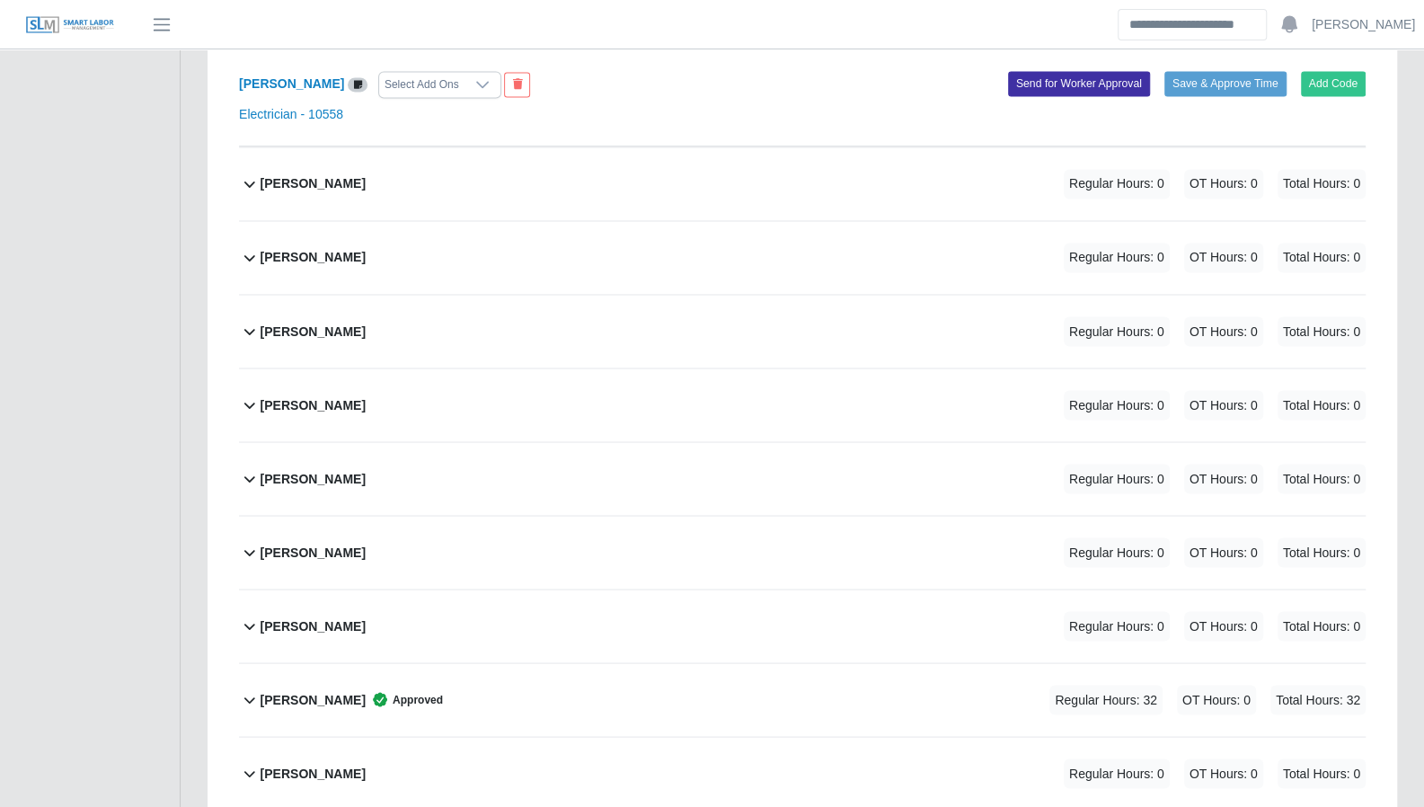
scroll to position [1855, 0]
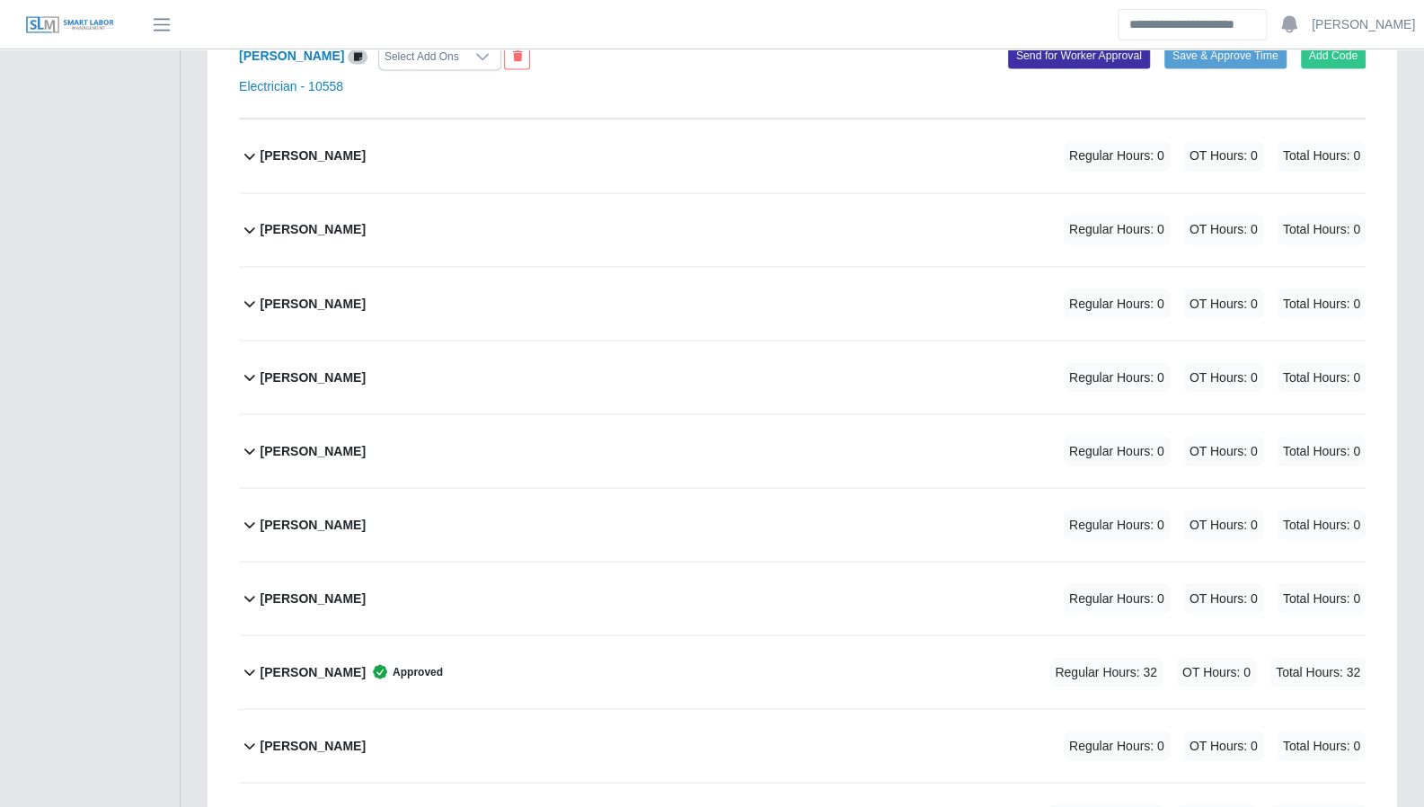
drag, startPoint x: 243, startPoint y: 421, endPoint x: 277, endPoint y: 437, distance: 36.6
click at [243, 439] on icon at bounding box center [250, 450] width 22 height 22
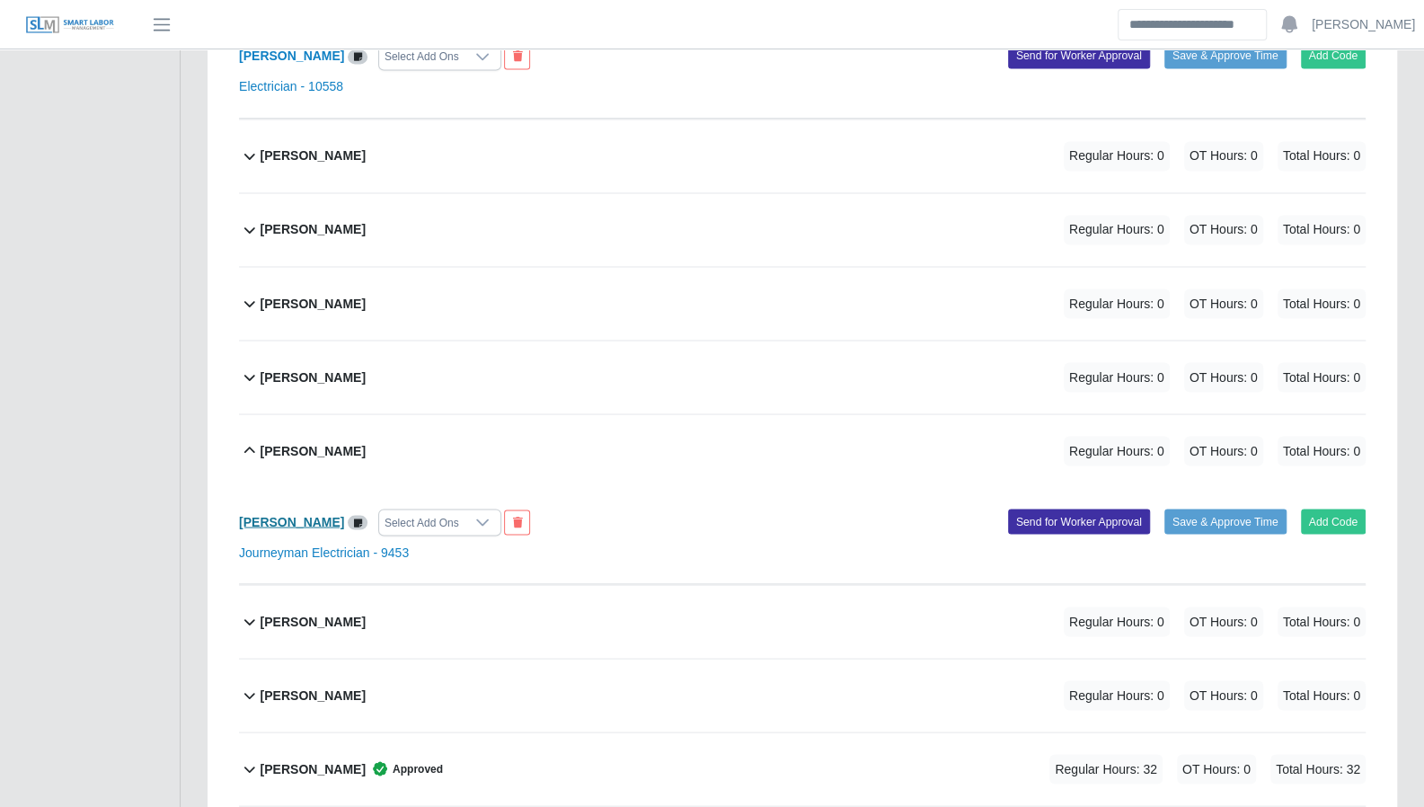
click at [293, 514] on b "Junior Johnson" at bounding box center [291, 521] width 105 height 14
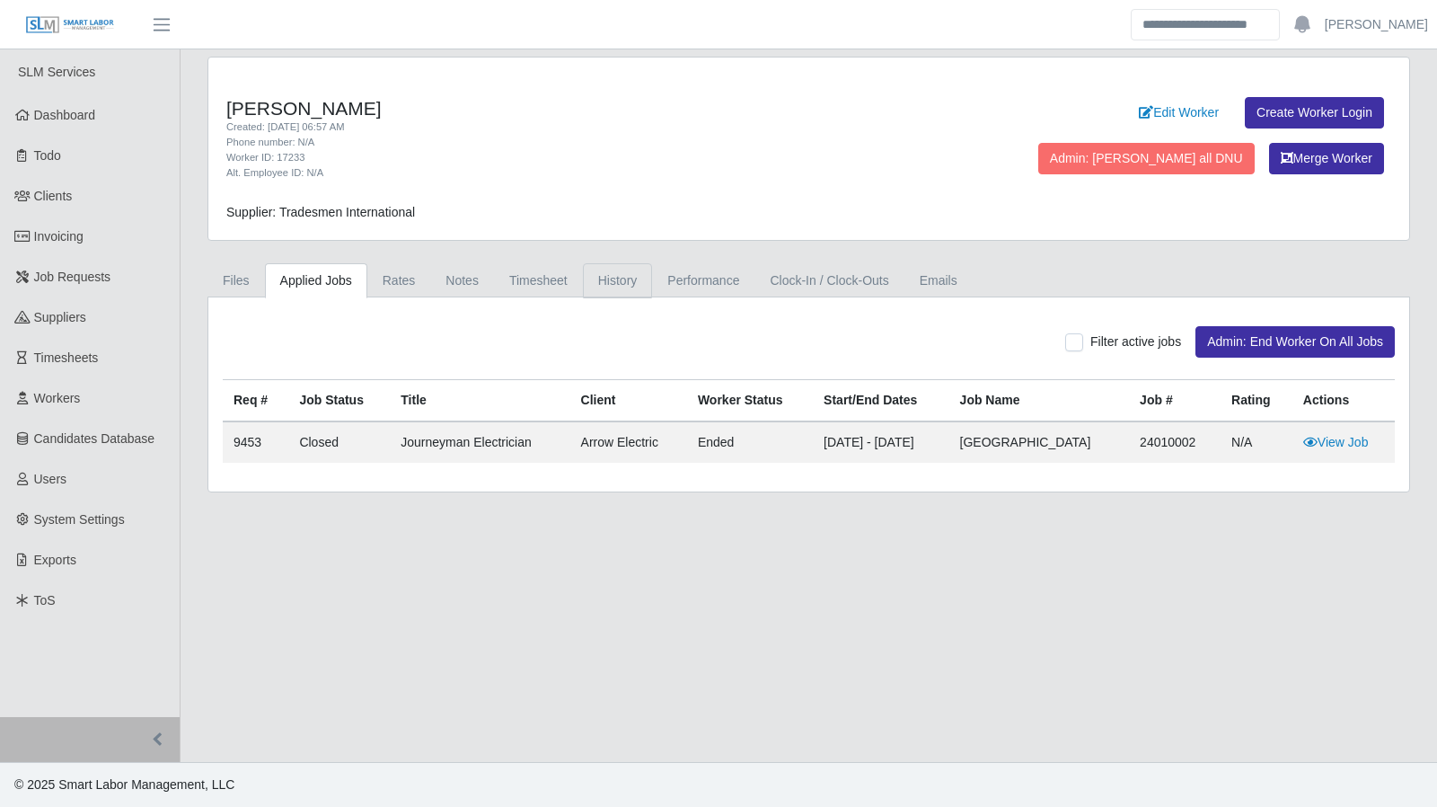
click at [606, 277] on link "History" at bounding box center [618, 280] width 70 height 35
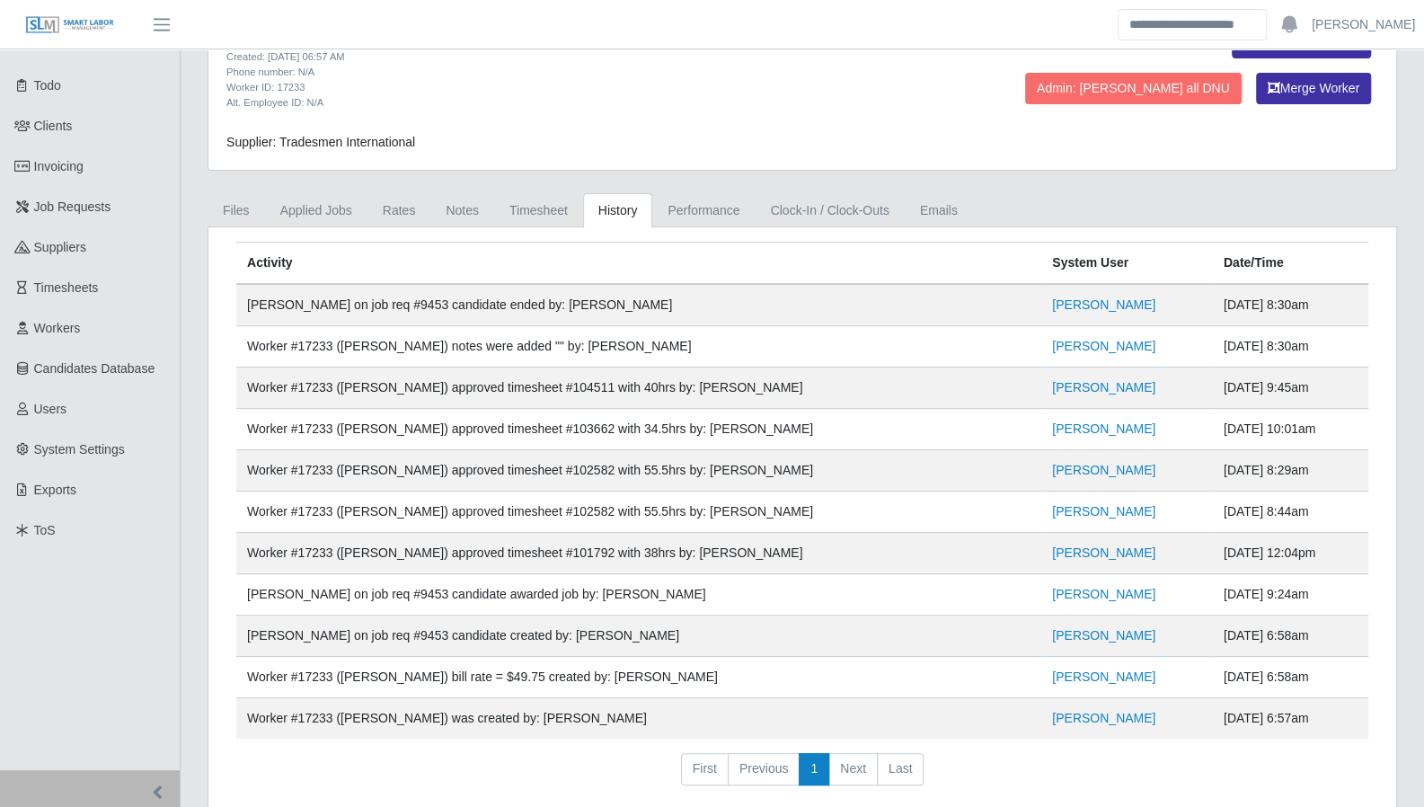
scroll to position [77, 0]
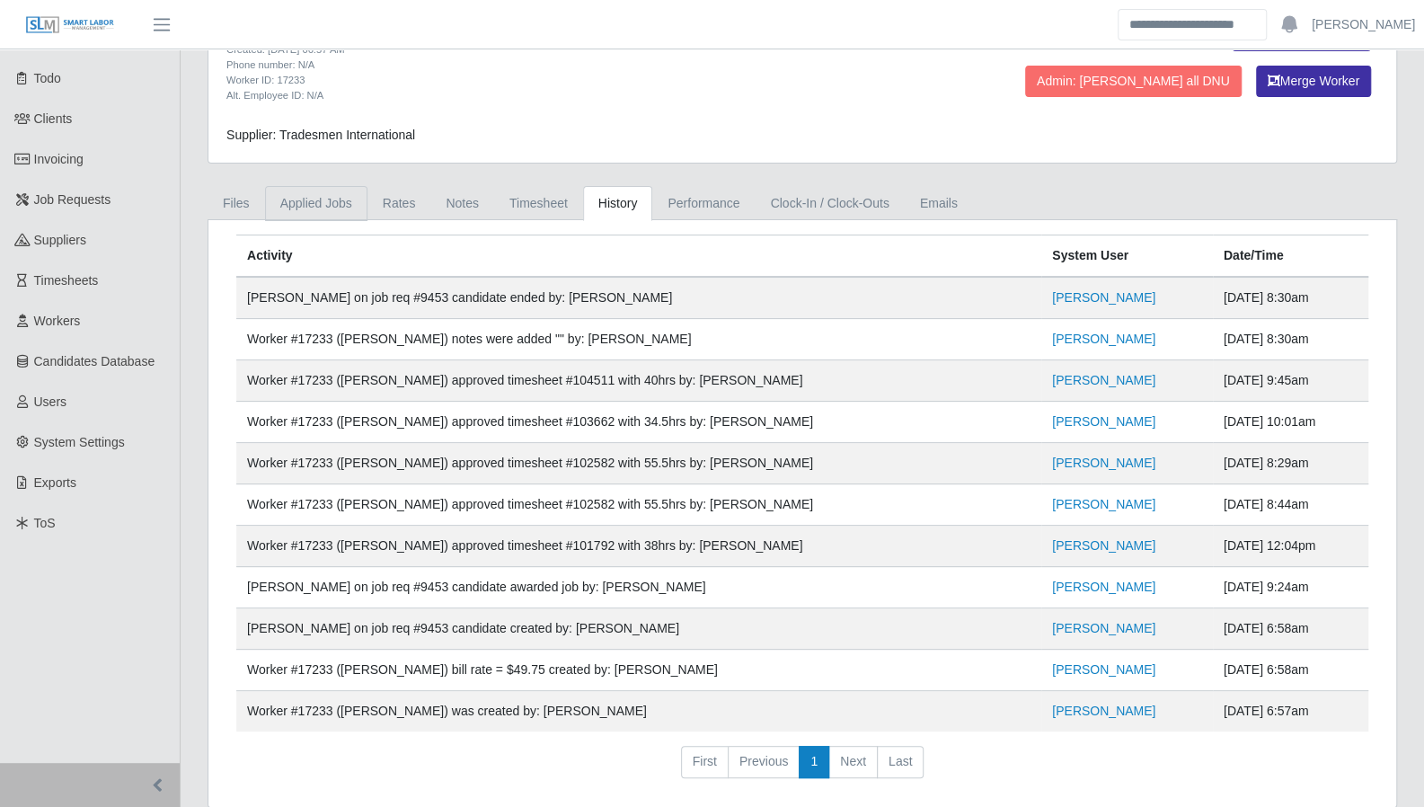
click at [336, 204] on link "Applied Jobs" at bounding box center [316, 203] width 102 height 35
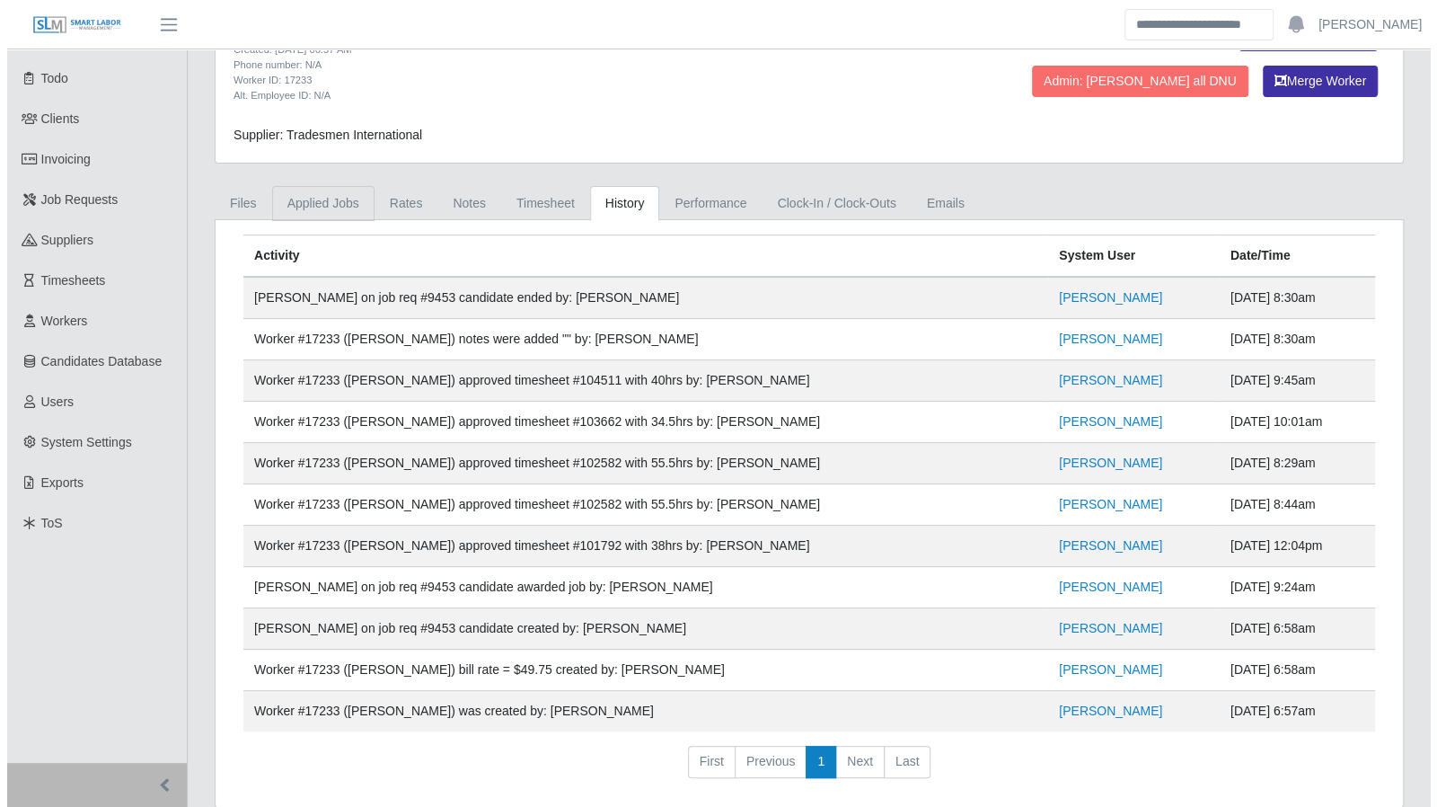
scroll to position [0, 0]
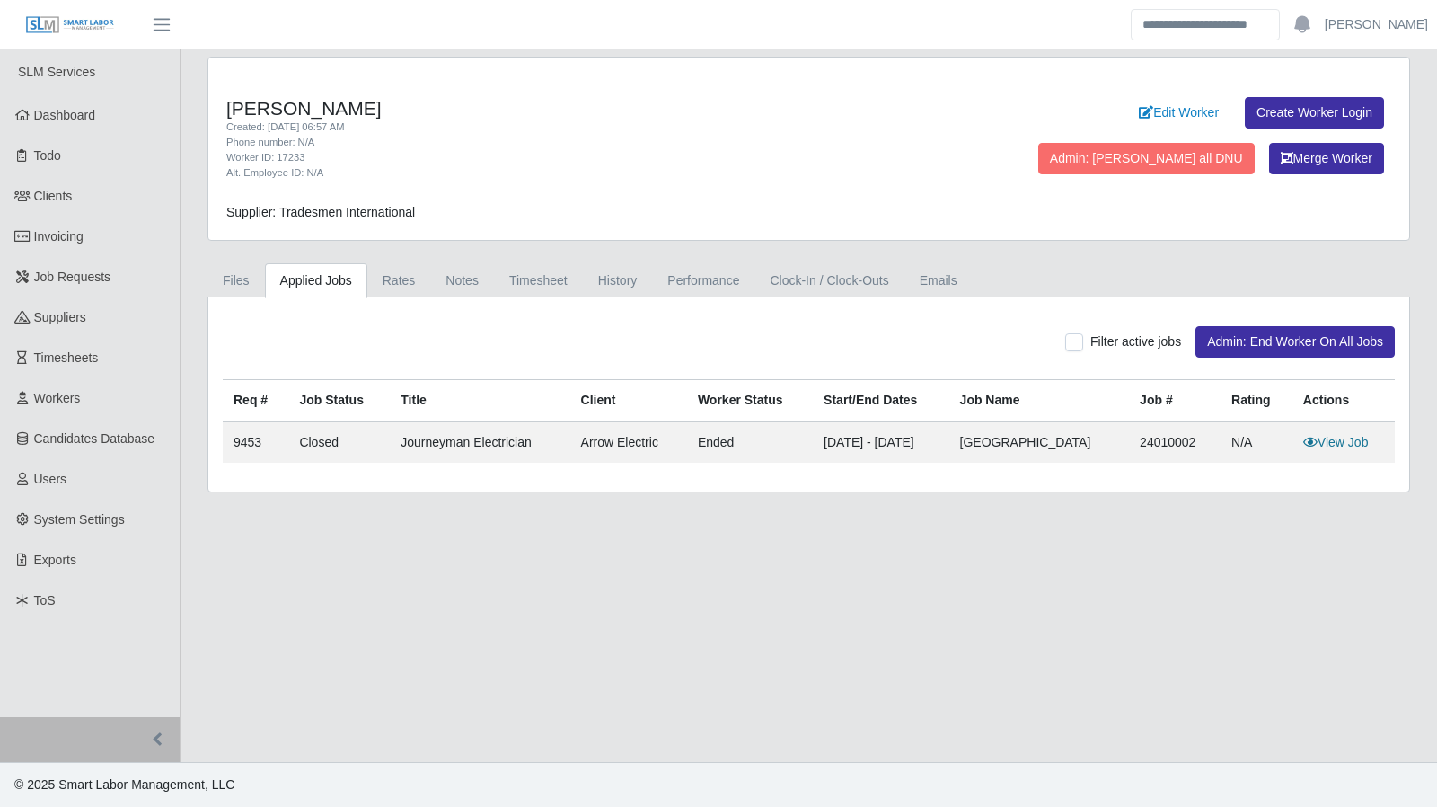
click at [1338, 435] on link "View Job" at bounding box center [1337, 442] width 66 height 14
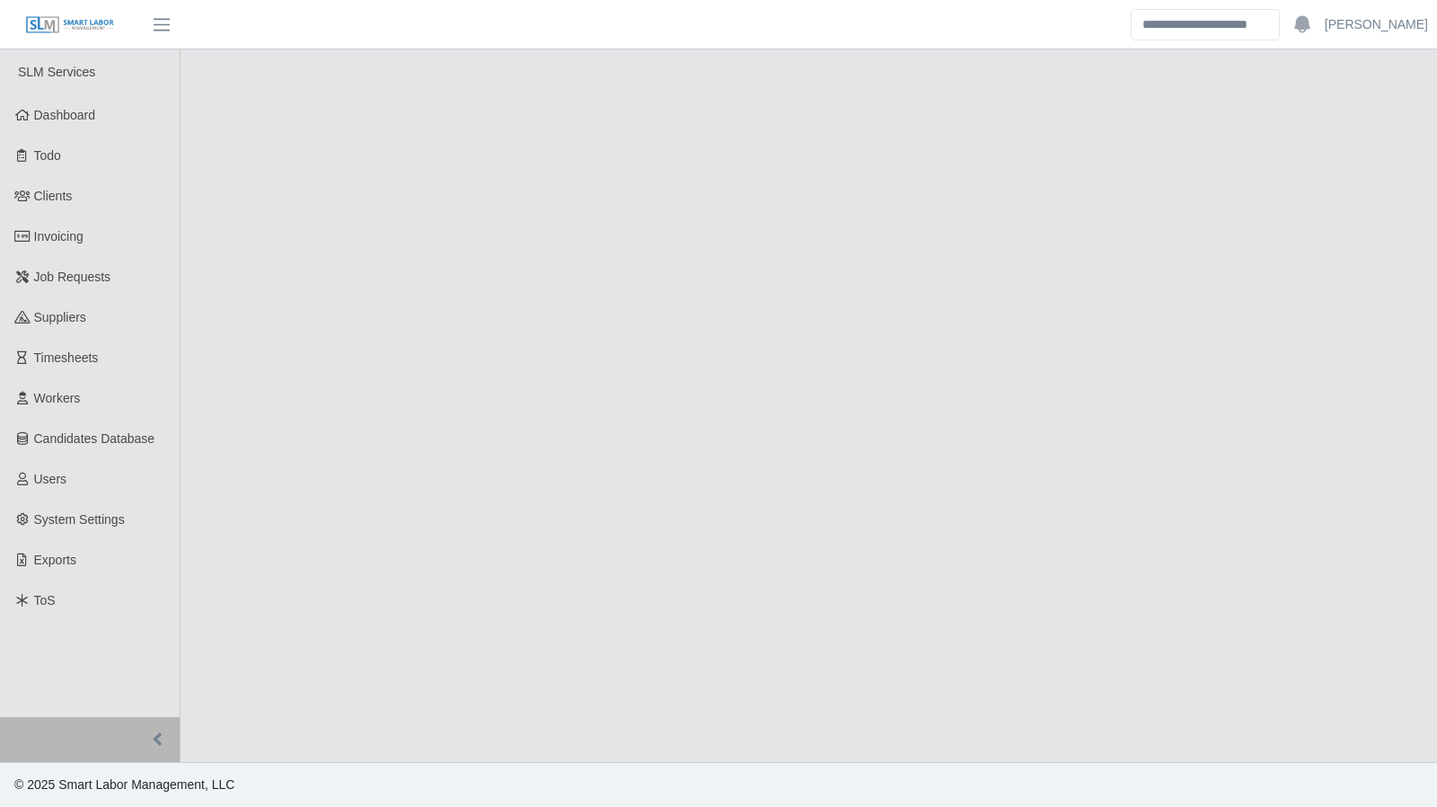
select select "******"
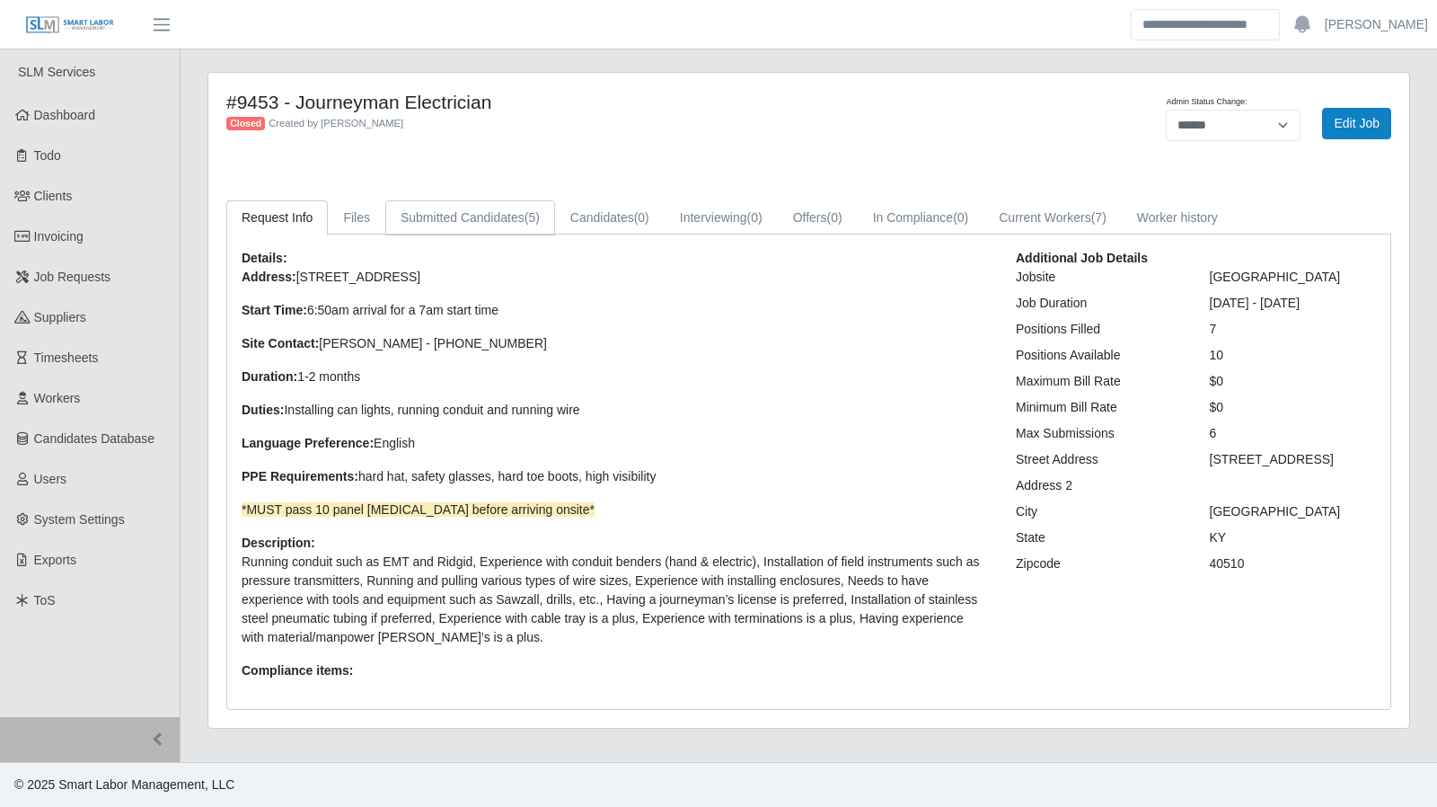
click at [429, 227] on link "Submitted Candidates (5)" at bounding box center [470, 217] width 170 height 35
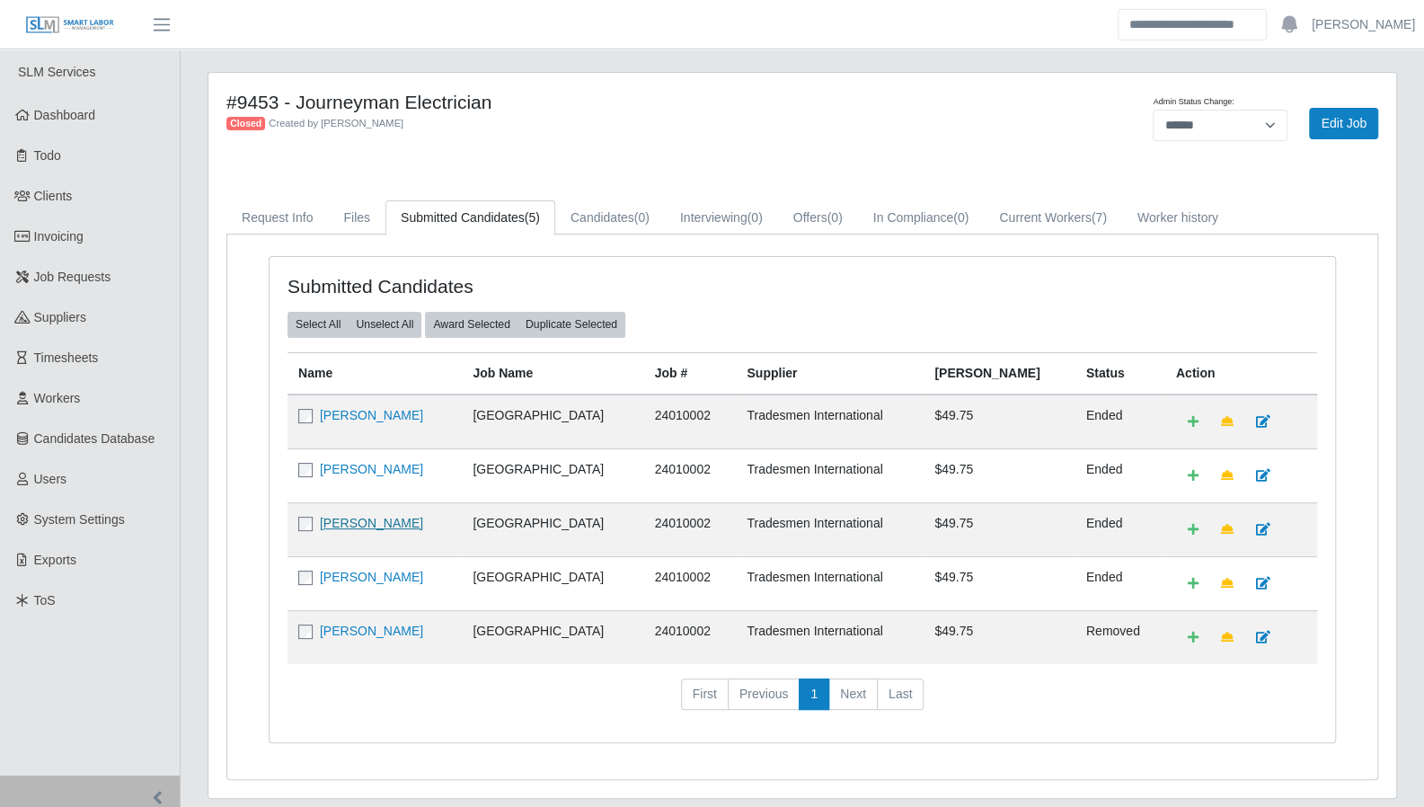
click at [358, 521] on link "Junior Johnson" at bounding box center [371, 523] width 103 height 14
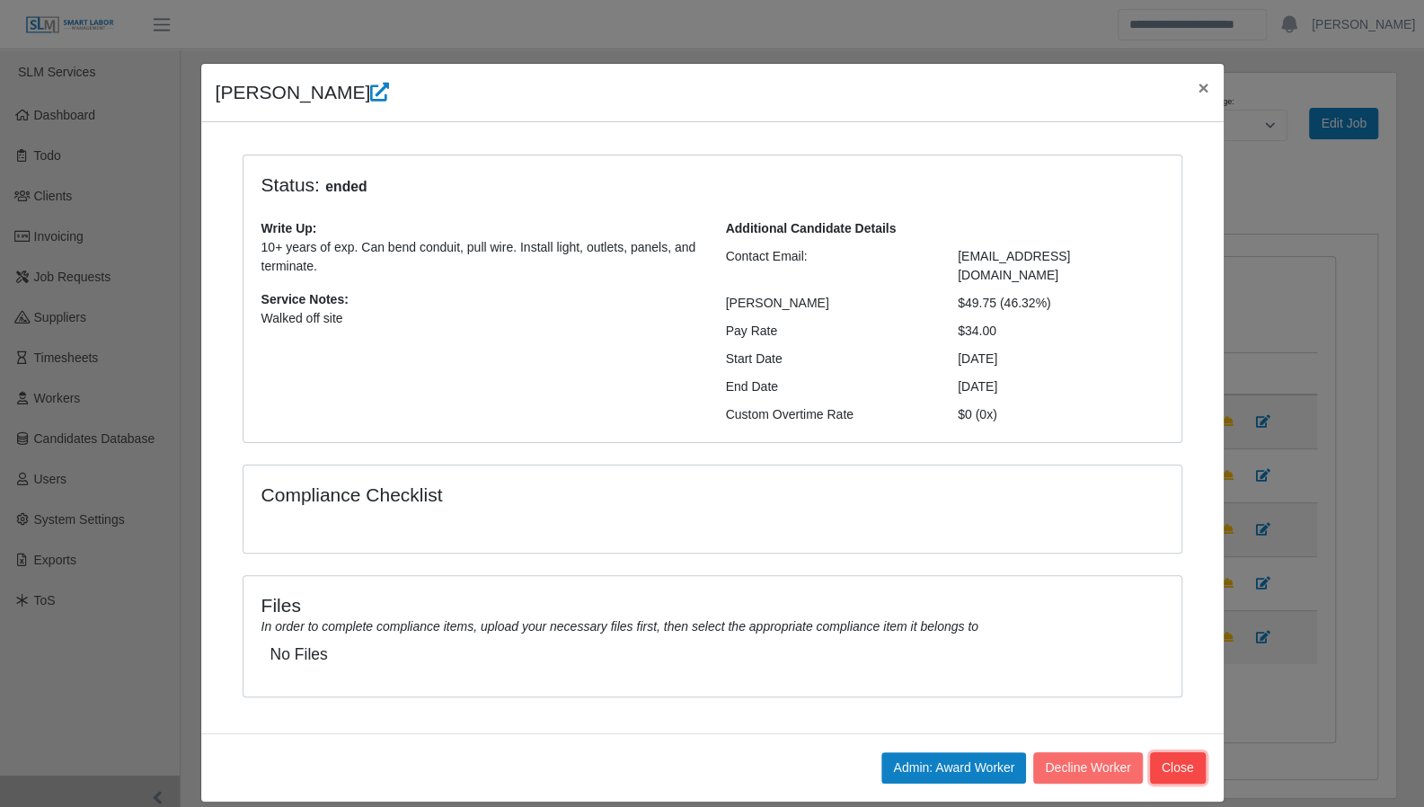
click at [1179, 752] on button "Close" at bounding box center [1178, 767] width 56 height 31
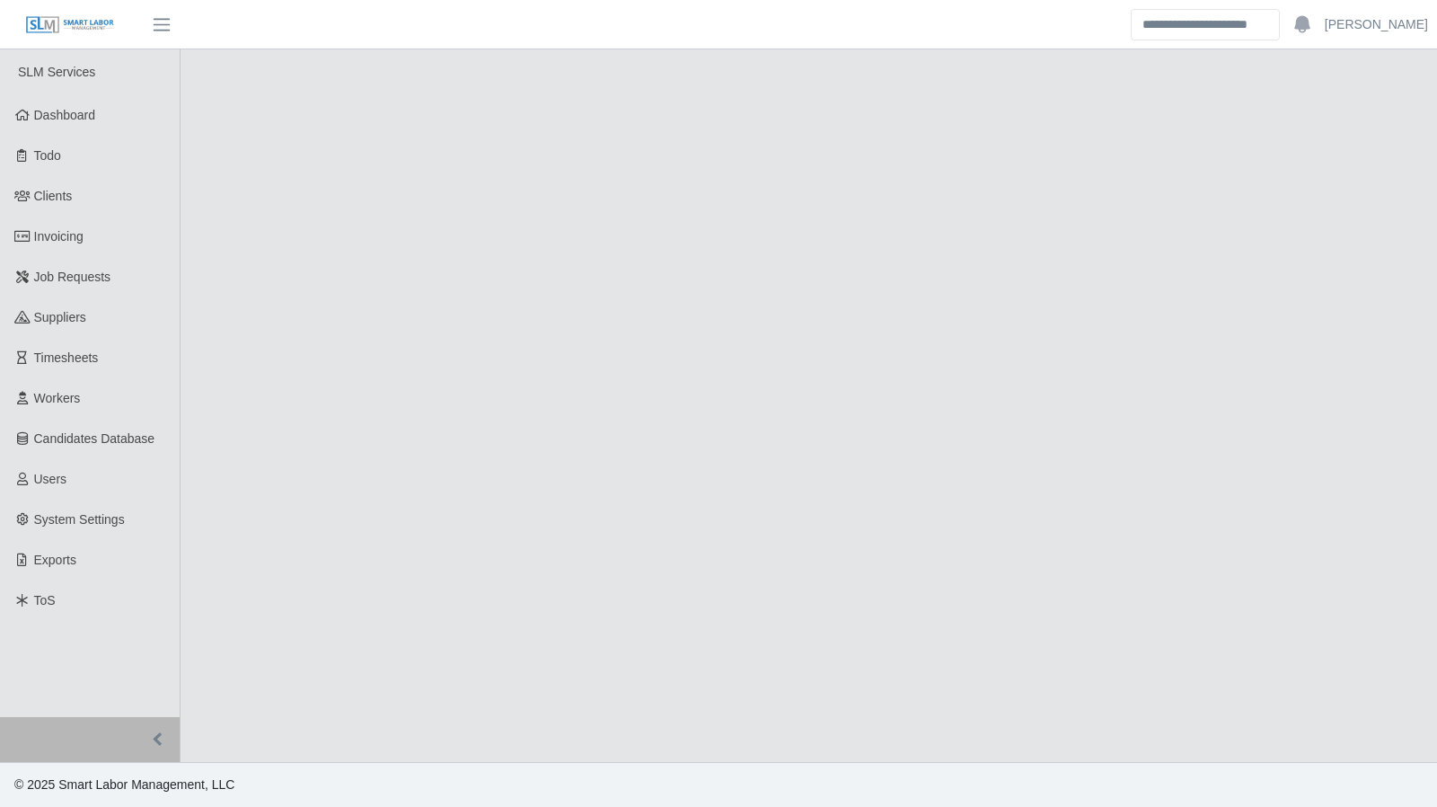
select select "****"
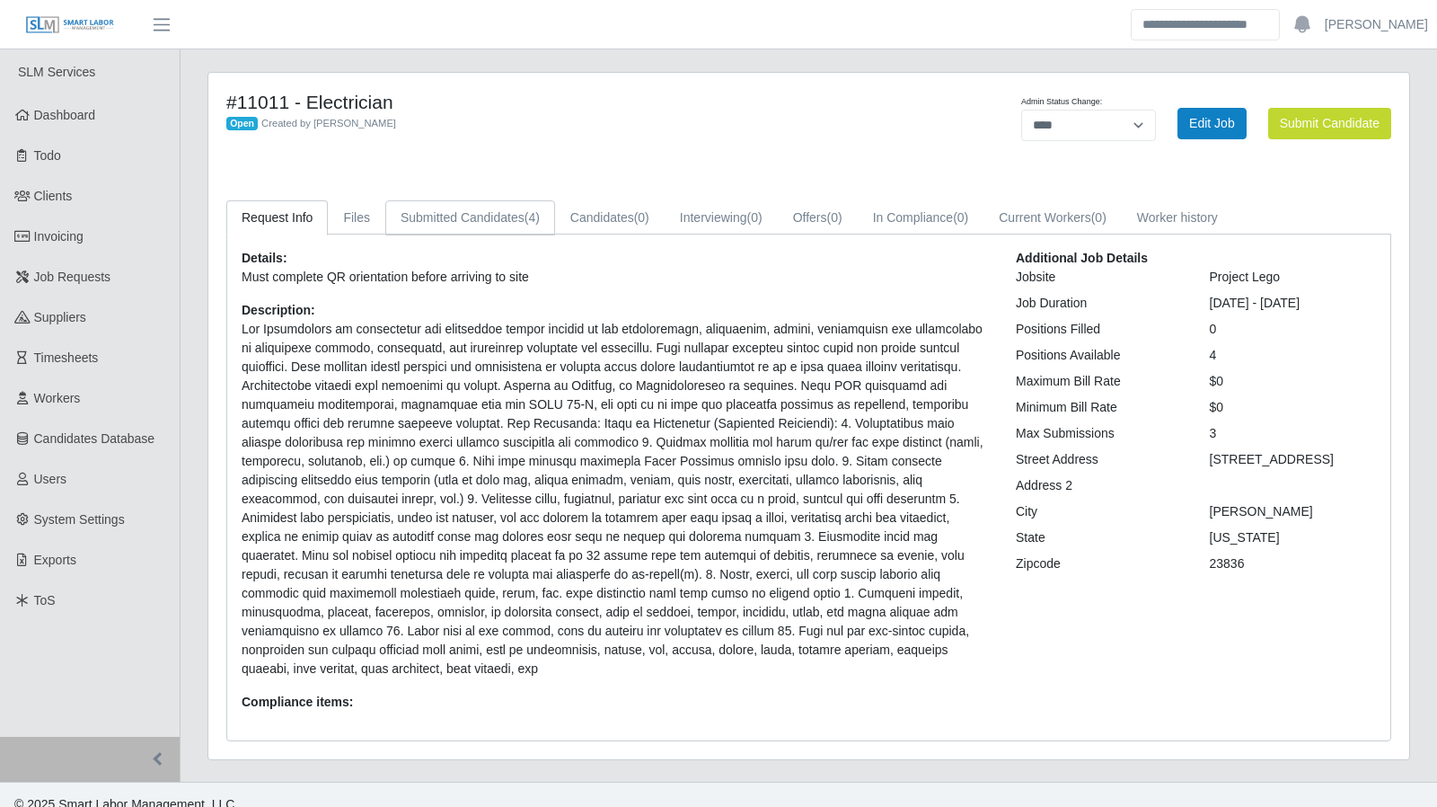
click at [456, 217] on link "Submitted Candidates (4)" at bounding box center [470, 217] width 170 height 35
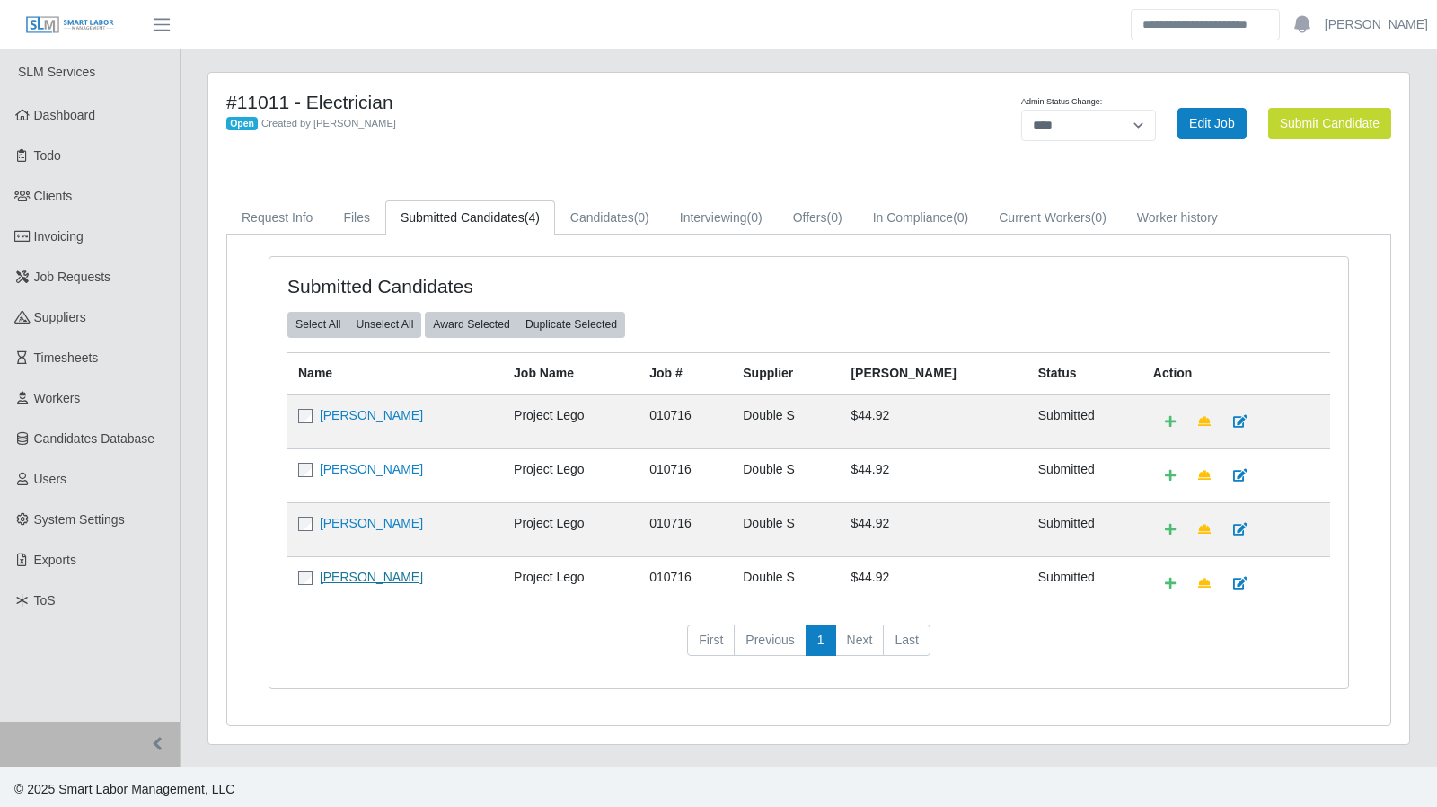
click at [394, 575] on link "[PERSON_NAME]" at bounding box center [371, 577] width 103 height 14
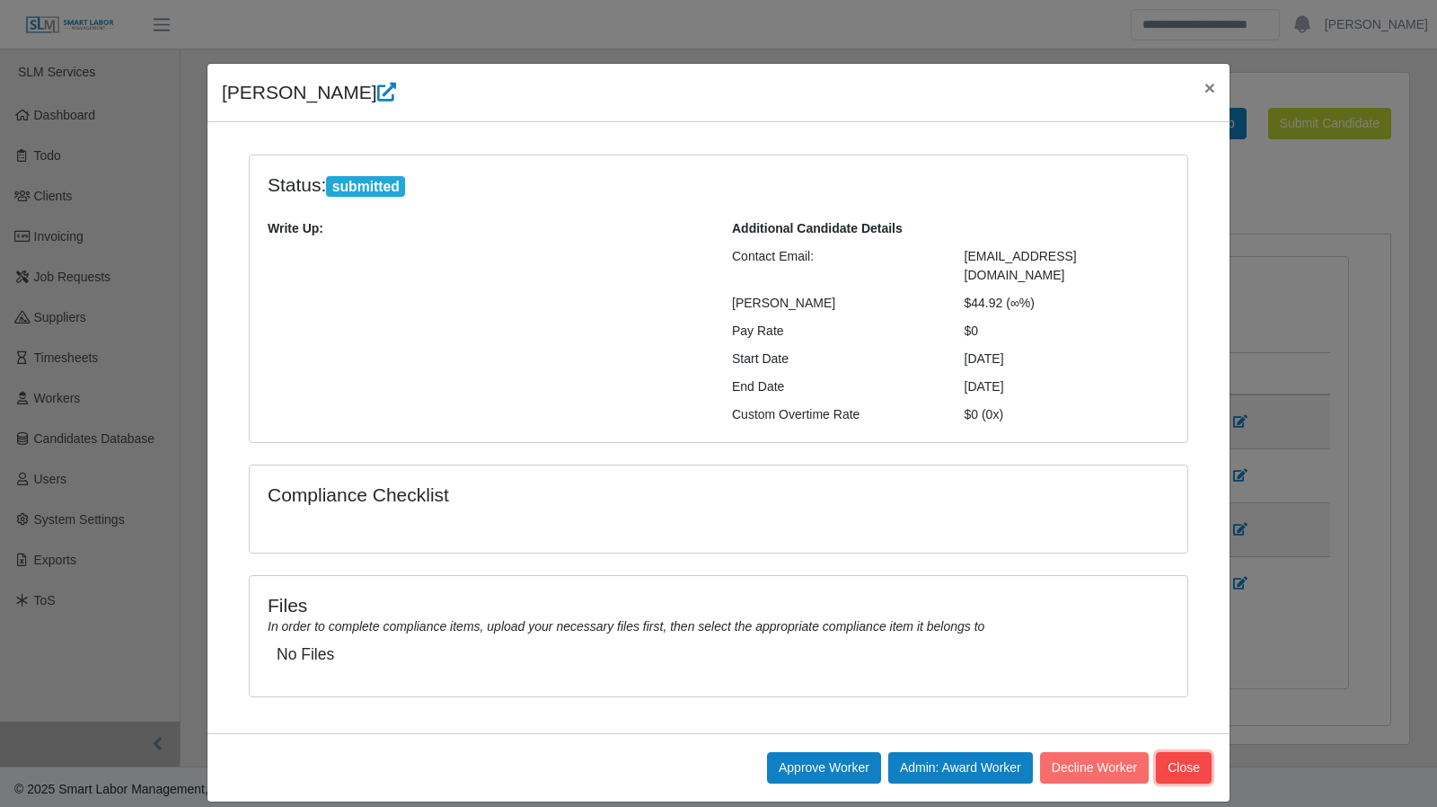
click at [1183, 752] on button "Close" at bounding box center [1184, 767] width 56 height 31
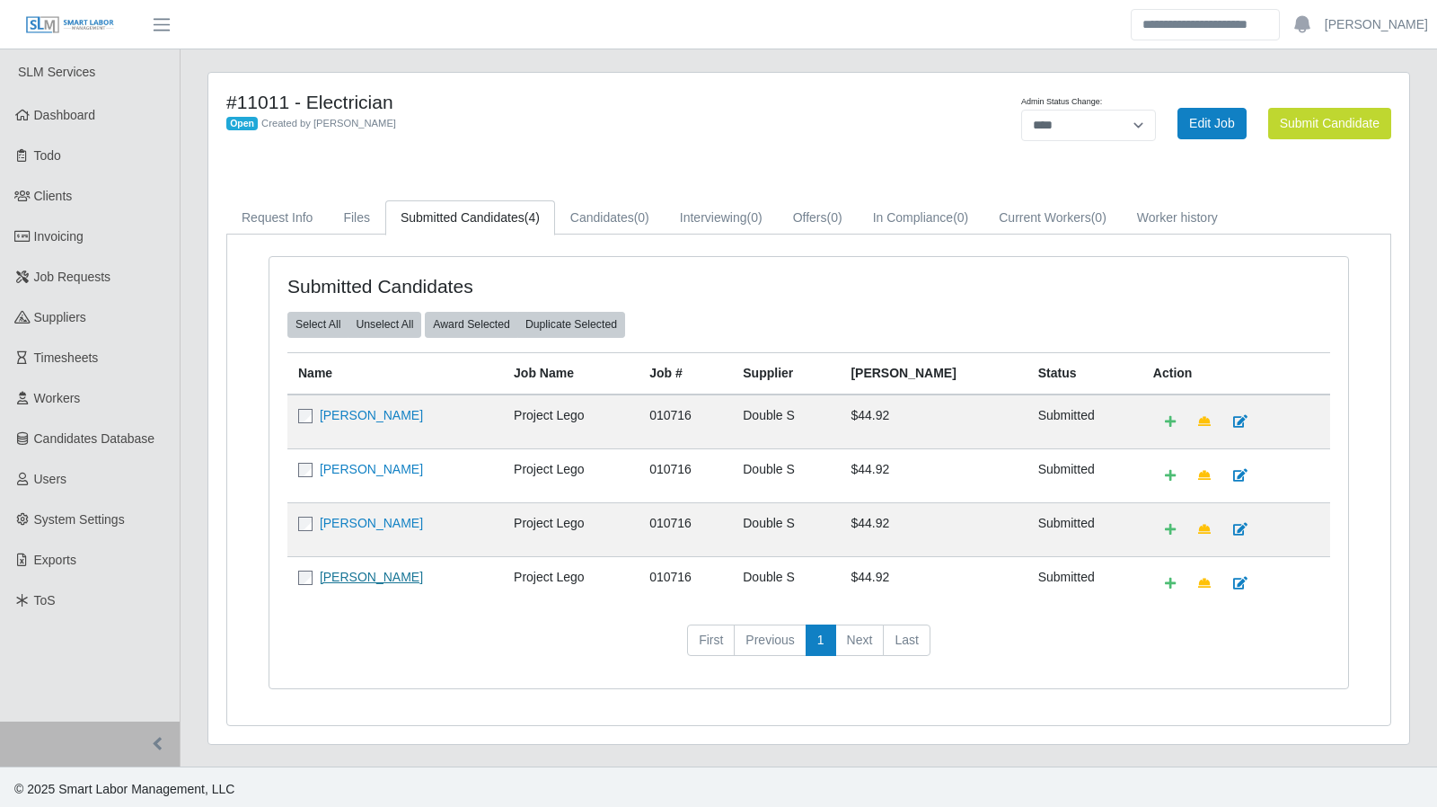
click at [395, 574] on link "[PERSON_NAME]" at bounding box center [371, 577] width 103 height 14
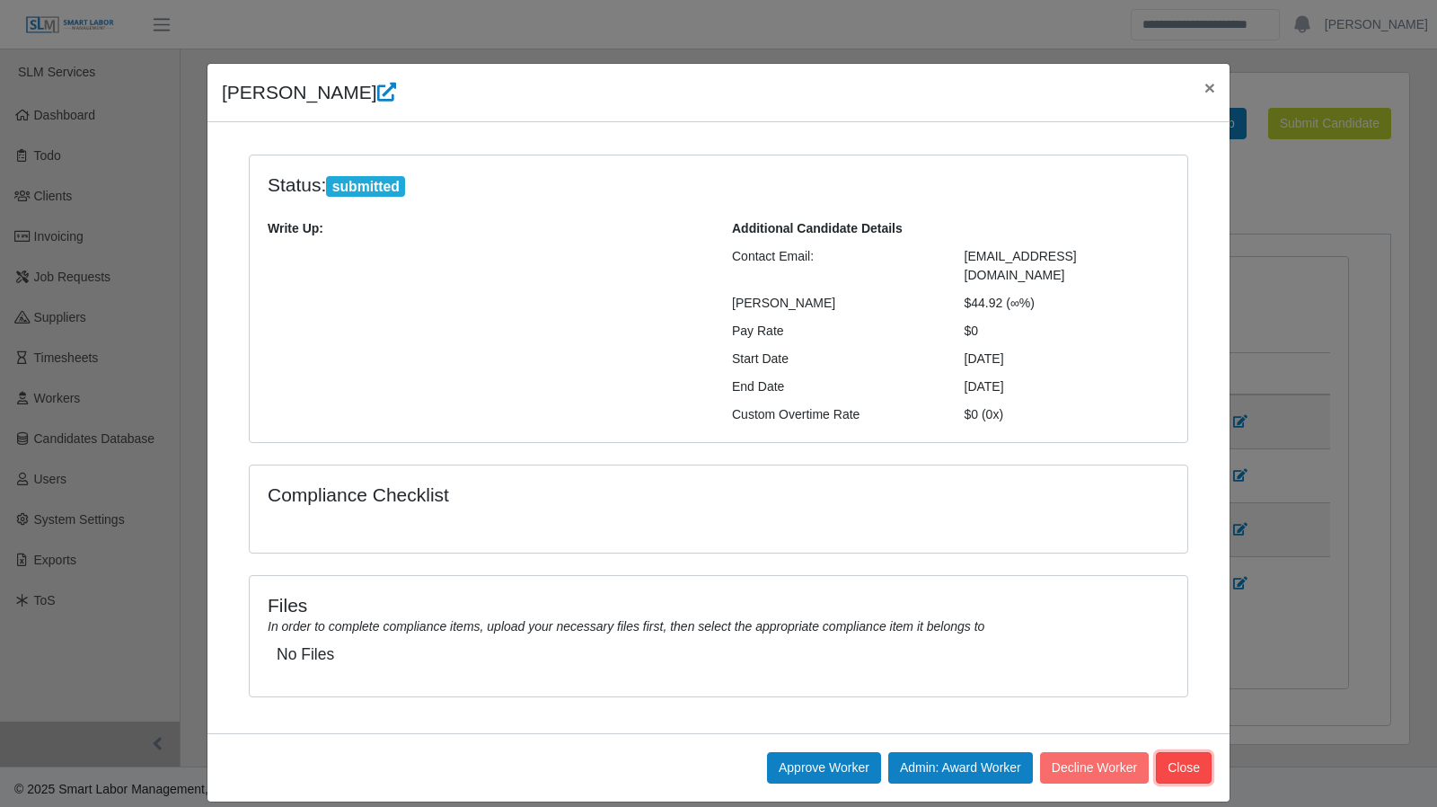
click at [1191, 752] on button "Close" at bounding box center [1184, 767] width 56 height 31
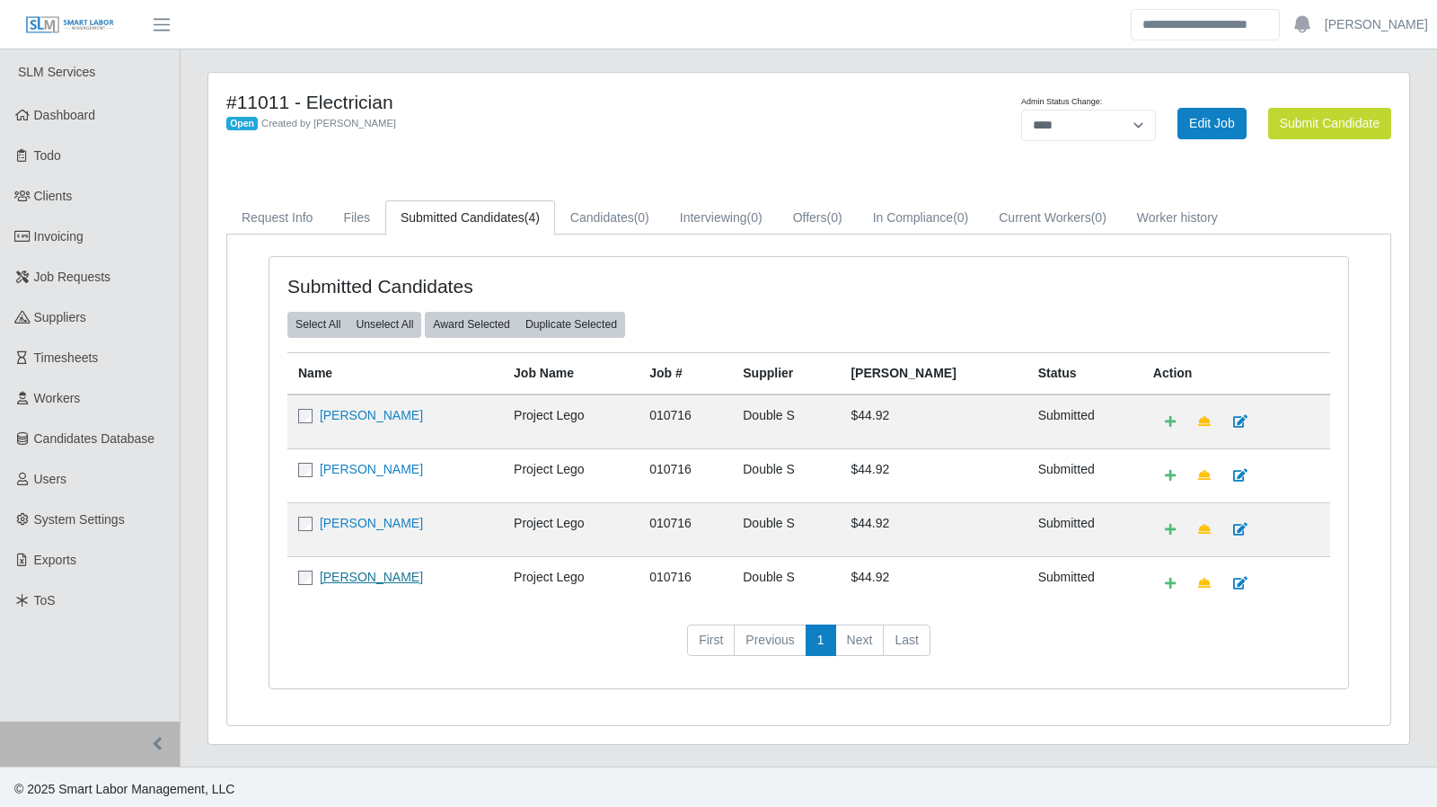
click at [397, 577] on link "[PERSON_NAME]" at bounding box center [371, 577] width 103 height 14
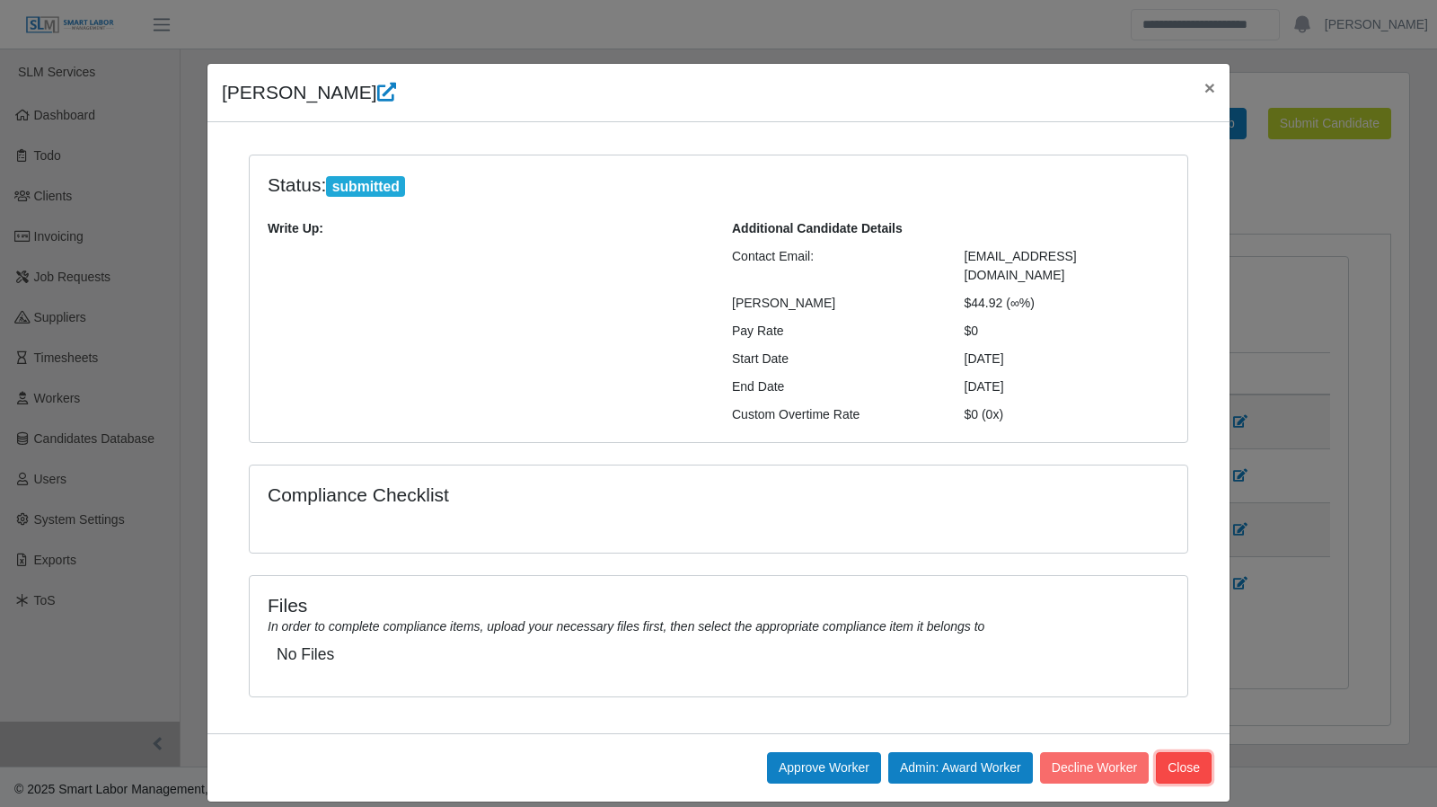
click at [1189, 752] on button "Close" at bounding box center [1184, 767] width 56 height 31
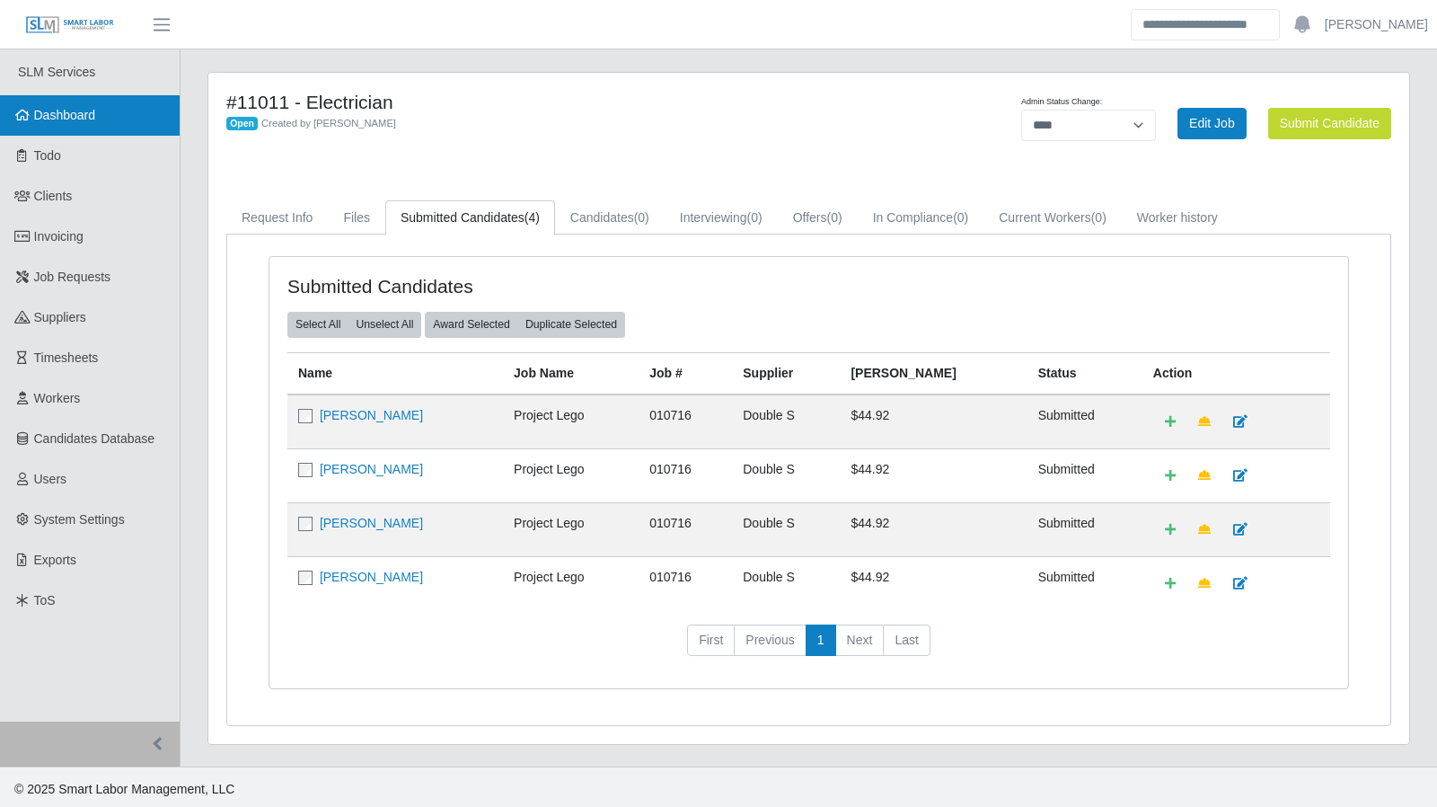
click at [93, 123] on link "Dashboard" at bounding box center [90, 115] width 180 height 40
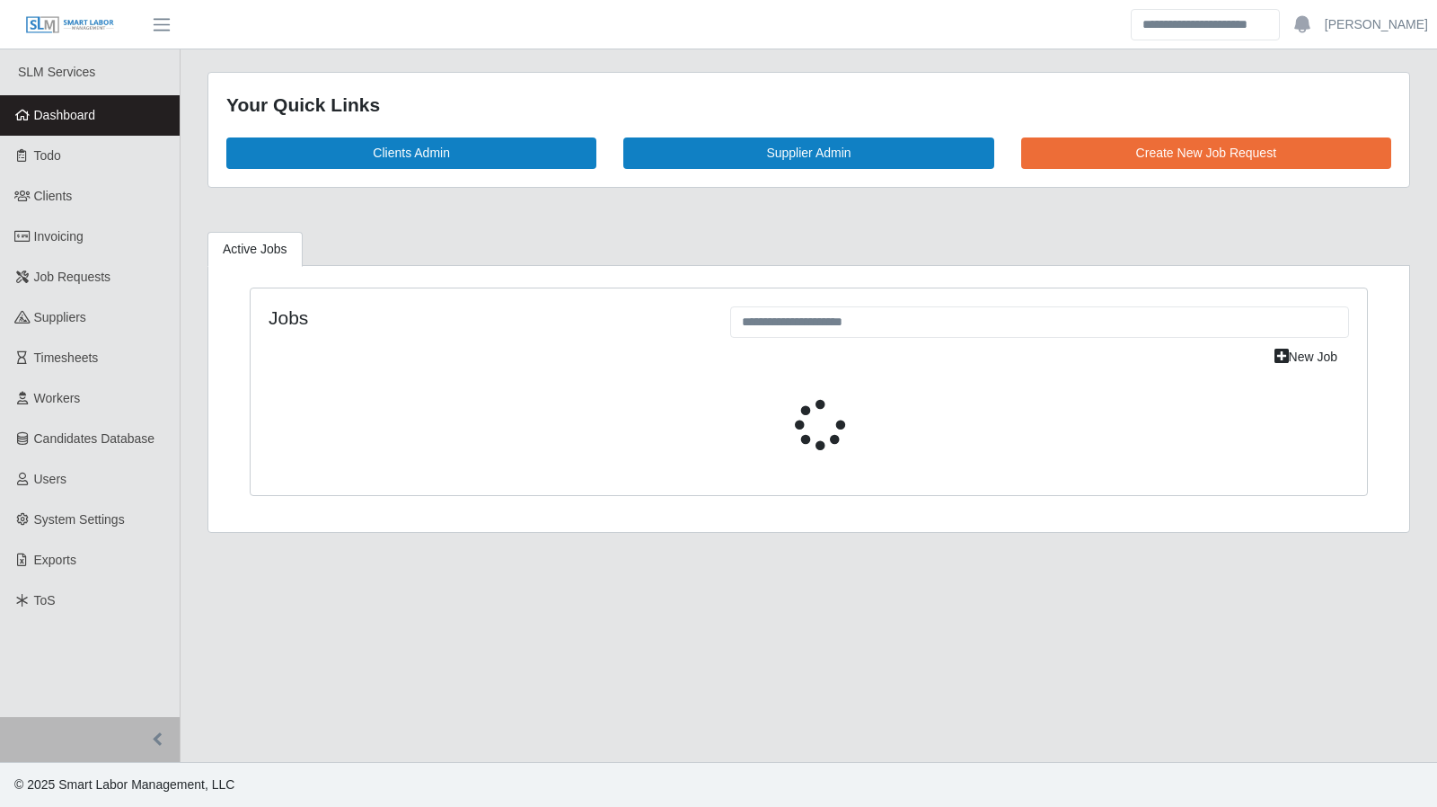
select select "****"
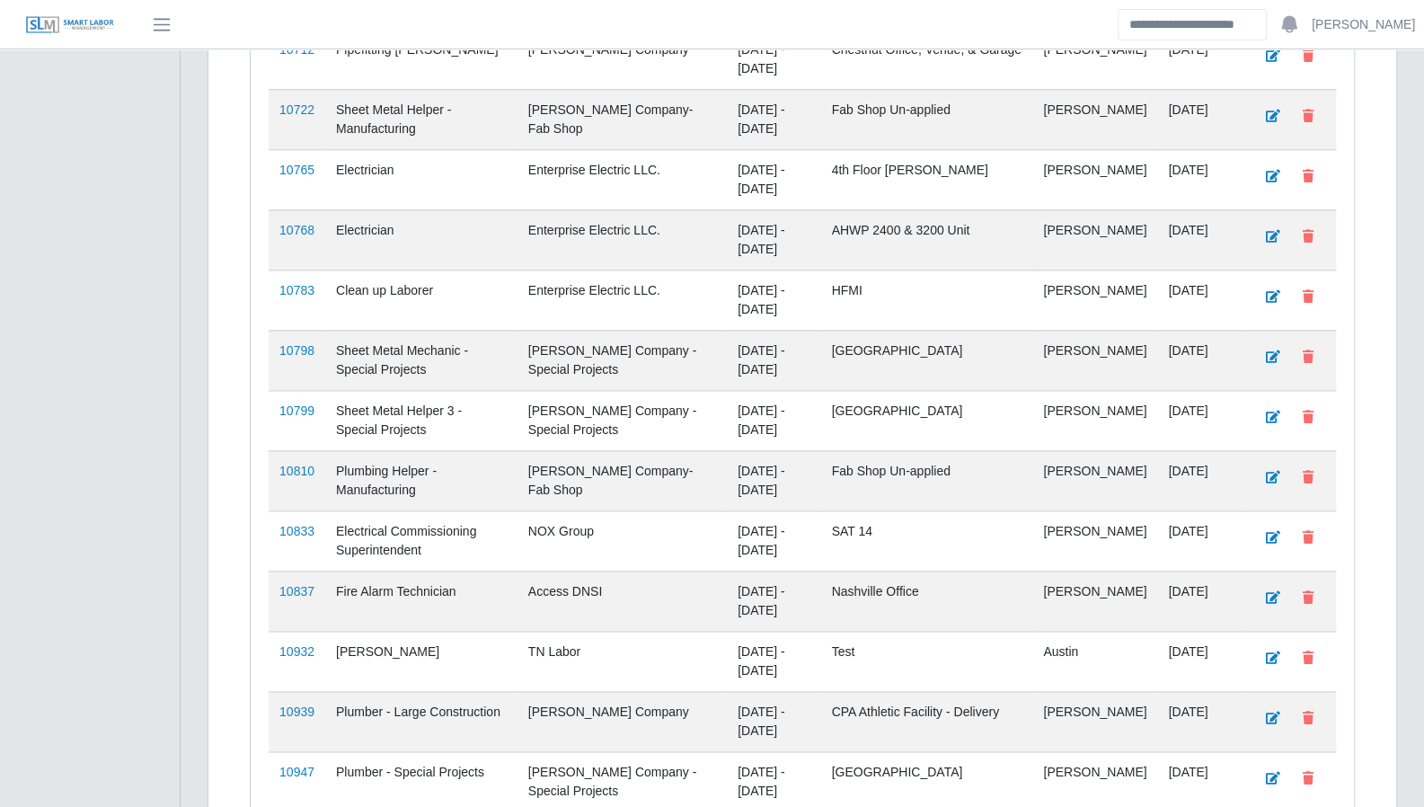
scroll to position [1254, 0]
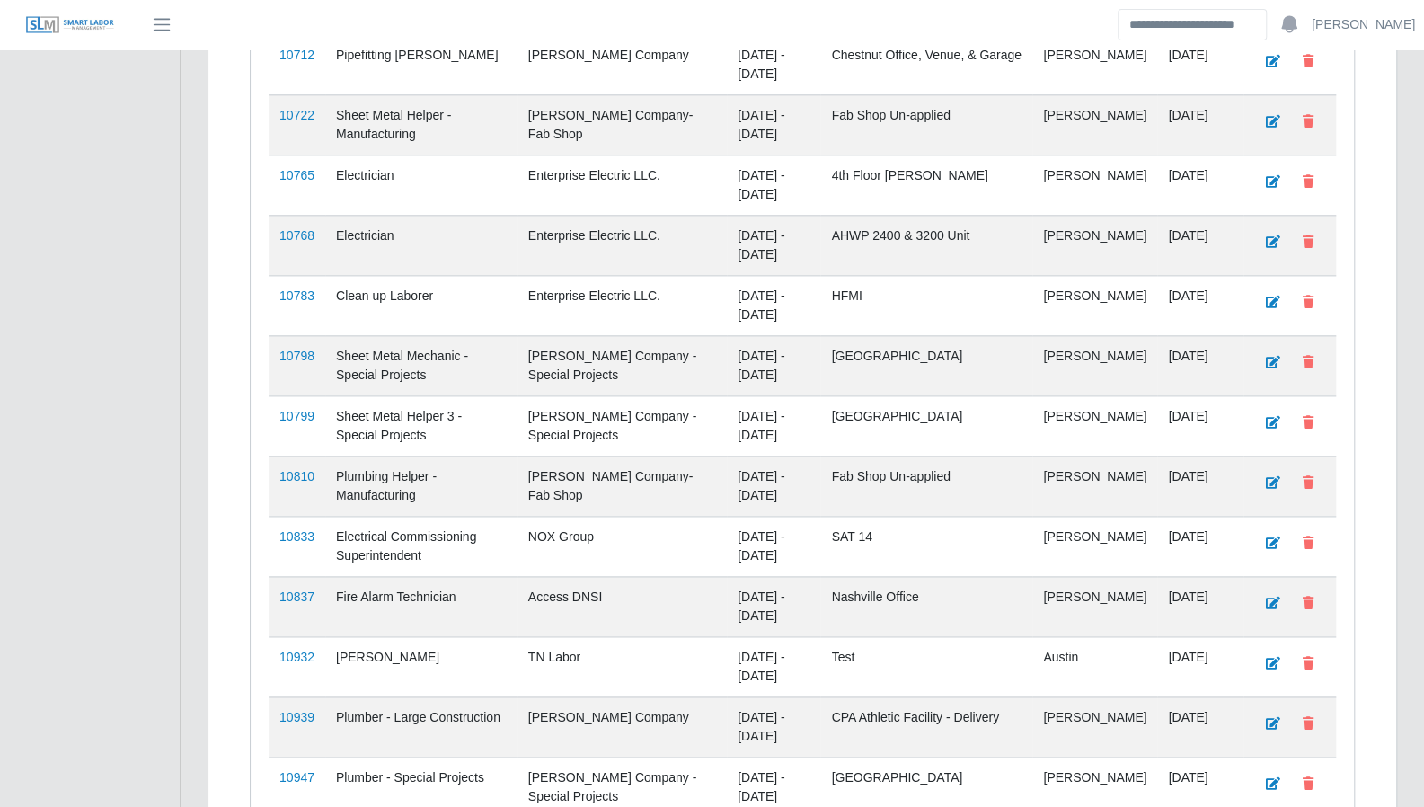
click at [106, 346] on ul "SLM Services Dashboard Todo Clients Invoicing Job Requests Suppliers Timesheets…" at bounding box center [90, 82] width 180 height 2574
click at [1416, 423] on div "**********" at bounding box center [802, 196] width 1243 height 2437
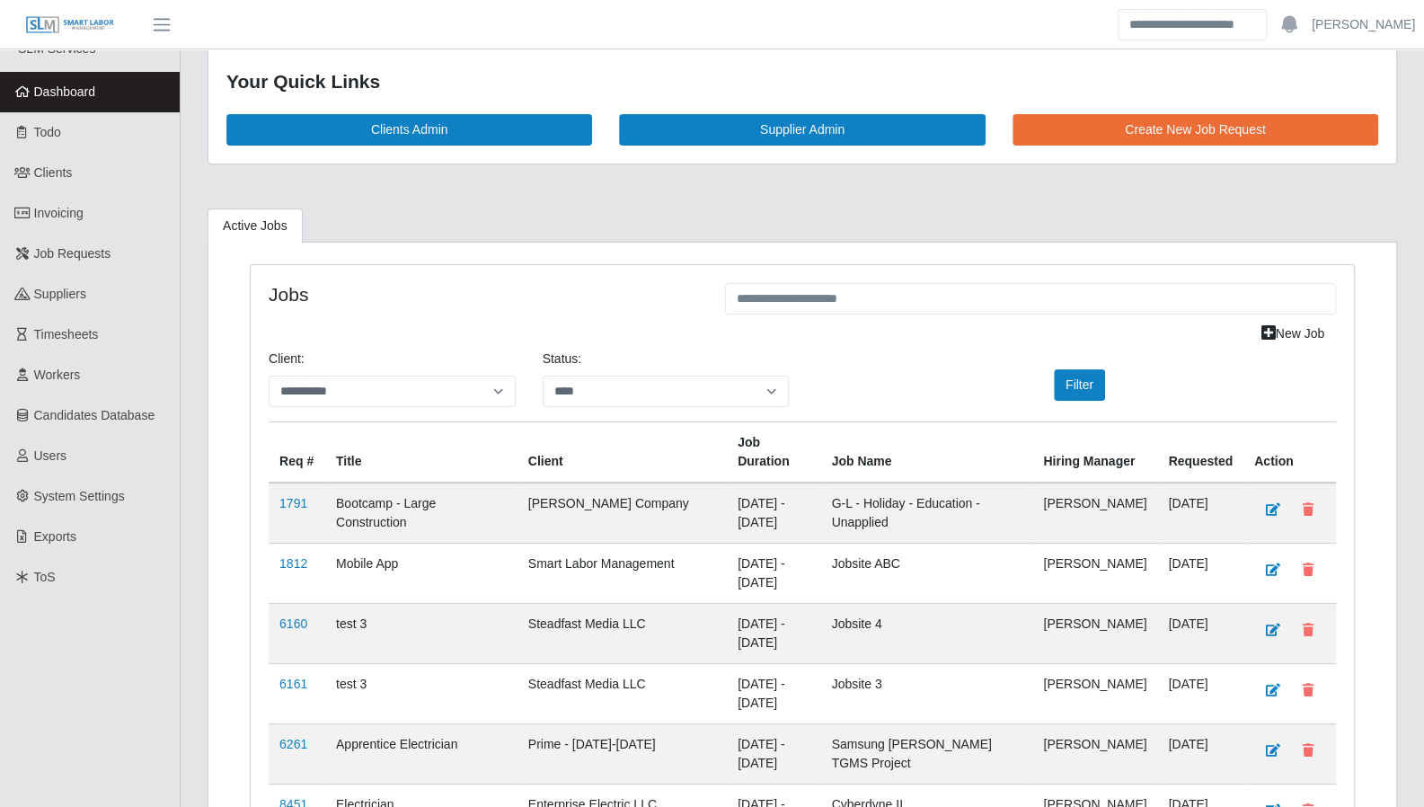
scroll to position [0, 0]
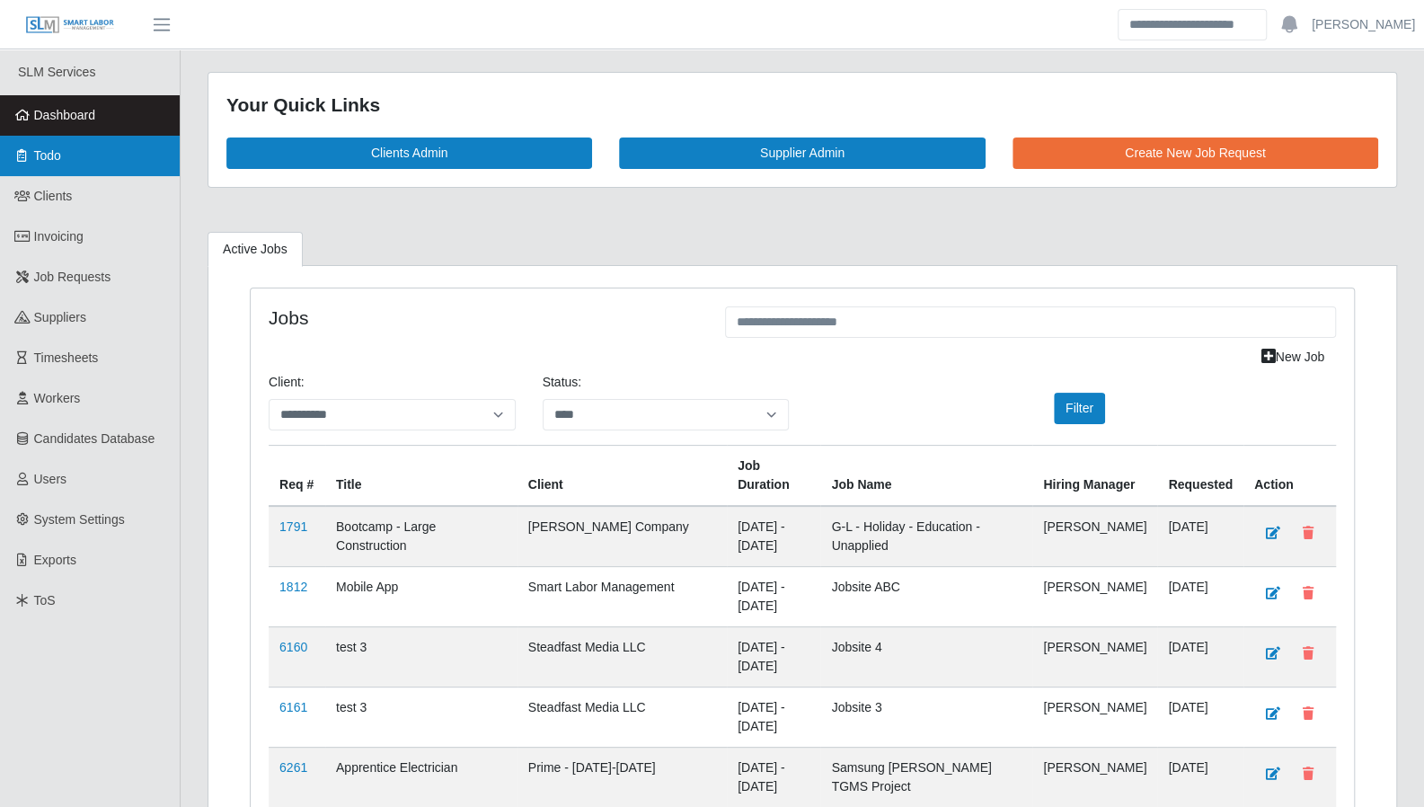
click at [47, 157] on span "Todo" at bounding box center [47, 155] width 27 height 14
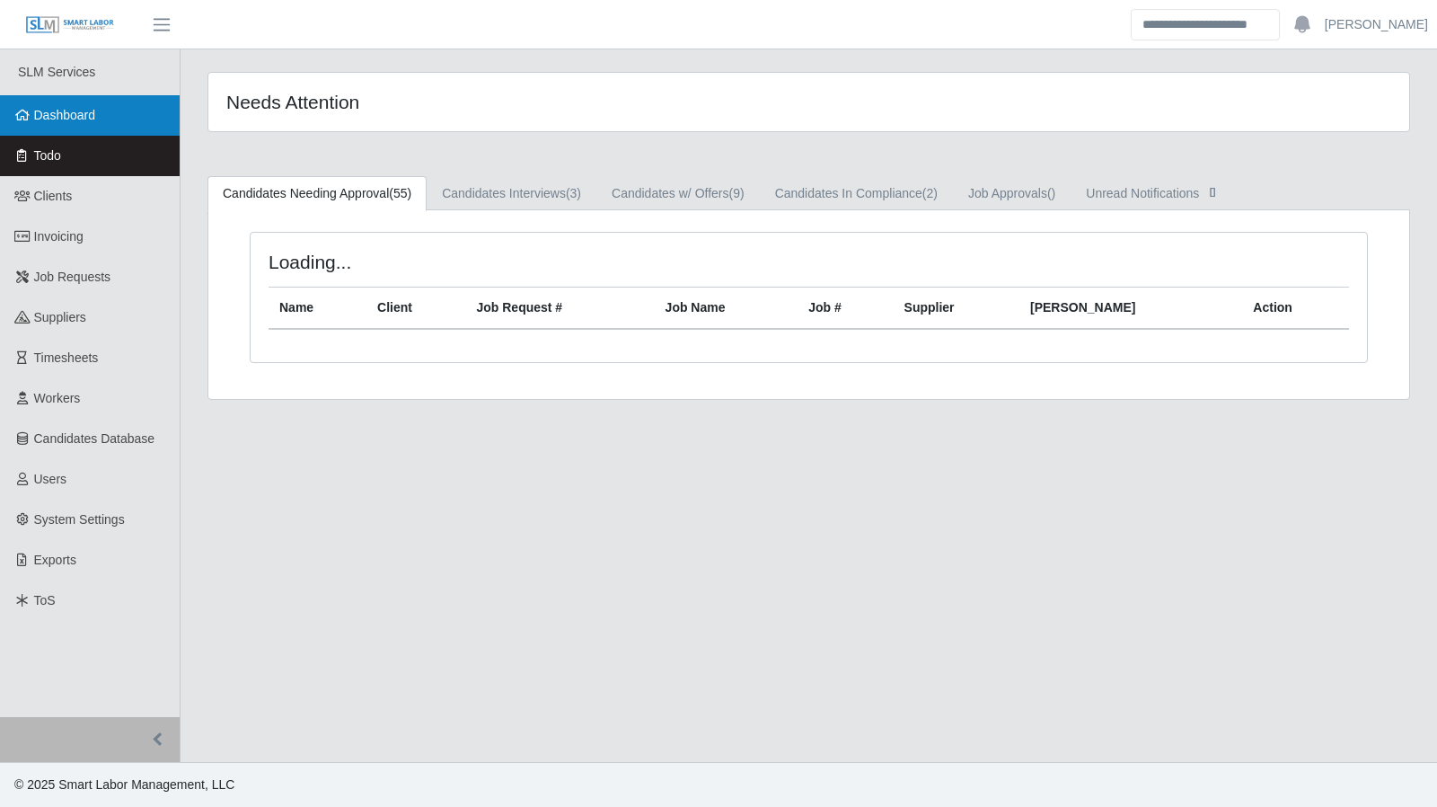
click at [55, 126] on link "Dashboard" at bounding box center [90, 115] width 180 height 40
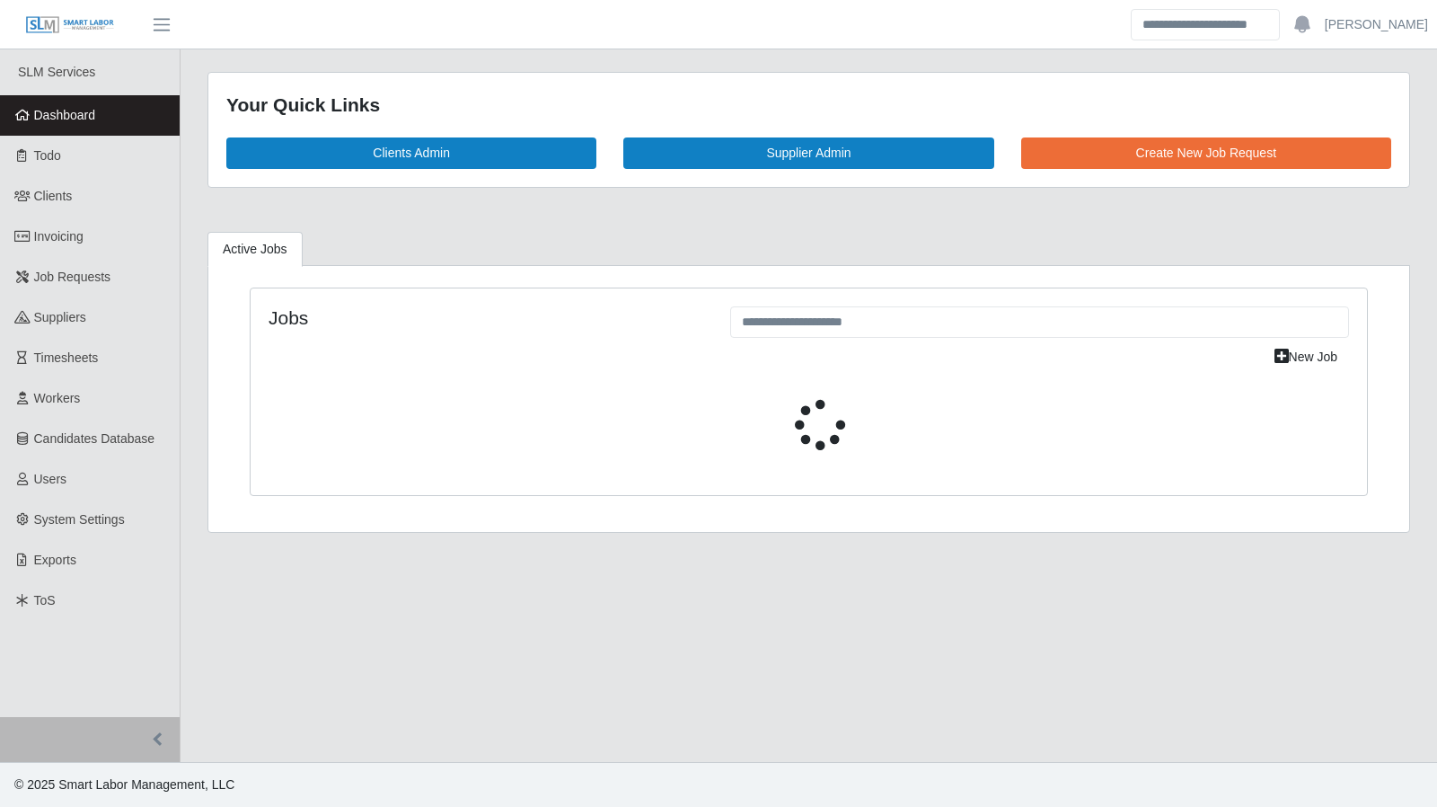
select select "****"
